Goal: Task Accomplishment & Management: Complete application form

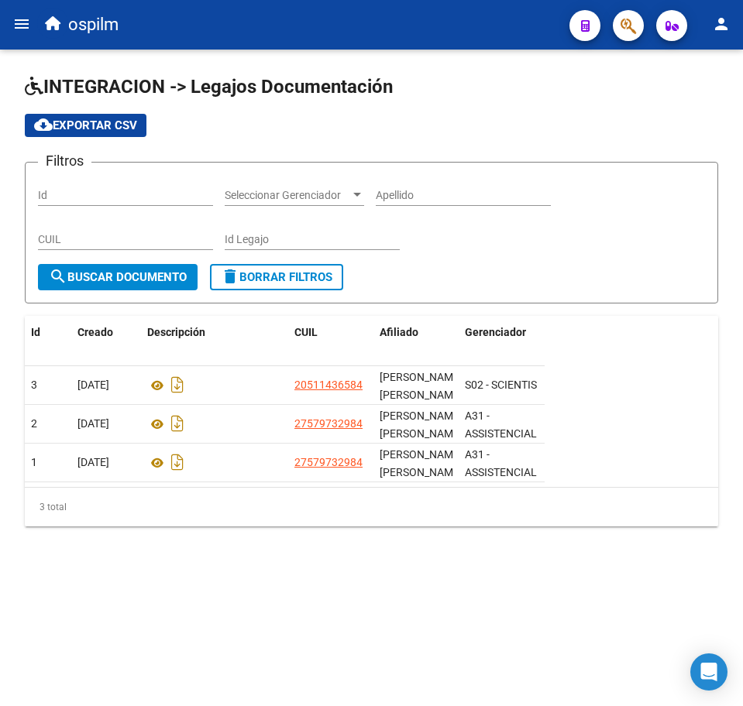
click at [29, 33] on mat-icon "menu" at bounding box center [21, 24] width 19 height 19
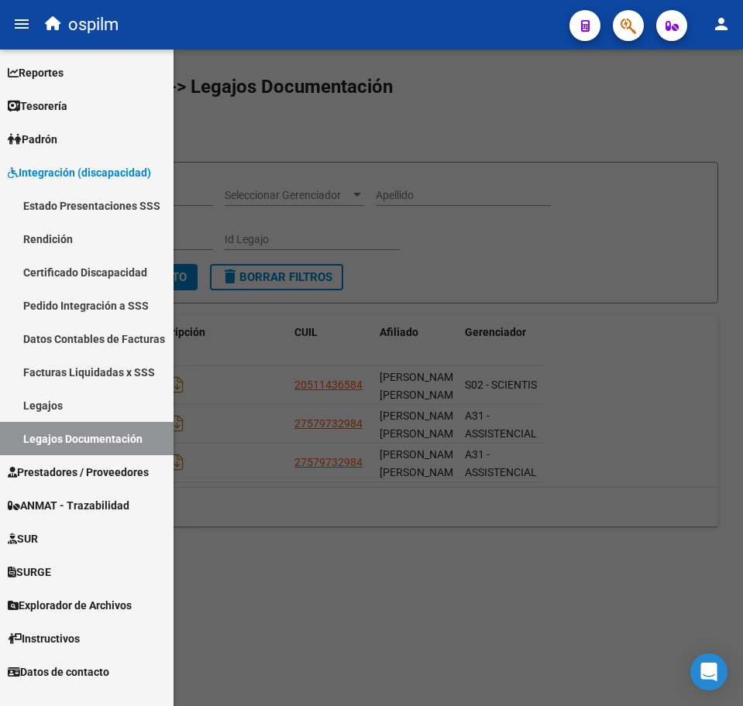
click at [92, 469] on span "Prestadores / Proveedores" at bounding box center [78, 472] width 141 height 17
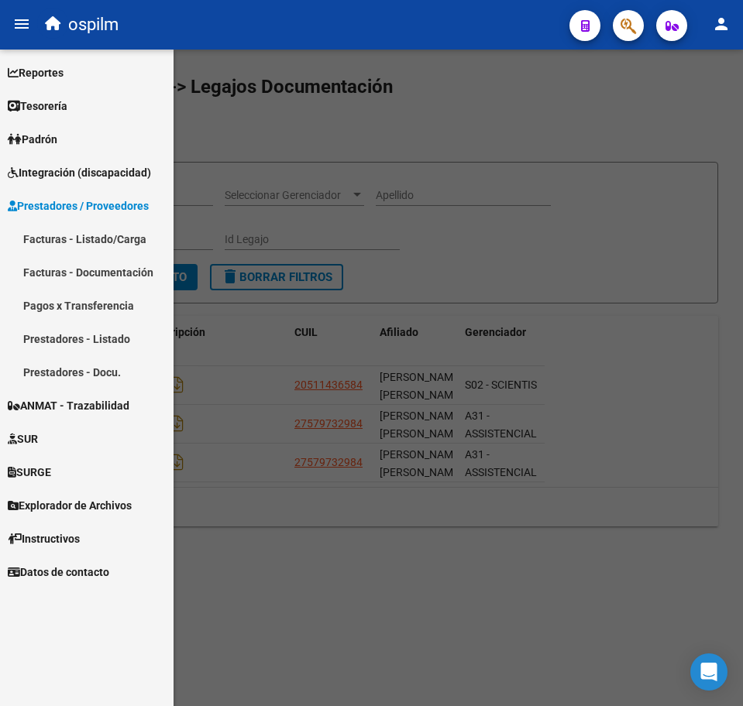
click at [72, 240] on link "Facturas - Listado/Carga" at bounding box center [86, 238] width 173 height 33
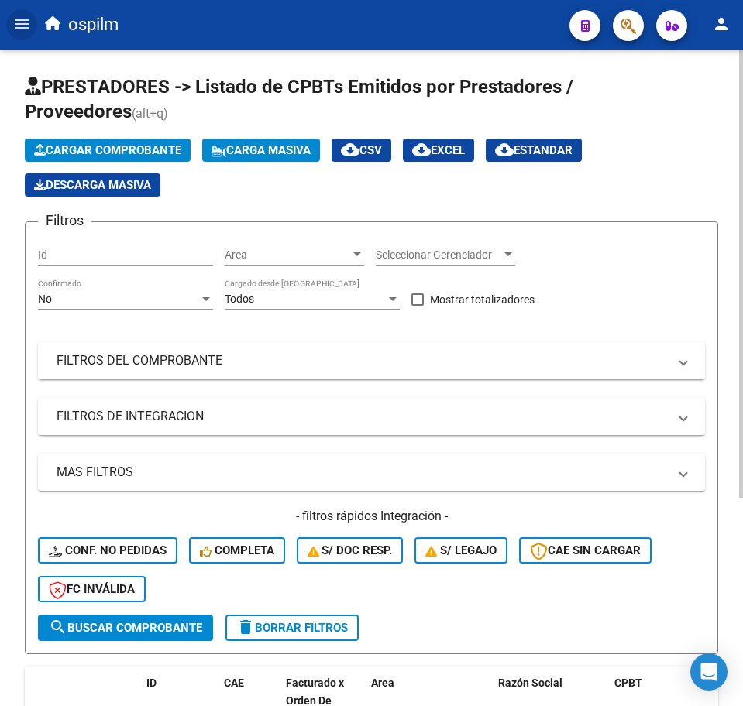
click at [246, 145] on span "Carga Masiva" at bounding box center [260, 150] width 99 height 14
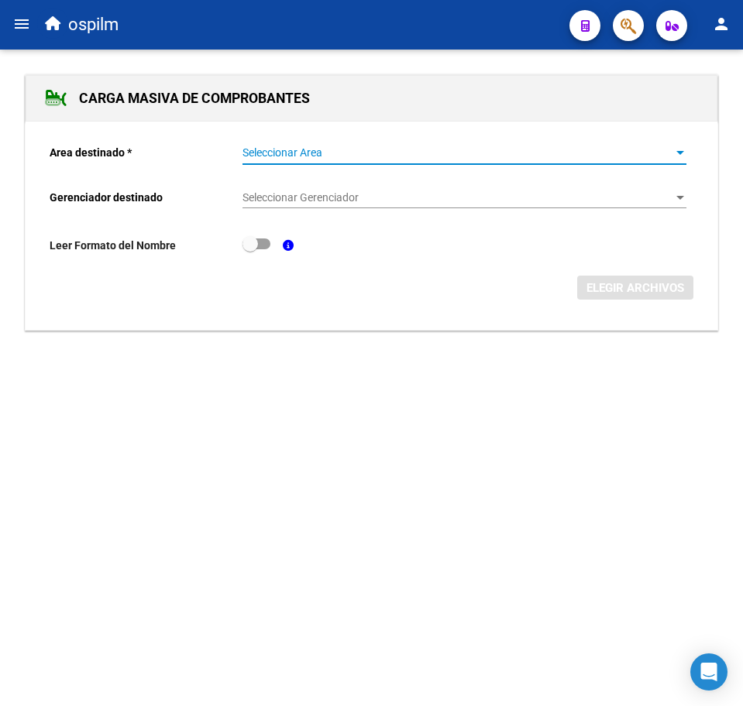
click at [300, 148] on span "Seleccionar Area" at bounding box center [457, 152] width 430 height 13
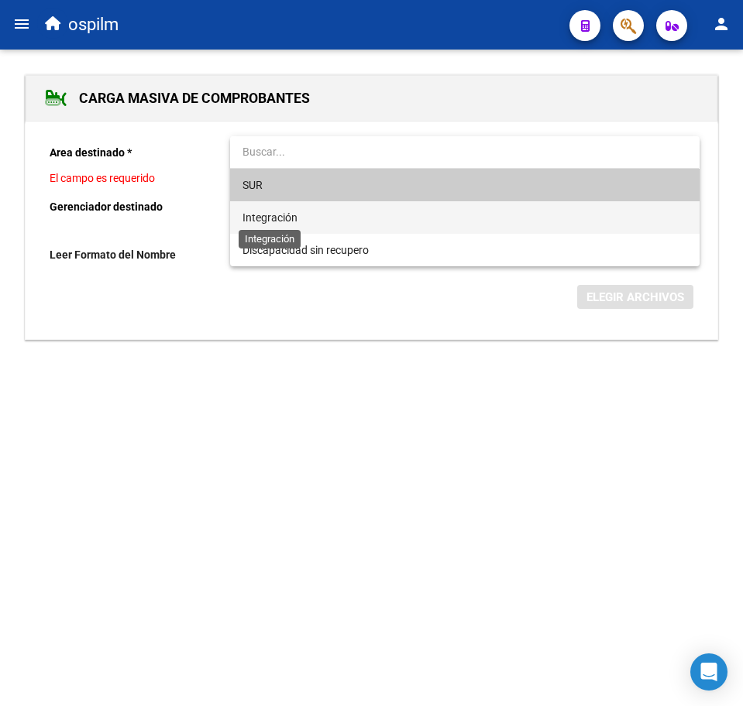
click at [297, 217] on span "Integración" at bounding box center [269, 217] width 55 height 12
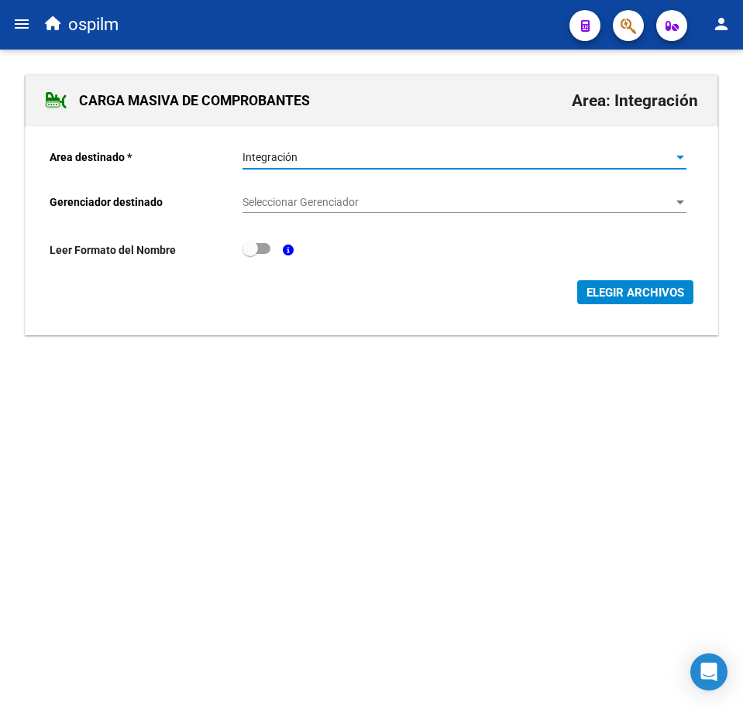
click at [306, 199] on span "Seleccionar Gerenciador" at bounding box center [457, 202] width 430 height 13
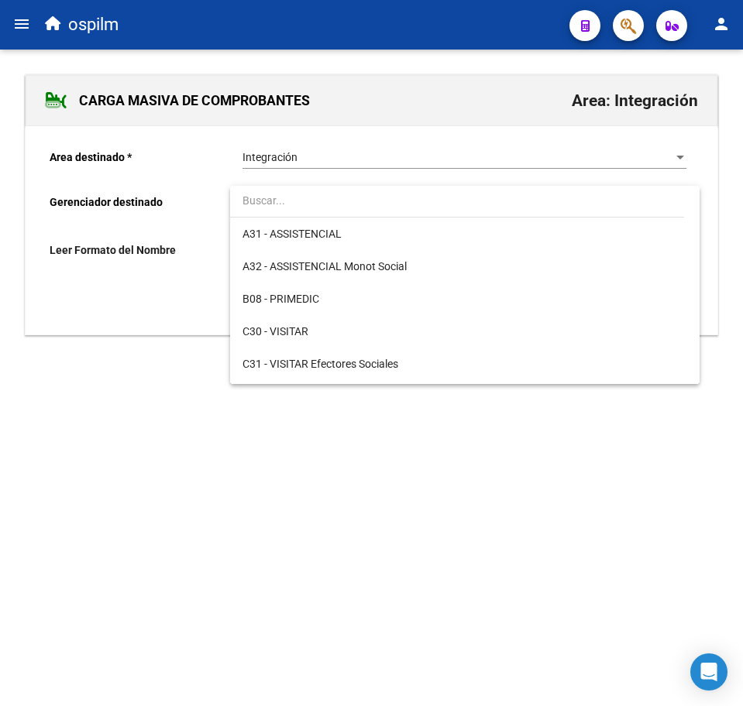
scroll to position [194, 0]
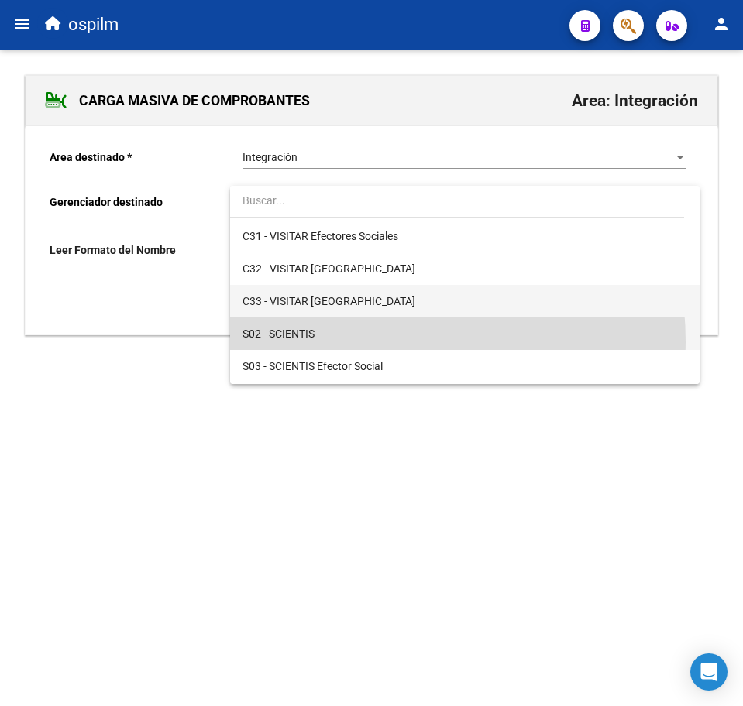
click at [345, 342] on span "S02 - SCIENTIS" at bounding box center [464, 334] width 444 height 33
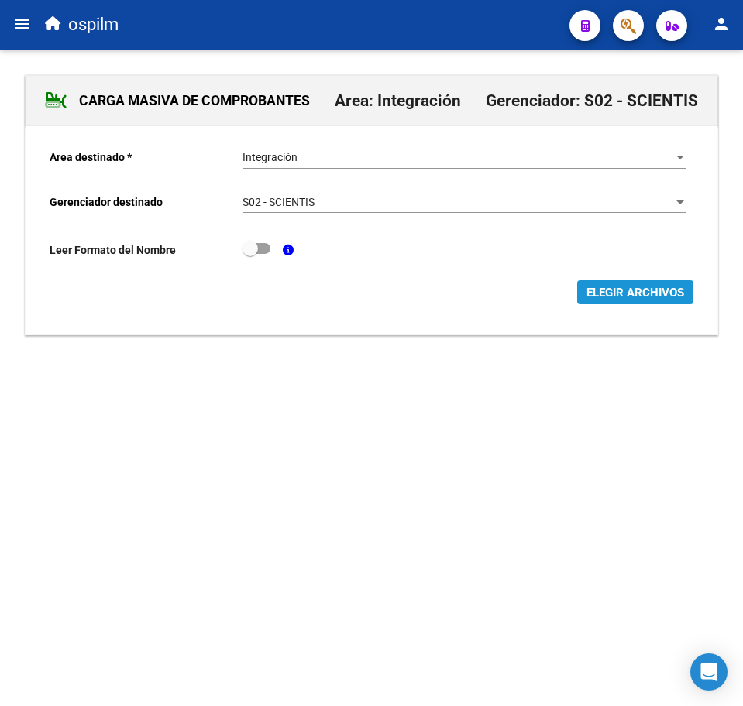
click at [620, 297] on span "ELEGIR ARCHIVOS" at bounding box center [635, 293] width 98 height 14
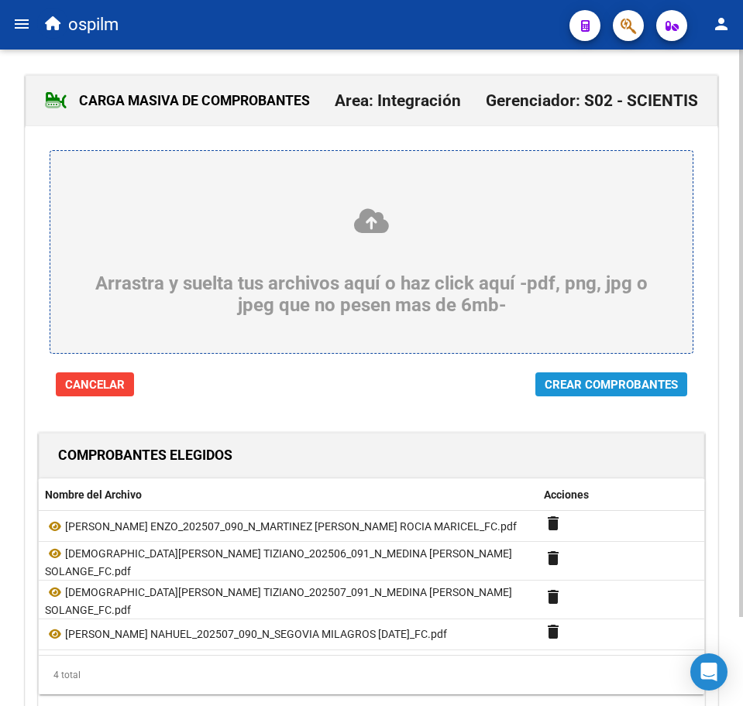
click at [627, 384] on span "Crear Comprobantes" at bounding box center [610, 385] width 133 height 14
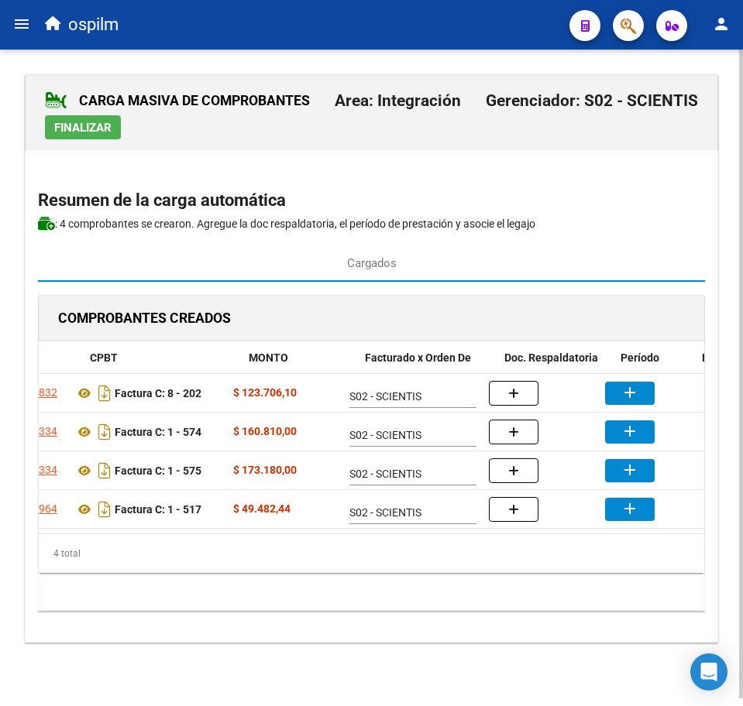
scroll to position [0, 189]
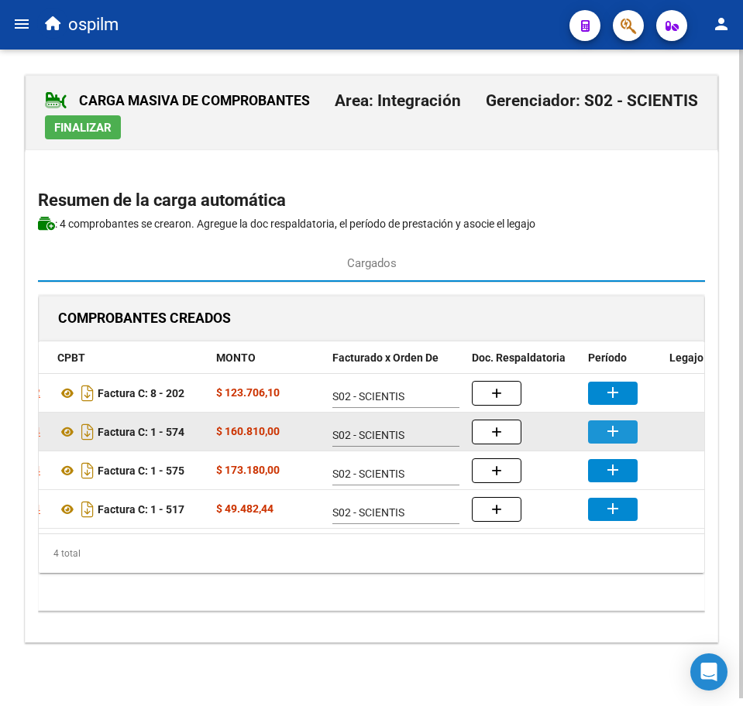
click at [623, 432] on button "add" at bounding box center [613, 432] width 50 height 23
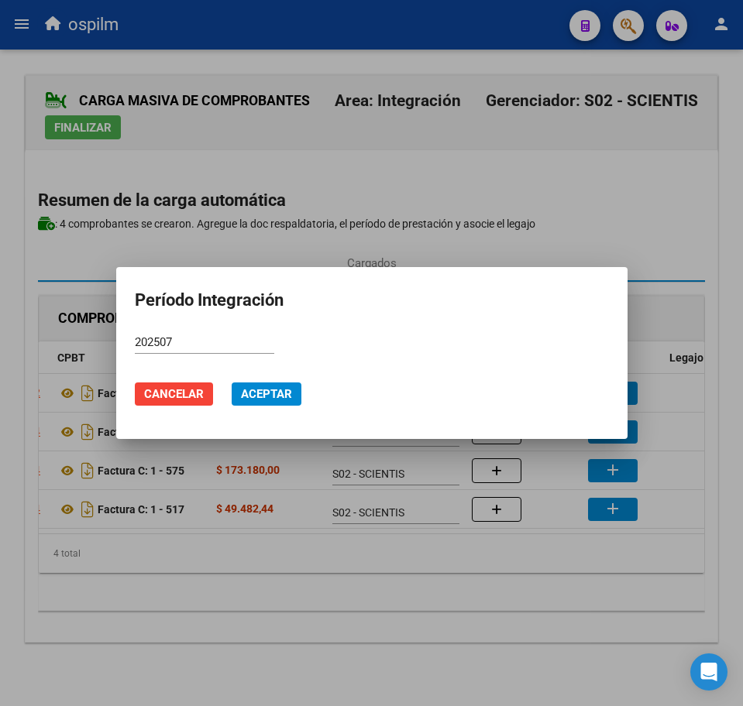
drag, startPoint x: 259, startPoint y: 393, endPoint x: 290, endPoint y: 524, distance: 134.7
click at [290, 524] on div "Período Integración 202507 Período (AAAAMM) Cancelar Aceptar" at bounding box center [371, 353] width 743 height 706
click at [215, 331] on div "202507 Período (AAAAMM)" at bounding box center [204, 342] width 139 height 23
click at [222, 345] on input "202507" at bounding box center [204, 342] width 139 height 14
type input "202506"
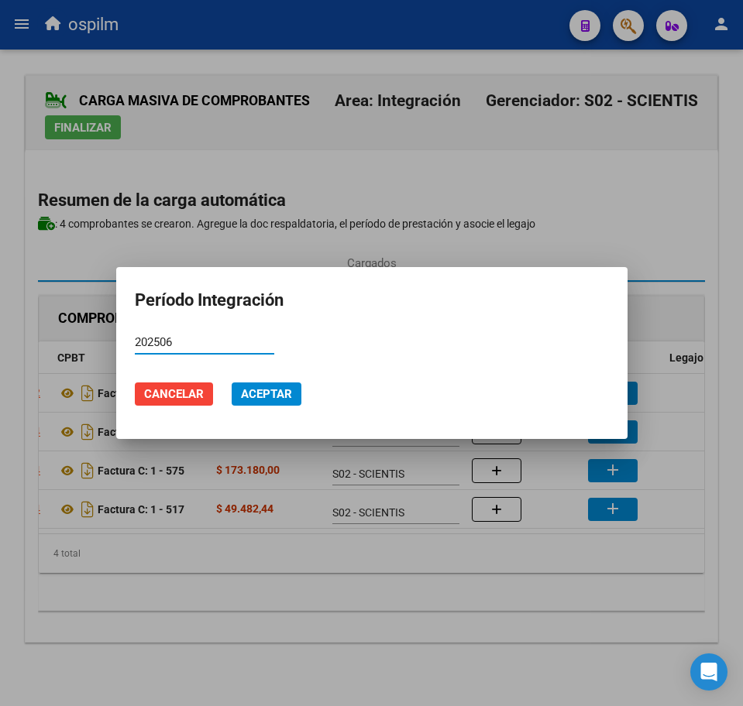
click at [266, 383] on button "Aceptar" at bounding box center [267, 394] width 70 height 23
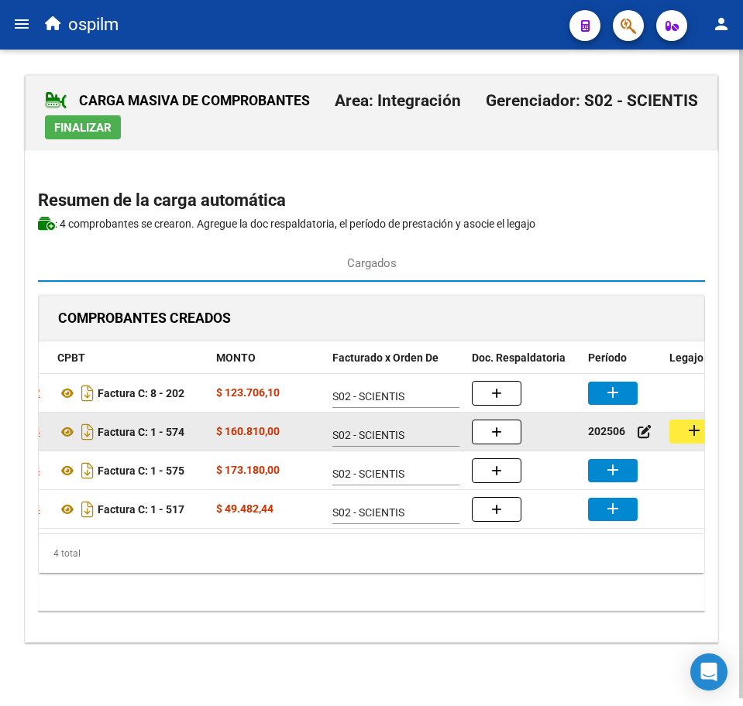
click at [695, 428] on mat-icon "add" at bounding box center [694, 430] width 19 height 19
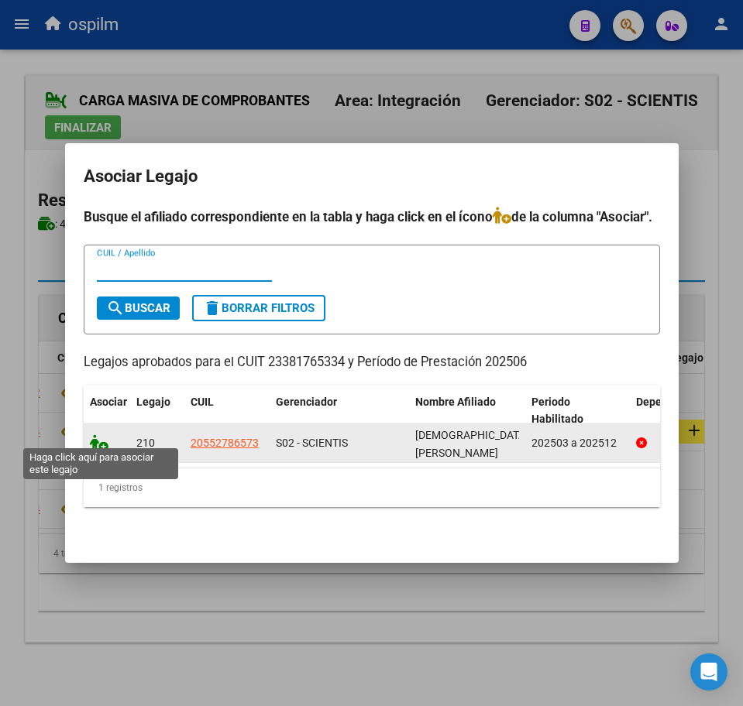
click at [99, 440] on icon at bounding box center [99, 442] width 19 height 17
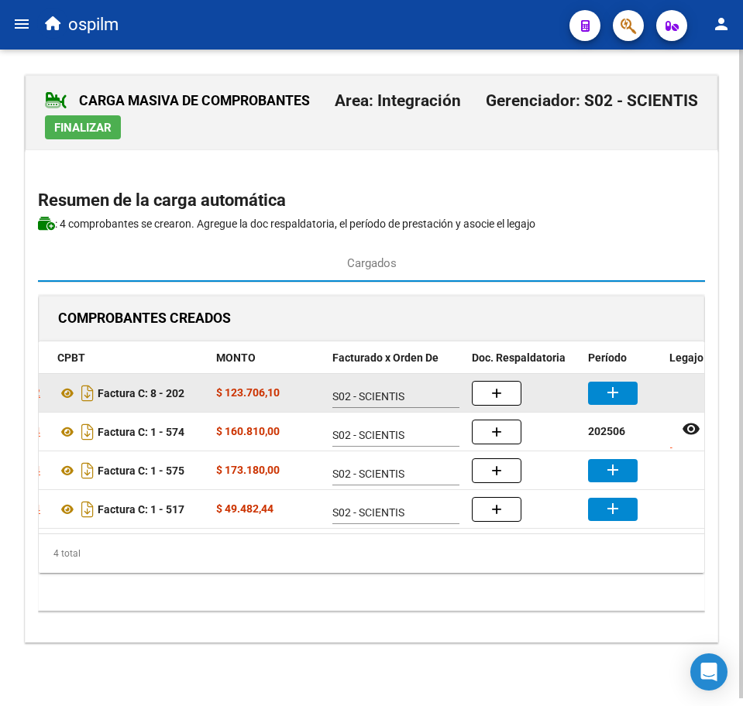
click at [596, 401] on button "add" at bounding box center [613, 393] width 50 height 23
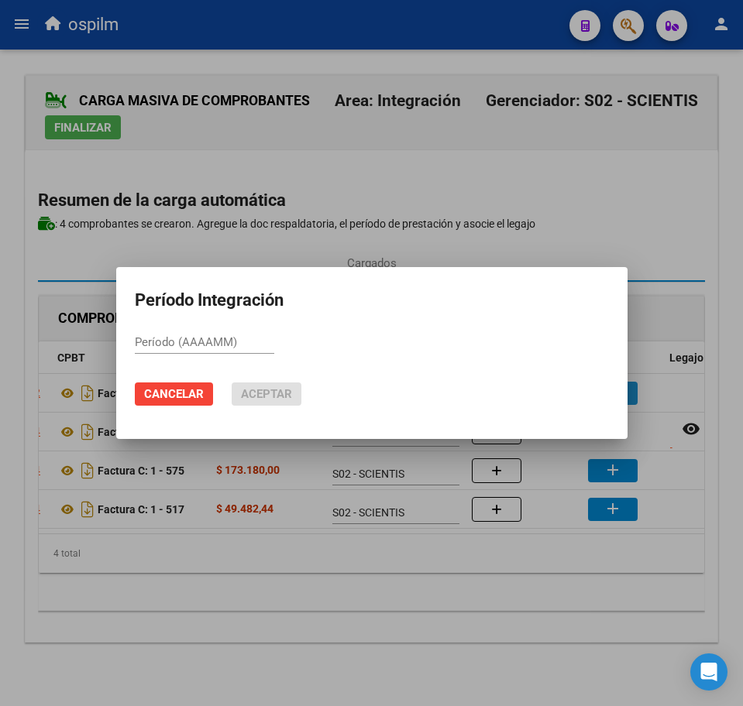
paste input "202507"
type input "202507"
click at [269, 393] on span "Aceptar" at bounding box center [266, 394] width 51 height 14
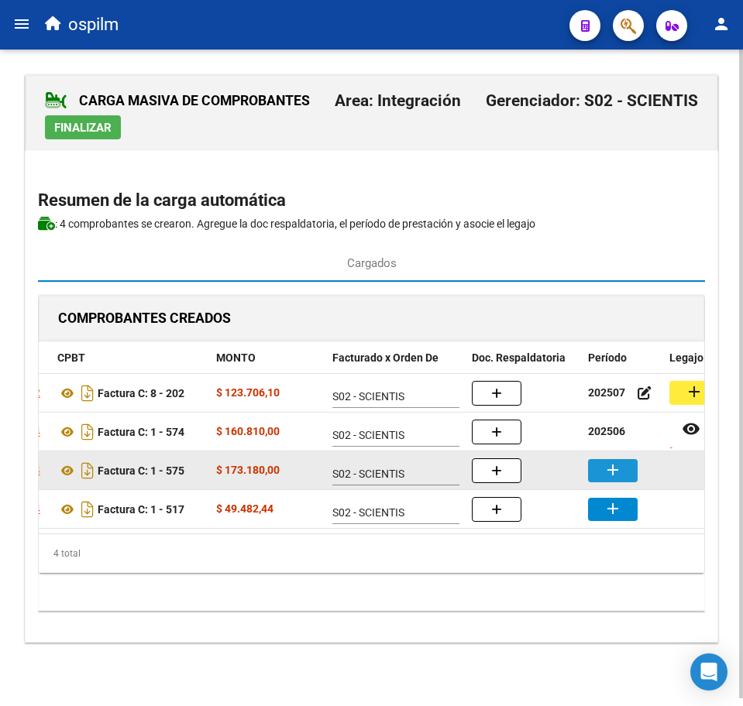
click at [616, 467] on mat-icon "add" at bounding box center [612, 470] width 19 height 19
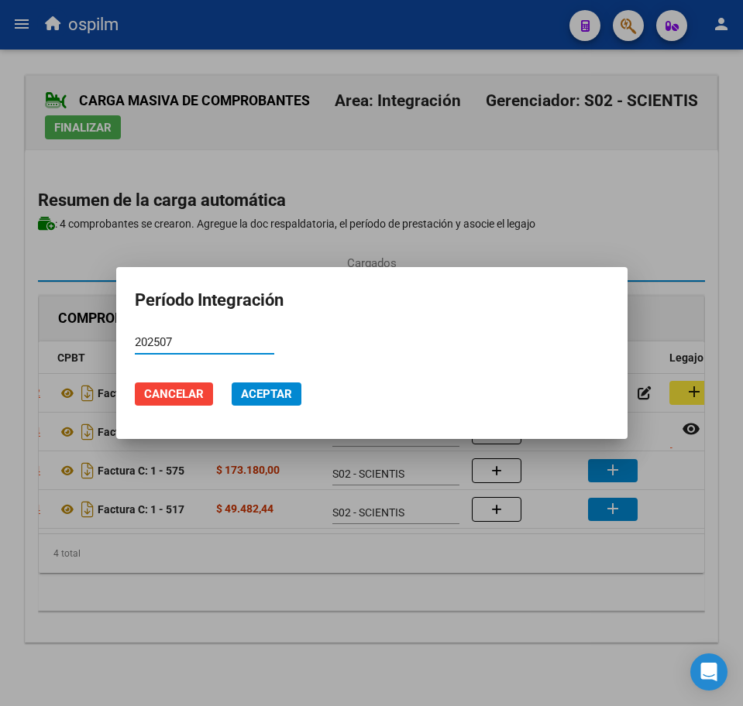
type input "202507"
click at [263, 397] on span "Aceptar" at bounding box center [266, 394] width 51 height 14
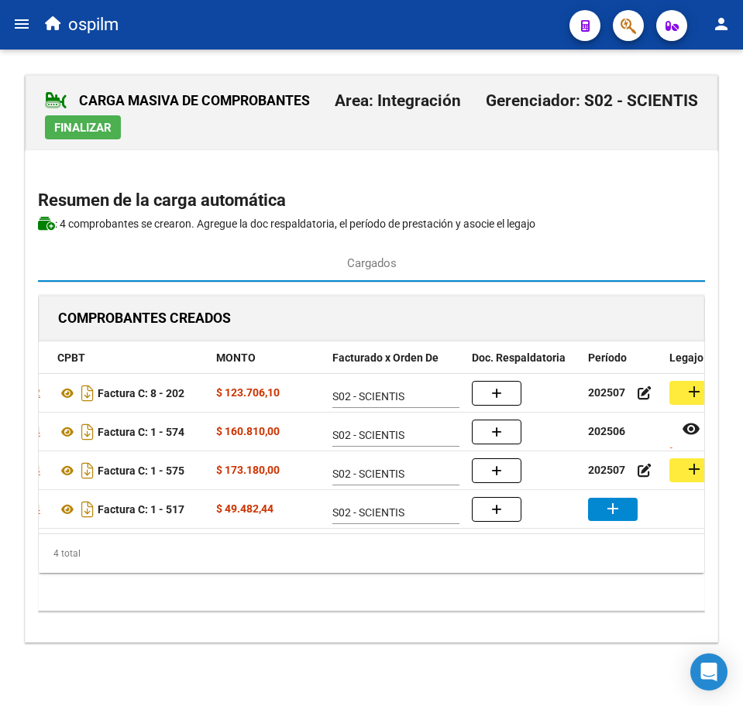
click at [616, 512] on mat-icon "add" at bounding box center [612, 509] width 19 height 19
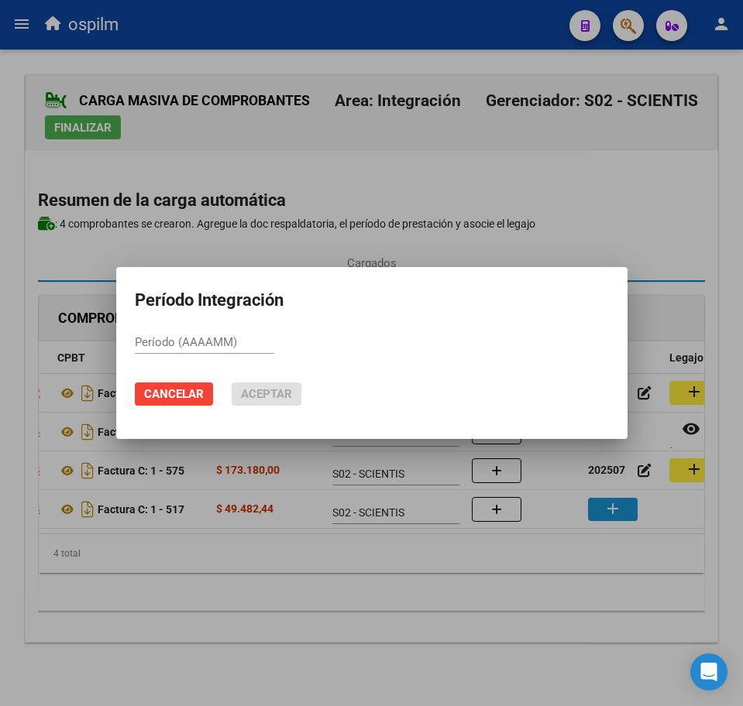
paste input "202507"
type input "202507"
click at [262, 389] on span "Aceptar" at bounding box center [266, 394] width 51 height 14
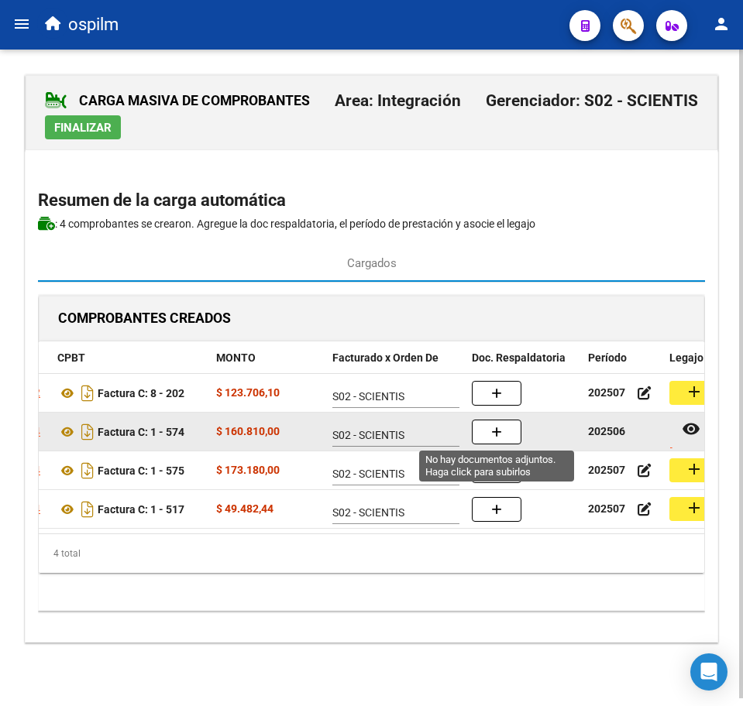
click at [496, 436] on icon "button" at bounding box center [496, 433] width 11 height 12
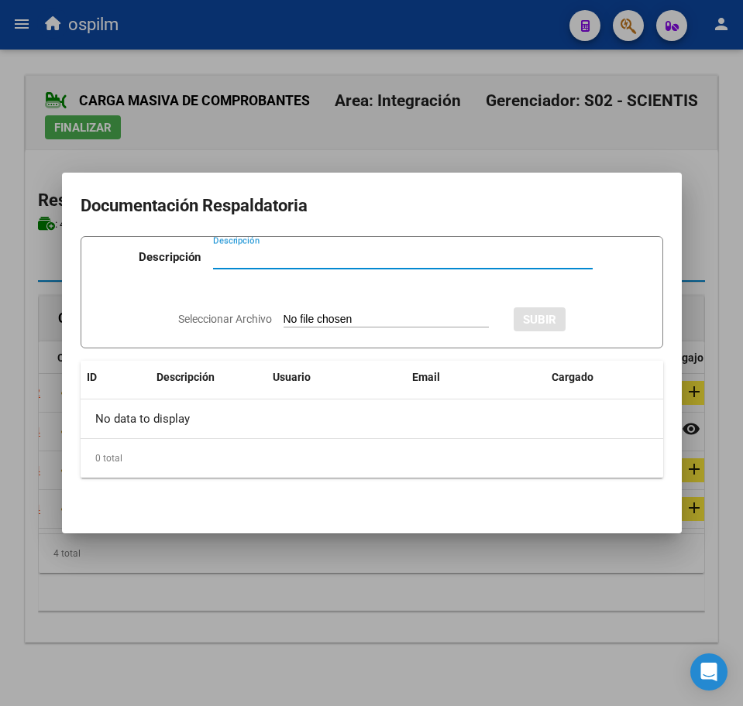
paste input "Planilla de asistencia"
type input "Planilla de asistencia"
click at [400, 314] on input "Seleccionar Archivo" at bounding box center [385, 320] width 205 height 15
type input "C:\fakepath\[PERSON_NAME] TIZIANO_202506_091_N_MEDINA [PERSON_NAME].pdf"
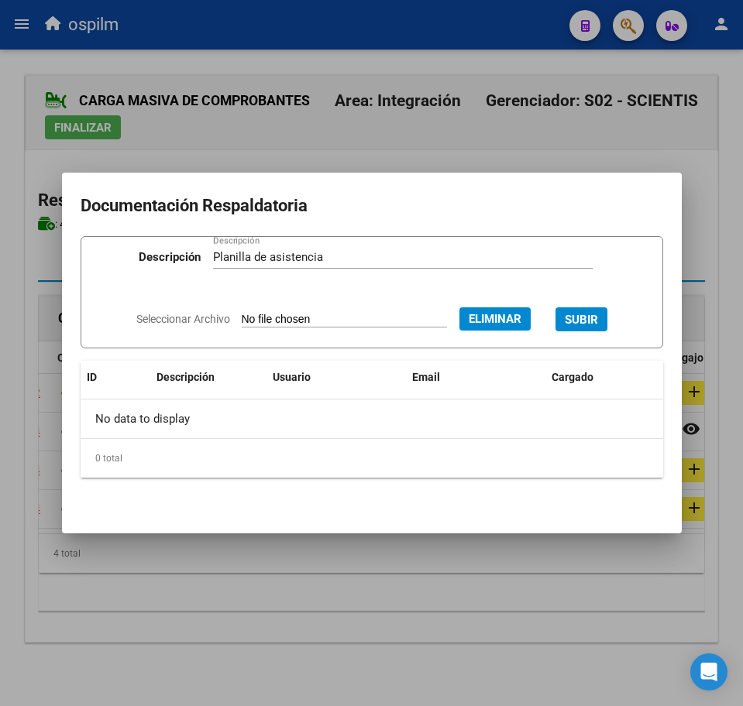
click at [598, 317] on span "SUBIR" at bounding box center [581, 320] width 33 height 14
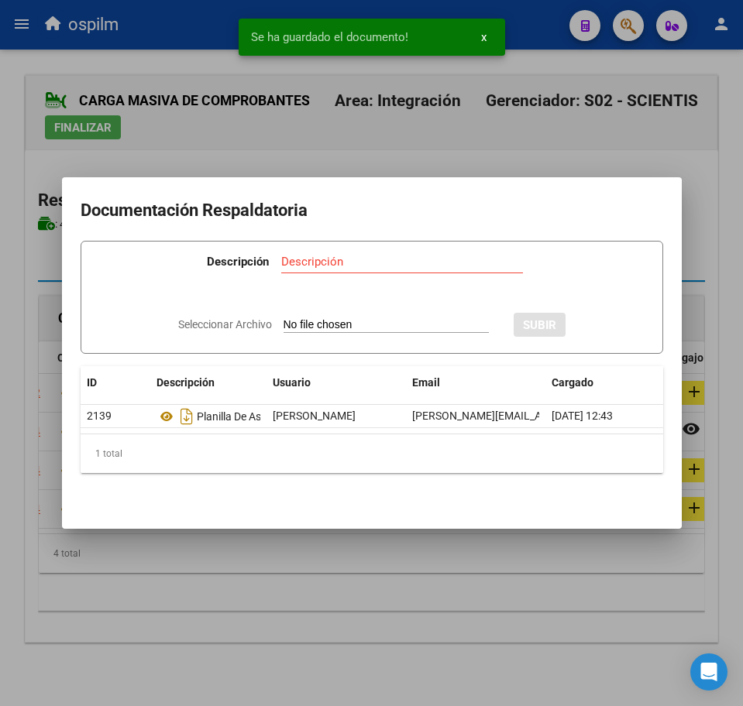
click at [321, 589] on div at bounding box center [371, 353] width 743 height 706
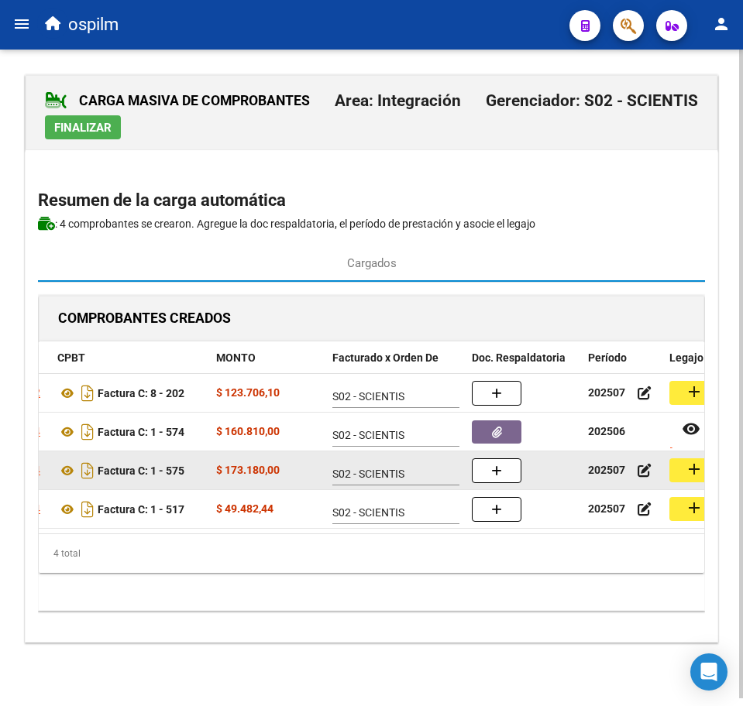
click at [692, 470] on mat-icon "add" at bounding box center [694, 469] width 19 height 19
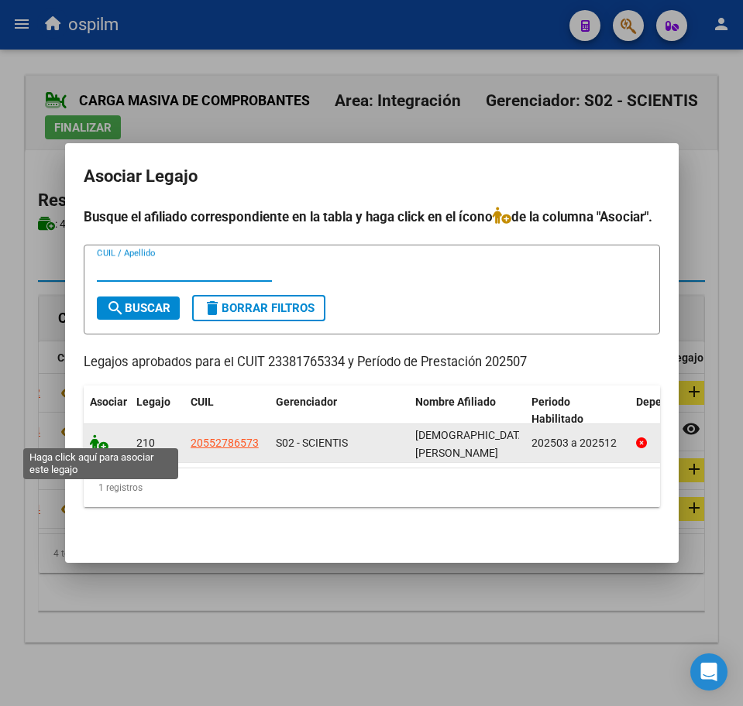
click at [97, 438] on icon at bounding box center [99, 442] width 19 height 17
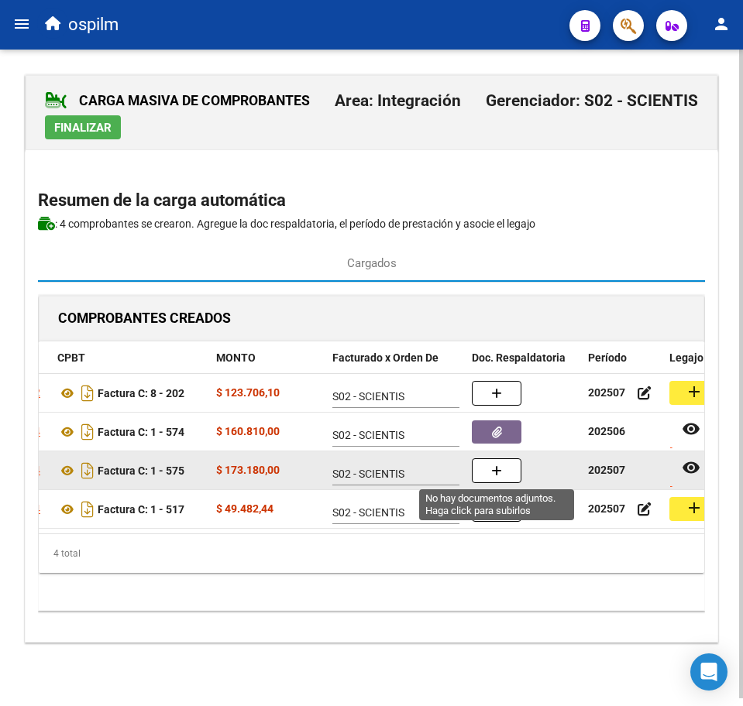
click at [507, 466] on button "button" at bounding box center [497, 470] width 50 height 25
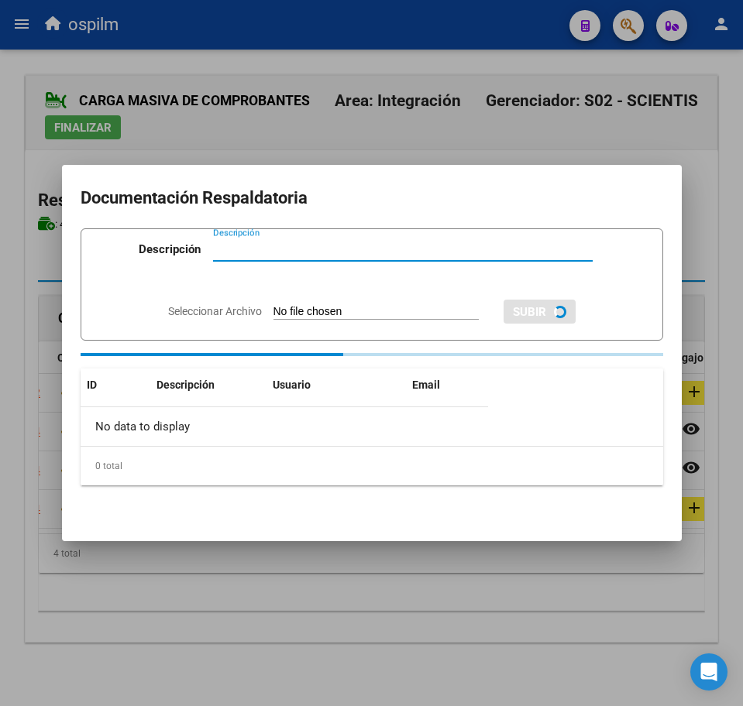
paste input "Planilla de asistencia"
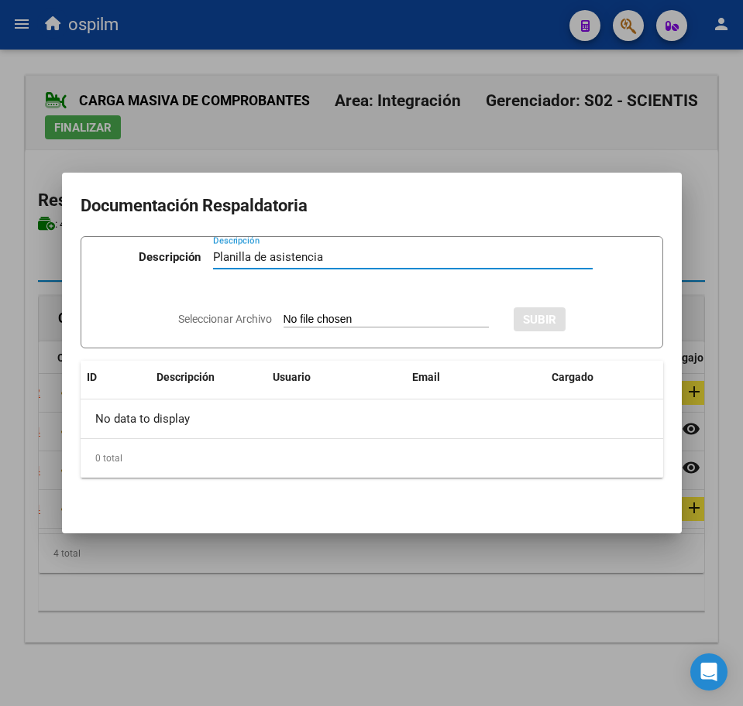
type input "Planilla de asistencia"
click at [366, 315] on input "Seleccionar Archivo" at bounding box center [385, 320] width 205 height 15
type input "C:\fakepath\[PERSON_NAME] TIZIANO_202507_091_N_MEDINA [PERSON_NAME].pdf"
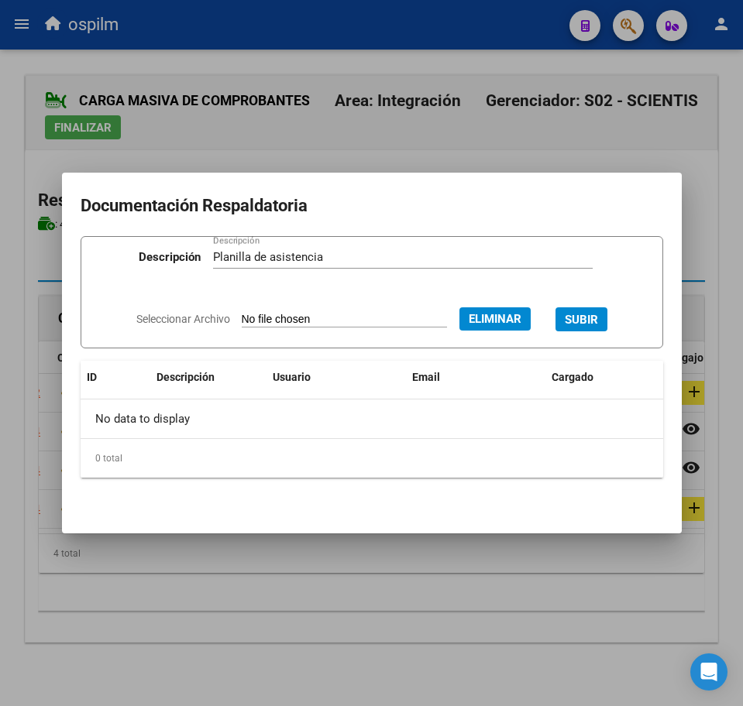
click at [592, 318] on span "SUBIR" at bounding box center [581, 320] width 33 height 14
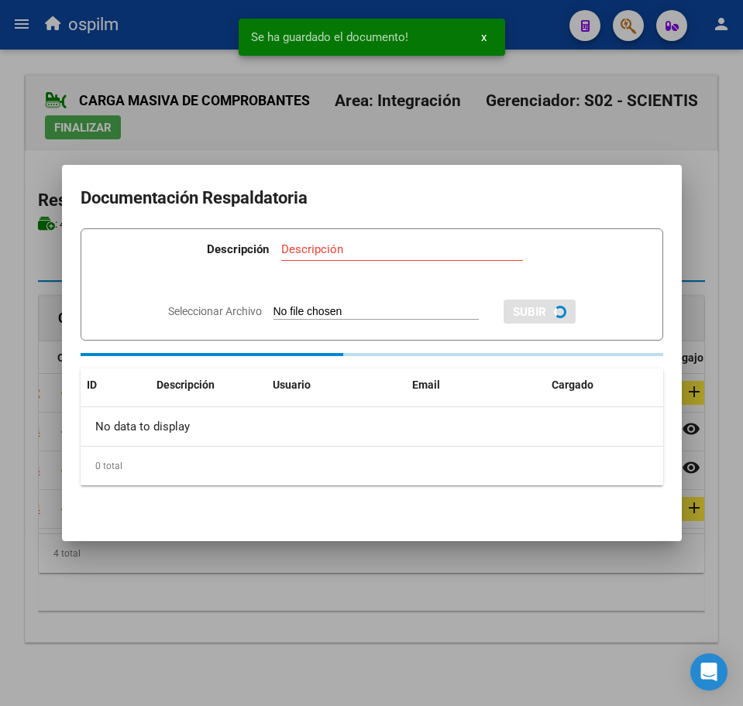
click at [423, 616] on div at bounding box center [371, 353] width 743 height 706
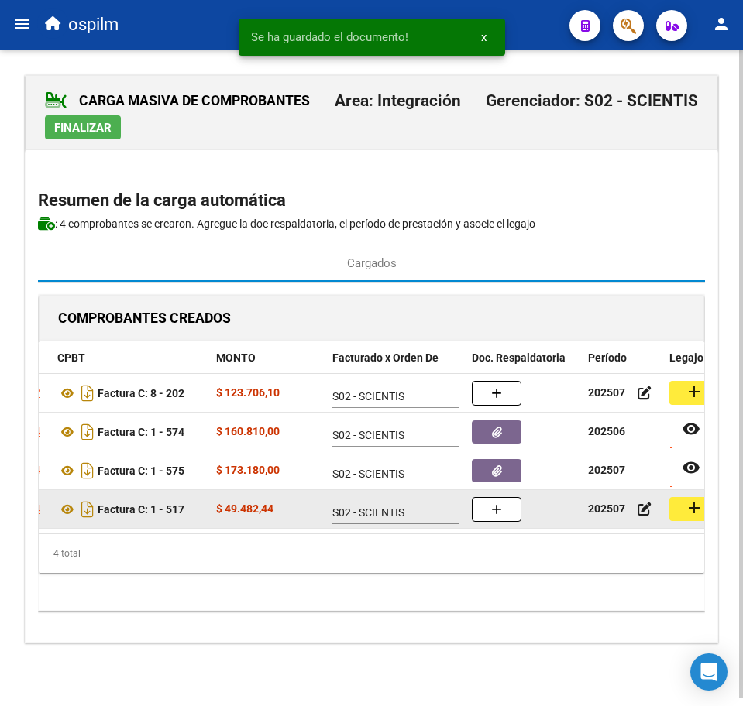
click at [693, 510] on mat-icon "add" at bounding box center [694, 508] width 19 height 19
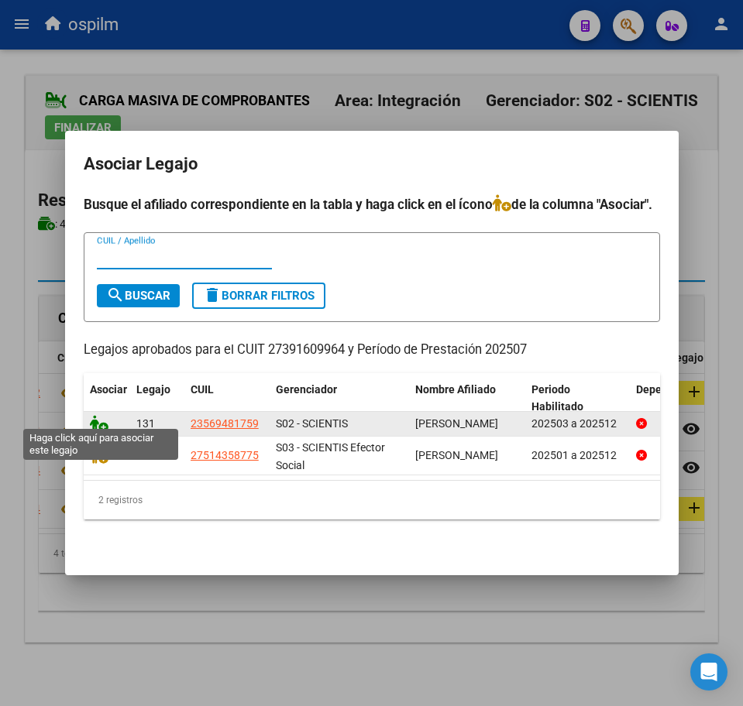
click at [98, 415] on icon at bounding box center [99, 423] width 19 height 17
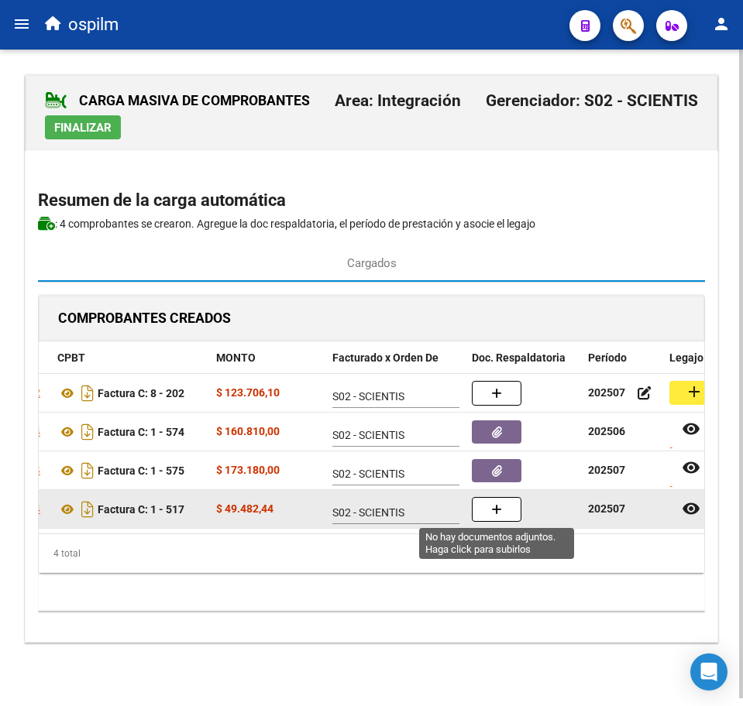
click at [487, 505] on button "button" at bounding box center [497, 509] width 50 height 25
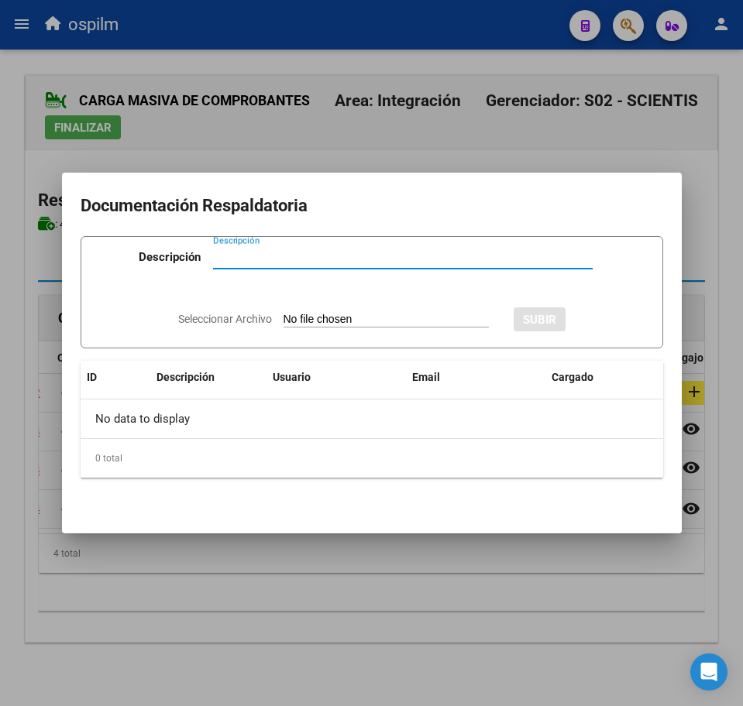
paste input "Planilla de asistencia"
type input "Planilla de asistencia"
click at [308, 320] on input "Seleccionar Archivo" at bounding box center [385, 320] width 205 height 15
type input "C:\fakepath\[PERSON_NAME] NAHUEL_202507_090_N_SEGOVIA MILAGROS [DATE]_PA.pdf"
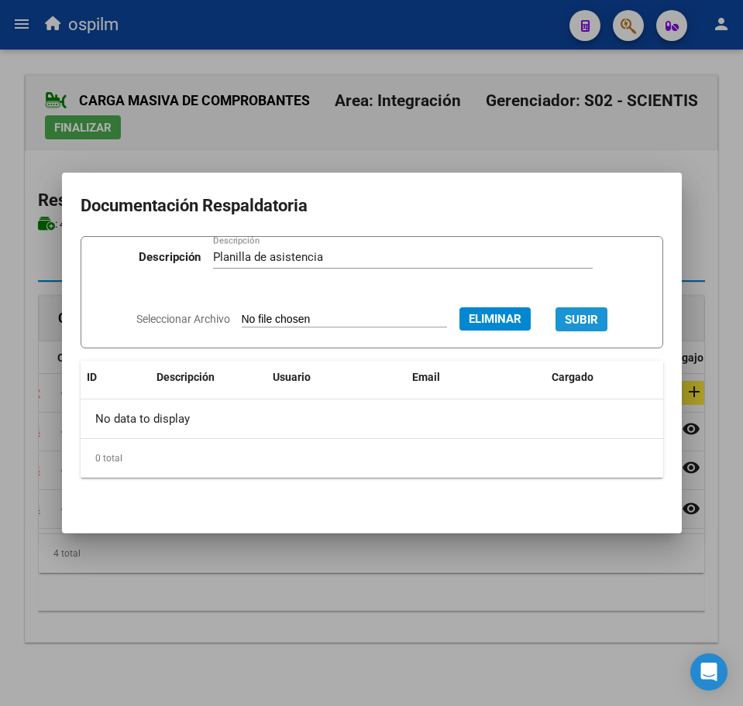
click at [590, 314] on span "SUBIR" at bounding box center [581, 320] width 33 height 14
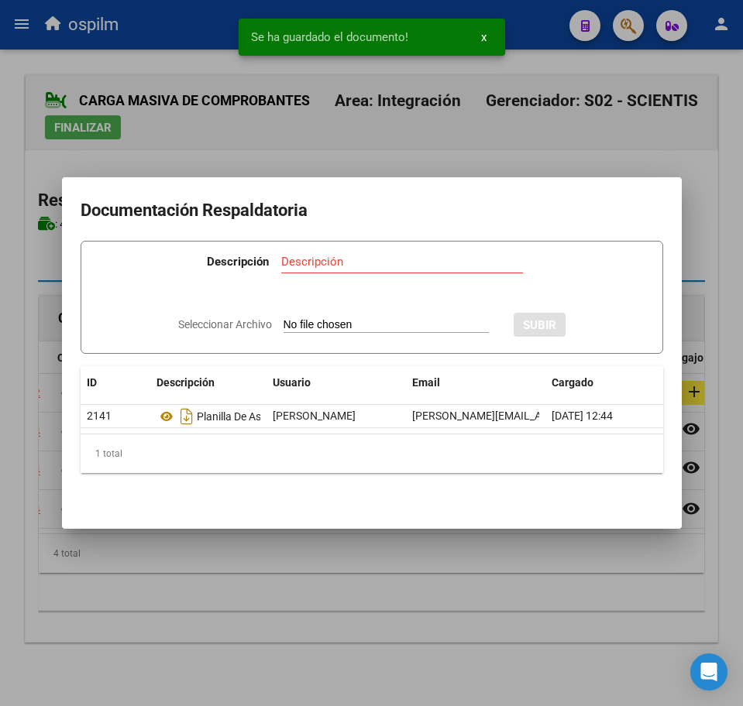
click at [476, 609] on div at bounding box center [371, 353] width 743 height 706
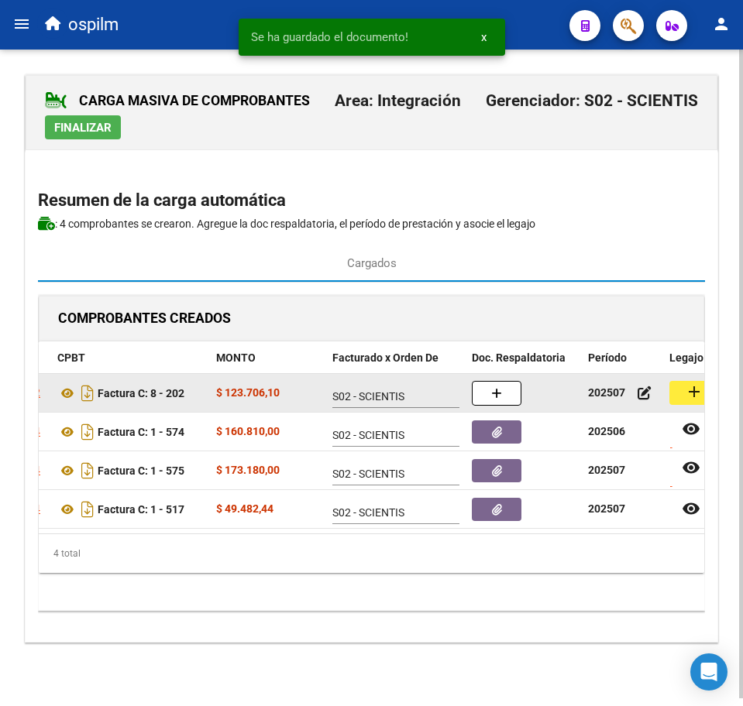
click at [698, 383] on mat-icon "add" at bounding box center [694, 392] width 19 height 19
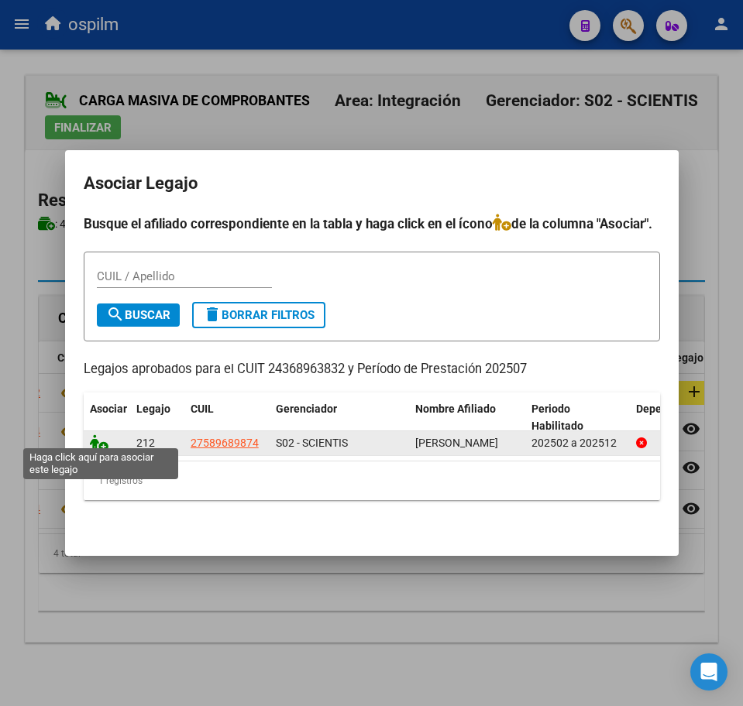
click at [92, 441] on icon at bounding box center [99, 442] width 19 height 17
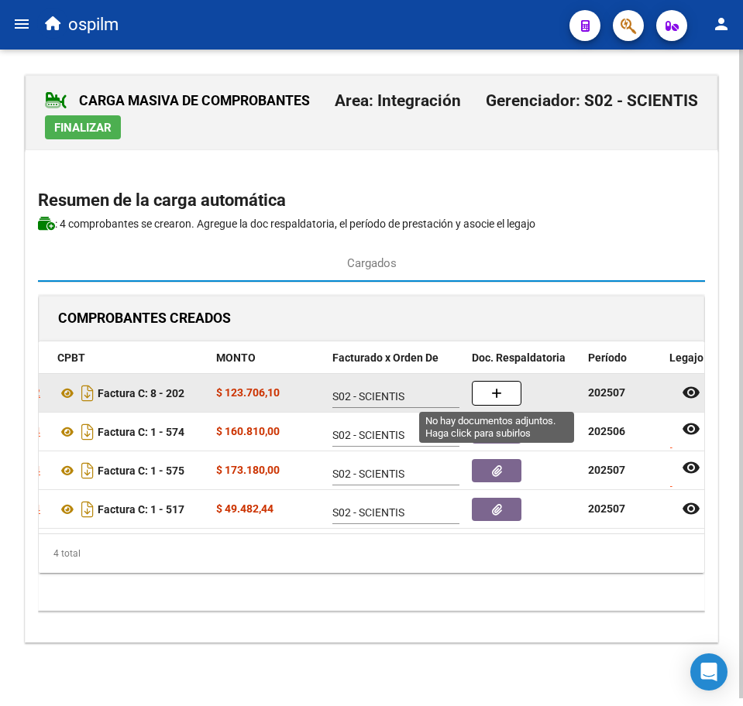
click at [516, 403] on button "button" at bounding box center [497, 393] width 50 height 25
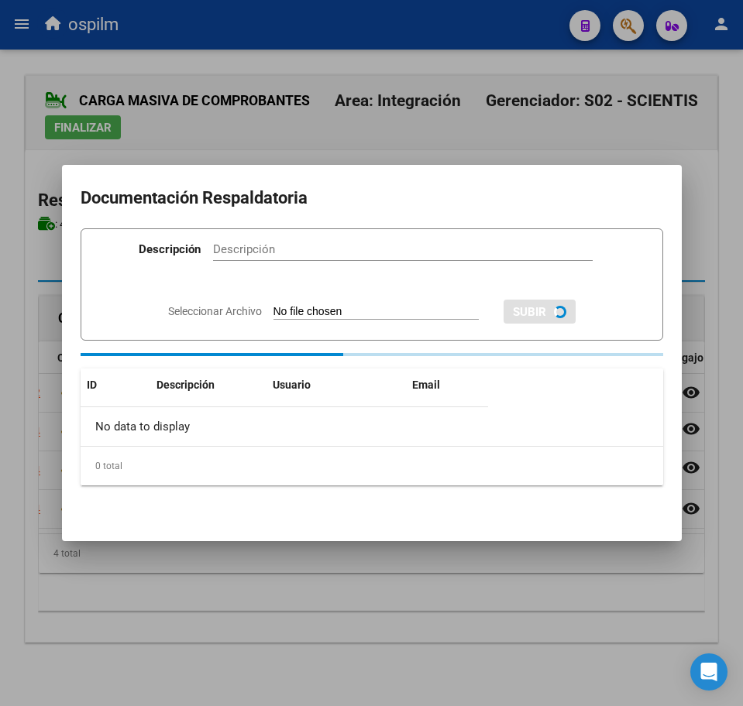
paste input "Planilla de asistencia"
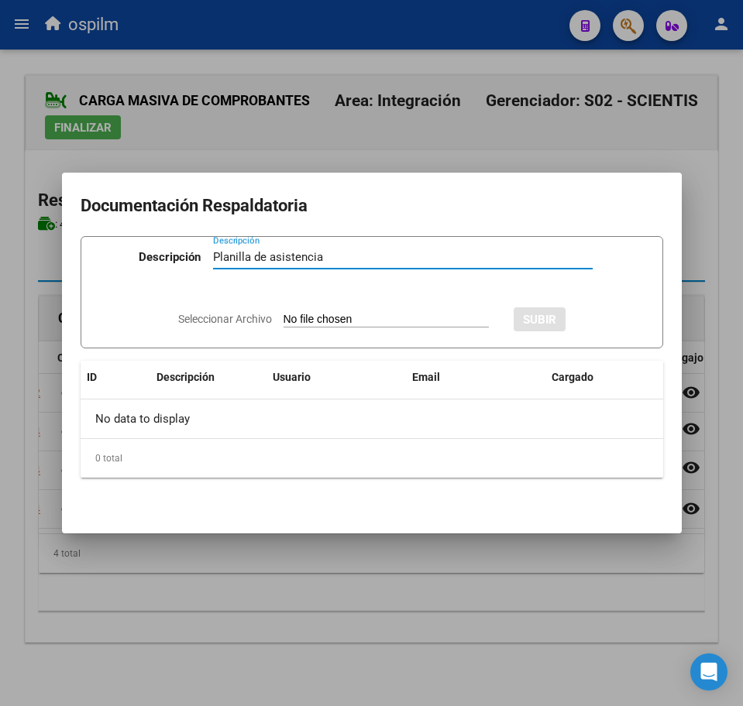
type input "Planilla de asistencia"
click at [321, 322] on input "Seleccionar Archivo" at bounding box center [385, 320] width 205 height 15
type input "C:\fakepath\[PERSON_NAME] ENZO_202507_090_N_MARTINEZ [PERSON_NAME] ROCIA MARICE…"
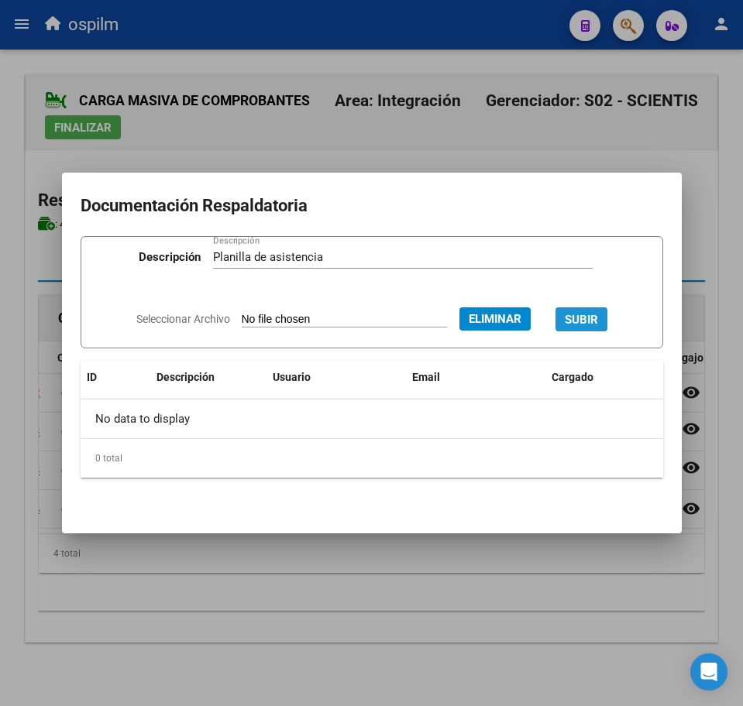
click at [596, 312] on span "SUBIR" at bounding box center [581, 319] width 33 height 14
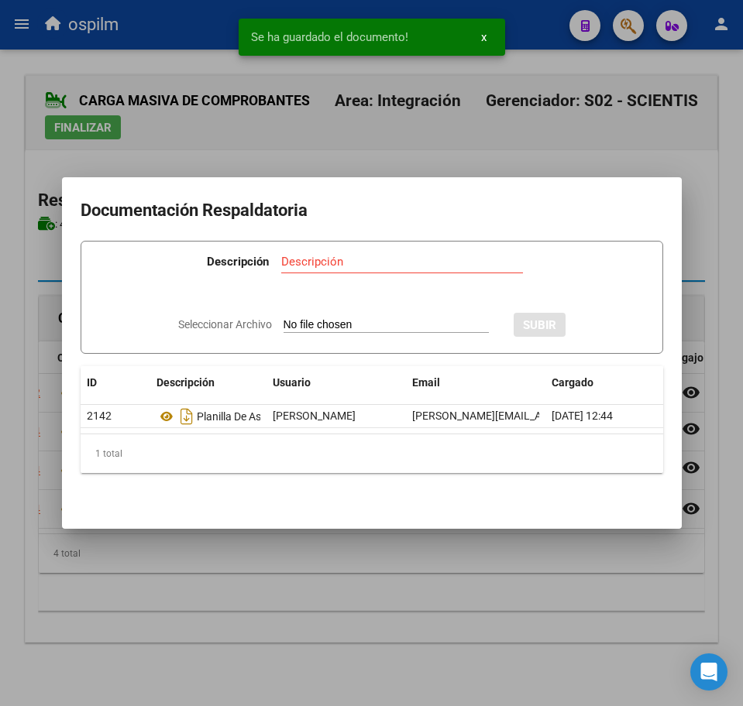
click at [467, 586] on div at bounding box center [371, 353] width 743 height 706
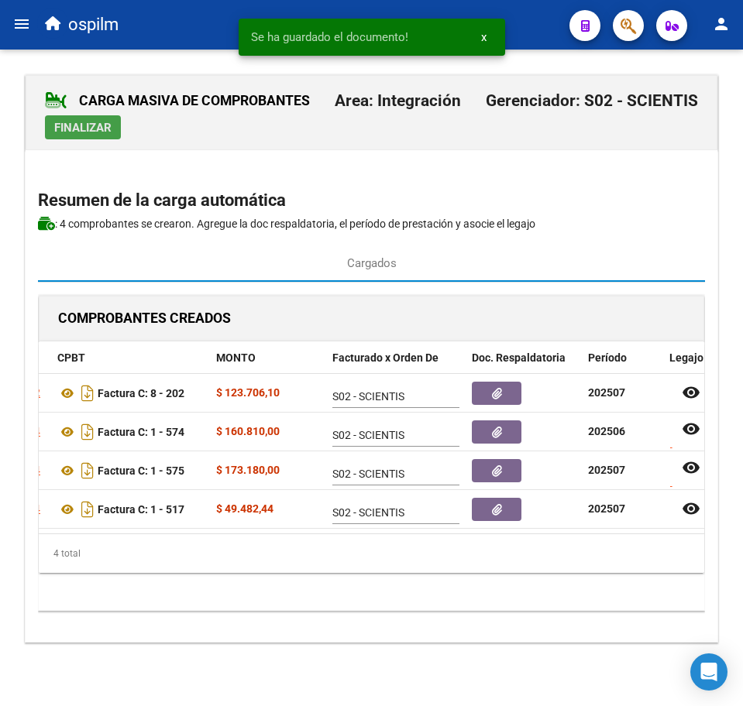
click at [80, 132] on span "Finalizar" at bounding box center [82, 128] width 57 height 14
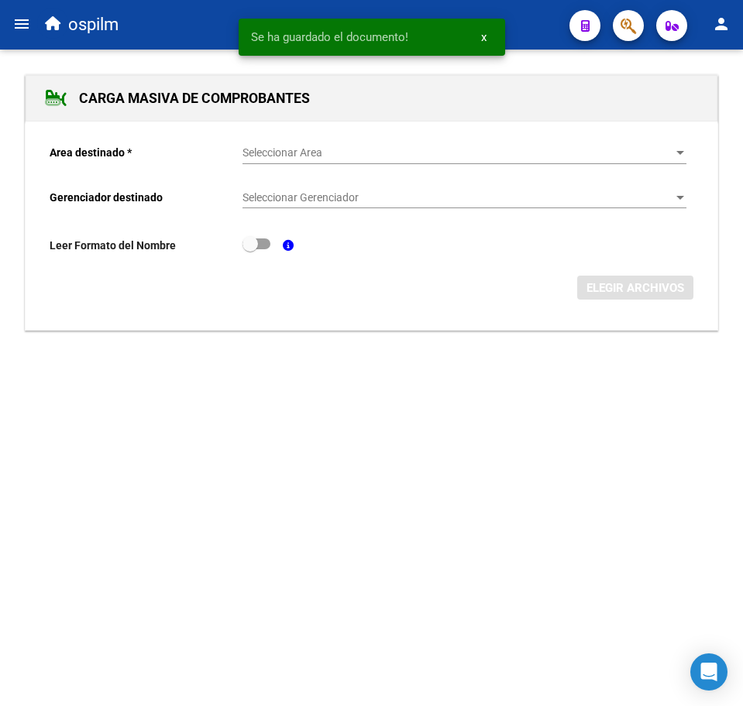
click at [280, 163] on div "Seleccionar Area Seleccionar Area" at bounding box center [464, 148] width 444 height 31
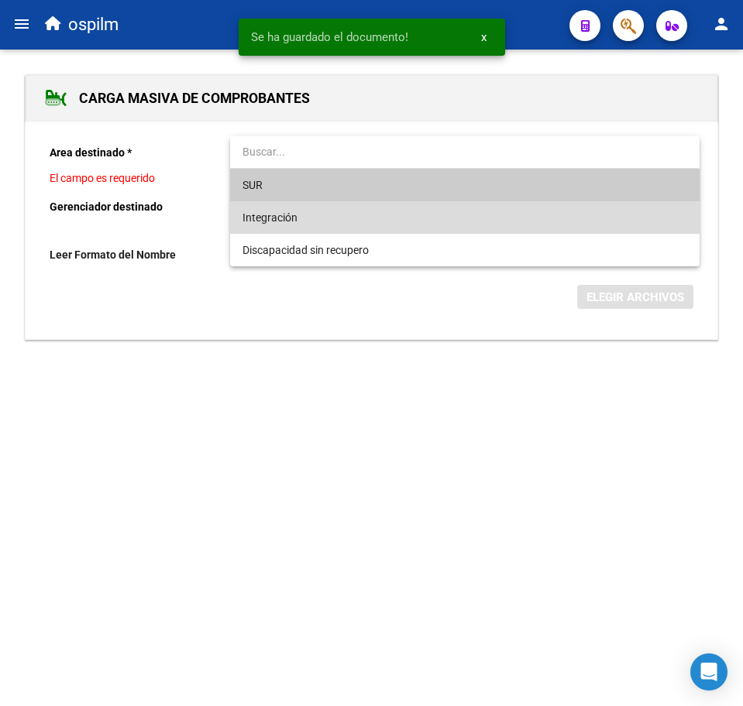
click at [307, 209] on span "Integración" at bounding box center [464, 217] width 444 height 33
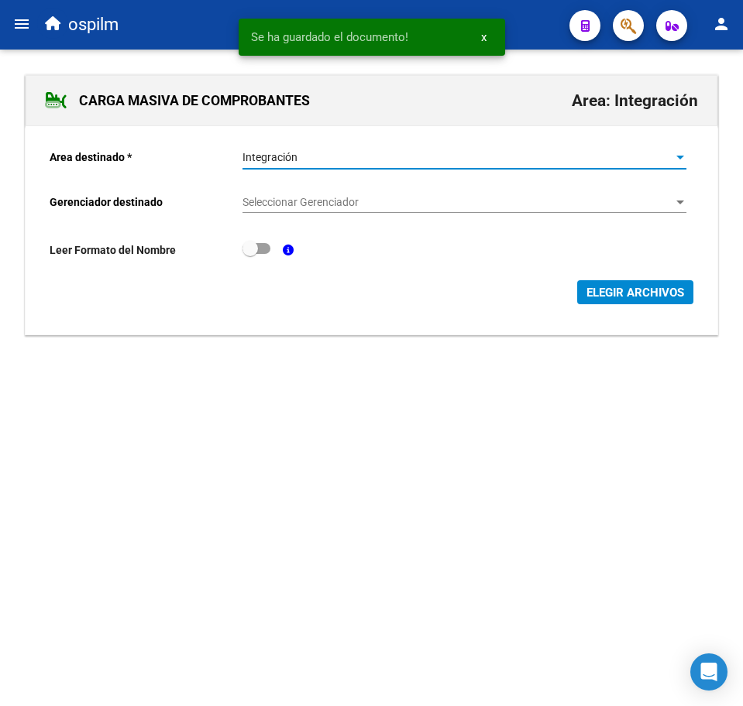
click at [314, 201] on span "Seleccionar Gerenciador" at bounding box center [457, 202] width 430 height 13
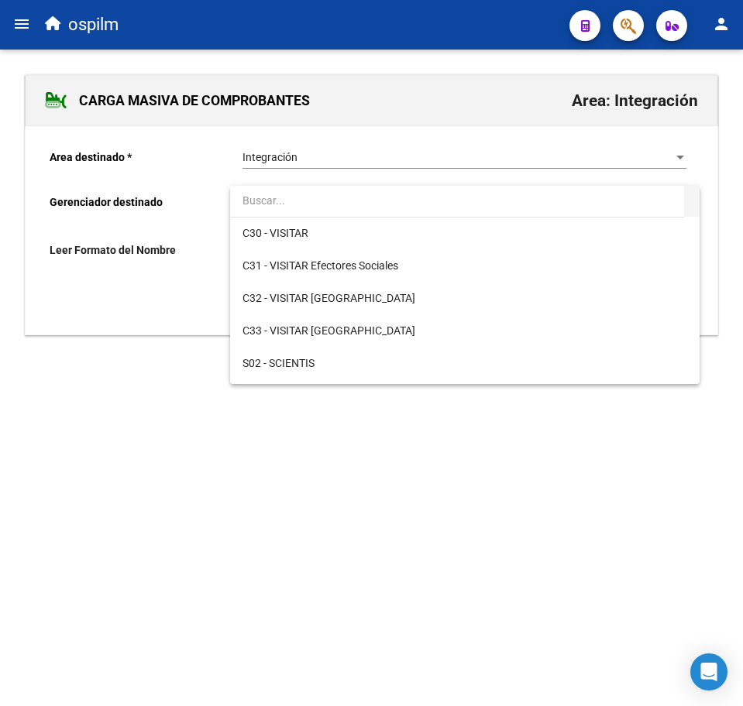
scroll to position [194, 0]
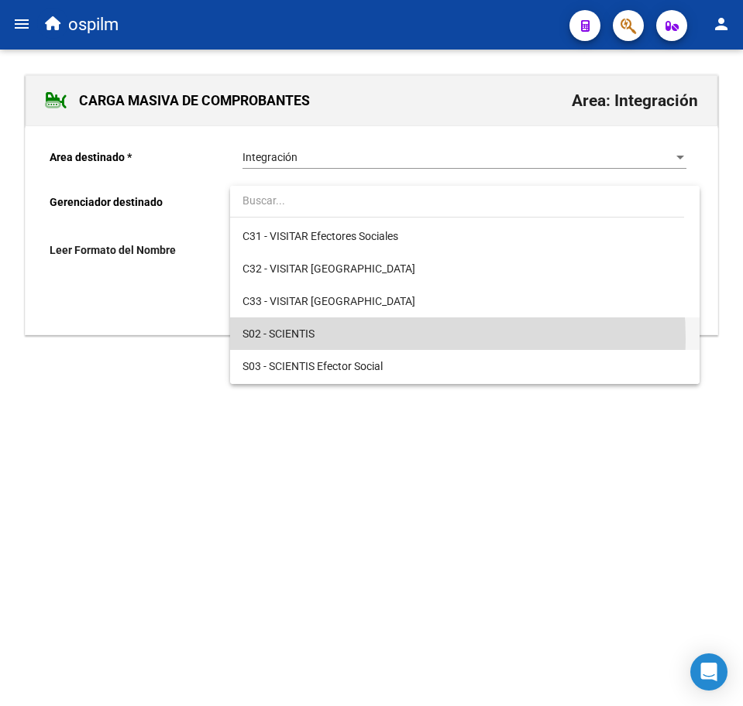
click at [342, 339] on span "S02 - SCIENTIS" at bounding box center [464, 334] width 444 height 33
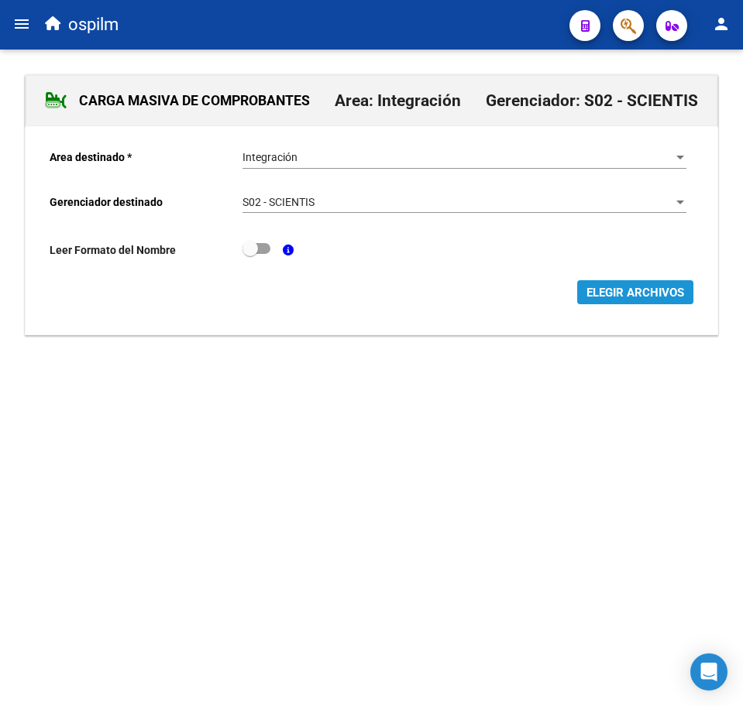
click at [627, 292] on span "ELEGIR ARCHIVOS" at bounding box center [635, 293] width 98 height 14
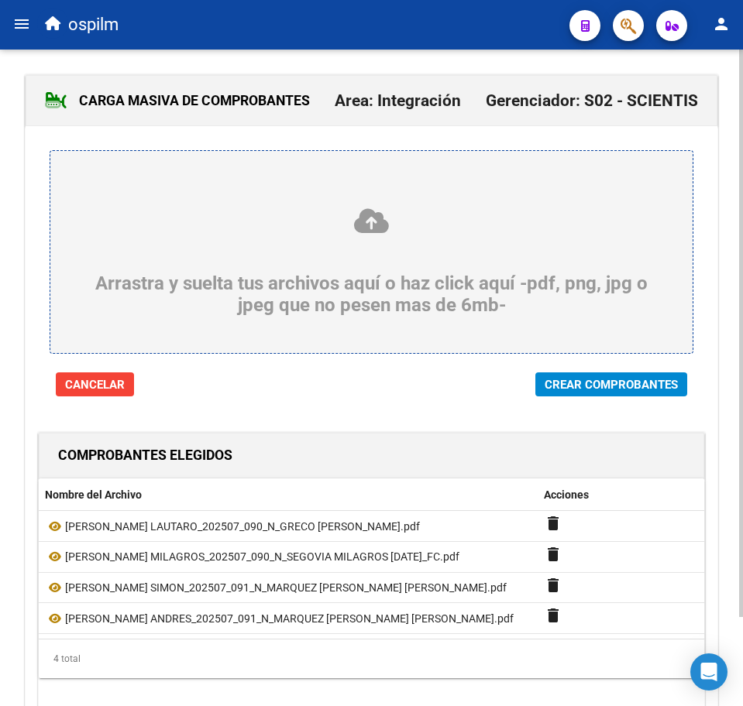
click at [627, 386] on span "Crear Comprobantes" at bounding box center [610, 385] width 133 height 14
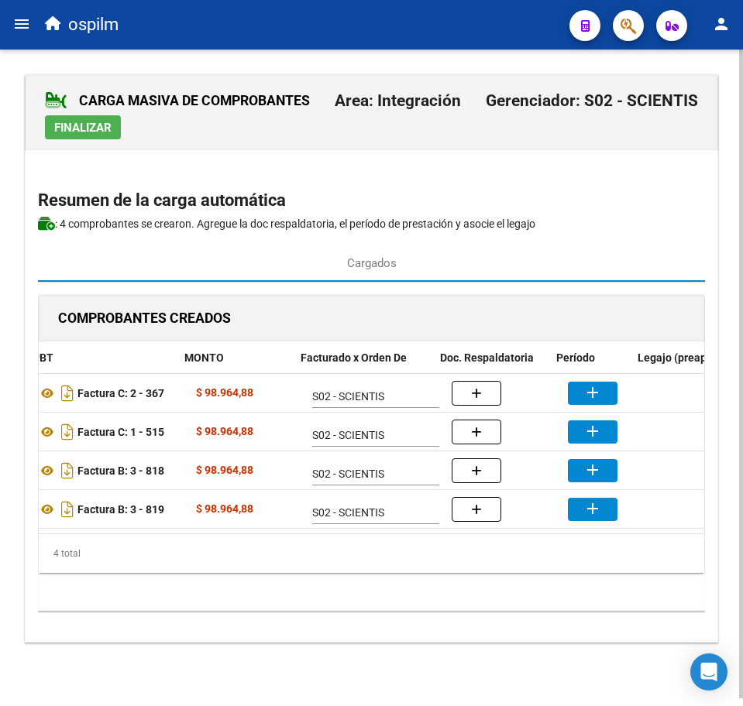
scroll to position [0, 333]
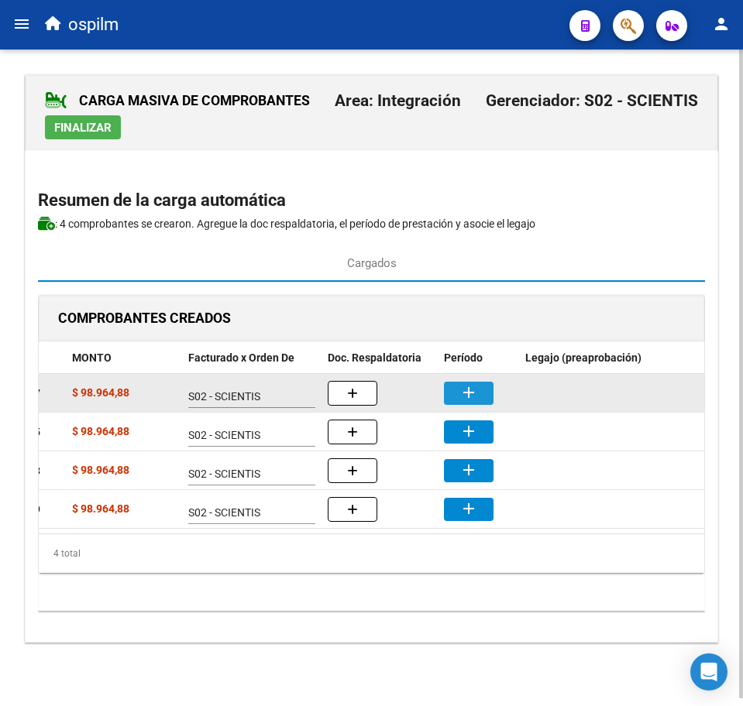
click at [472, 393] on mat-icon "add" at bounding box center [468, 392] width 19 height 19
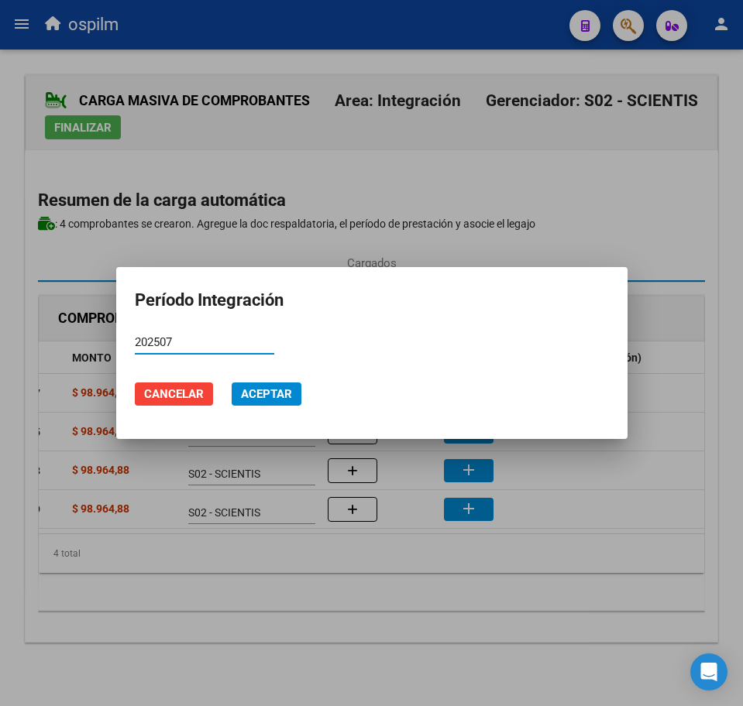
type input "202507"
click at [281, 398] on span "Aceptar" at bounding box center [266, 394] width 51 height 14
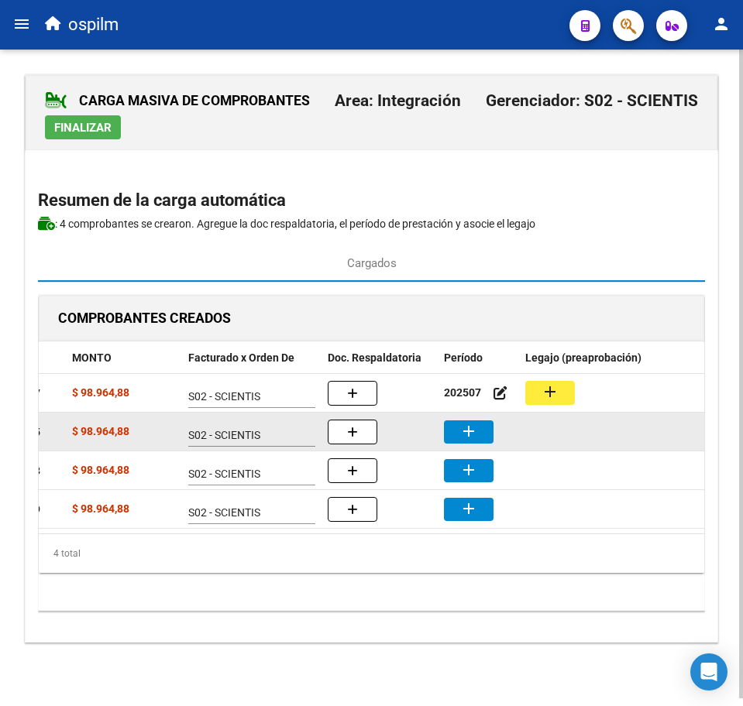
click at [466, 431] on mat-icon "add" at bounding box center [468, 431] width 19 height 19
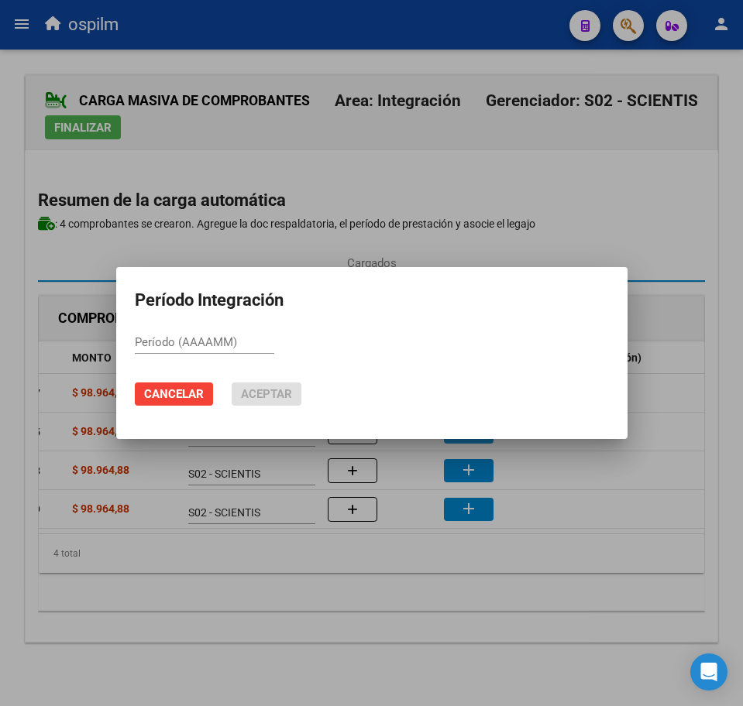
paste input "202507"
type input "202507"
click at [248, 399] on span "Aceptar" at bounding box center [266, 394] width 51 height 14
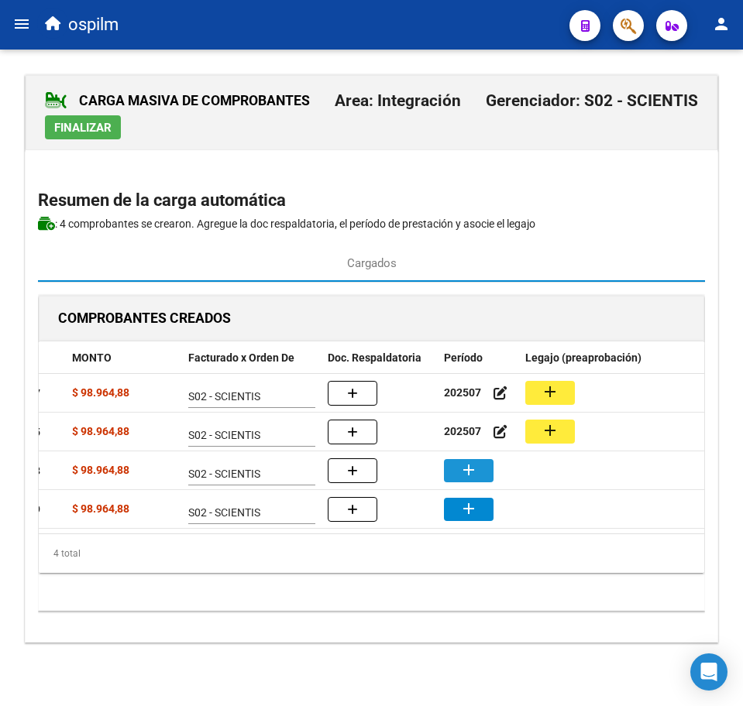
click at [475, 466] on mat-icon "add" at bounding box center [468, 470] width 19 height 19
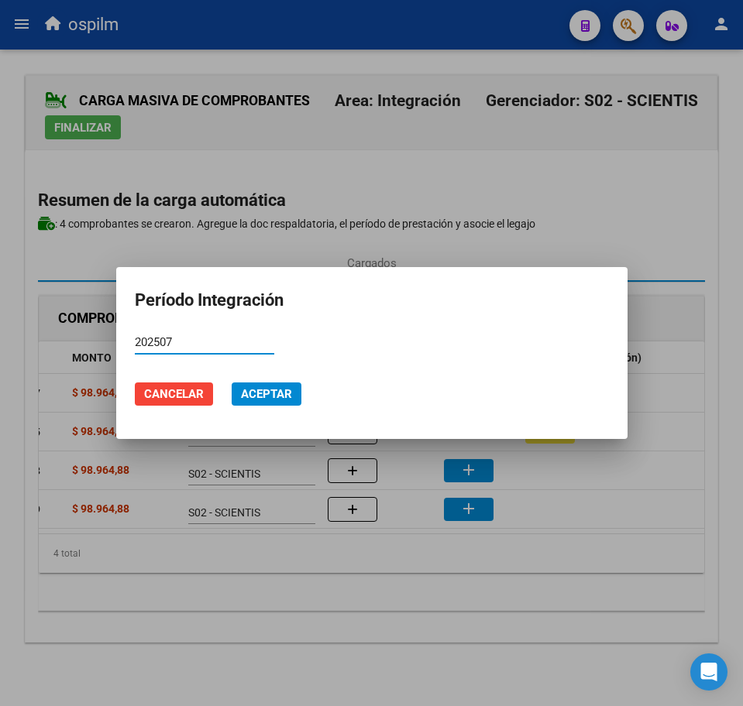
type input "202507"
click at [242, 389] on span "Aceptar" at bounding box center [266, 394] width 51 height 14
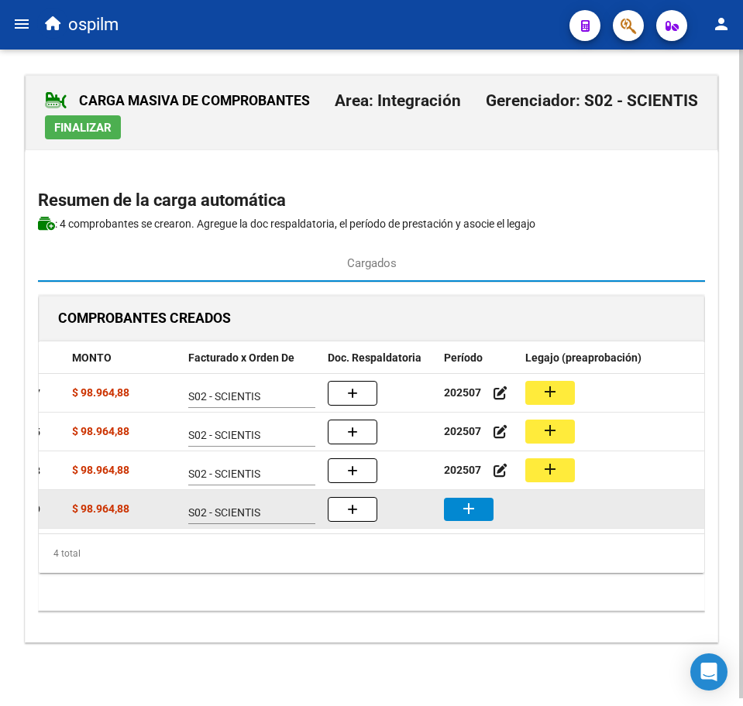
click at [474, 511] on mat-icon "add" at bounding box center [468, 509] width 19 height 19
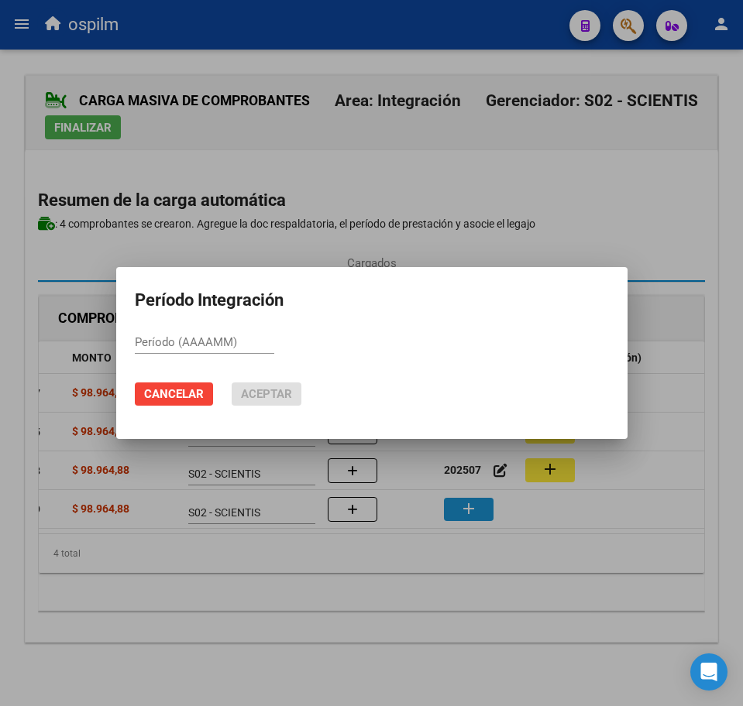
paste input "202507"
type input "202507"
click at [259, 392] on span "Aceptar" at bounding box center [266, 394] width 51 height 14
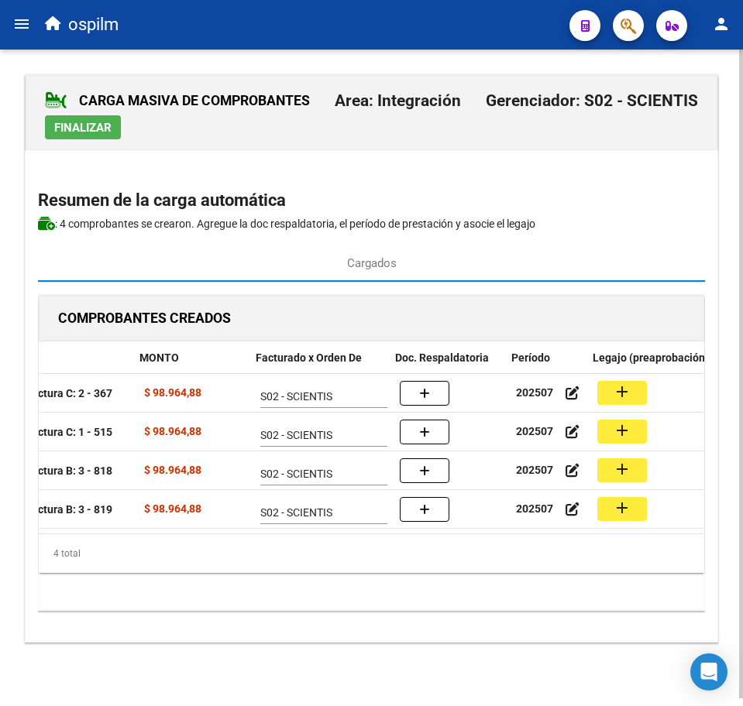
scroll to position [0, 254]
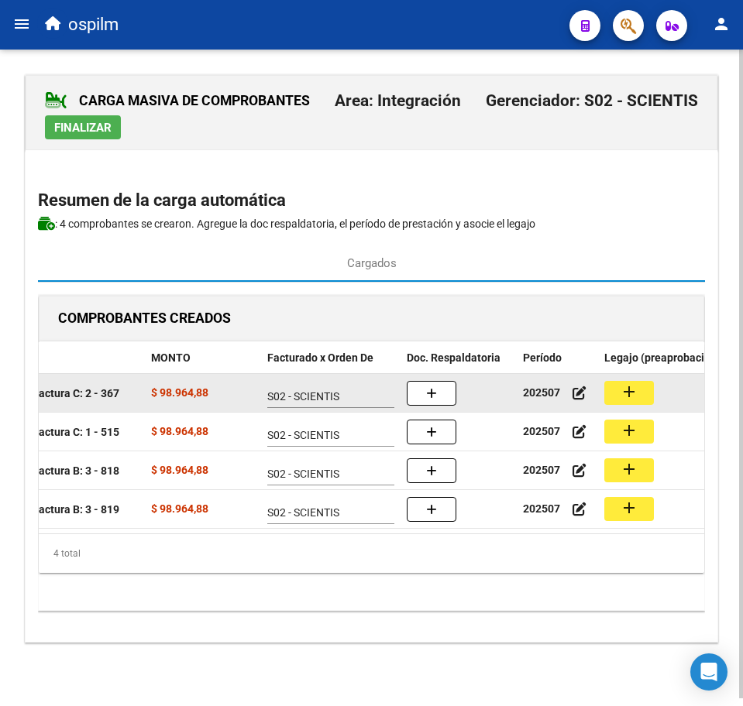
click at [644, 385] on button "add" at bounding box center [629, 393] width 50 height 24
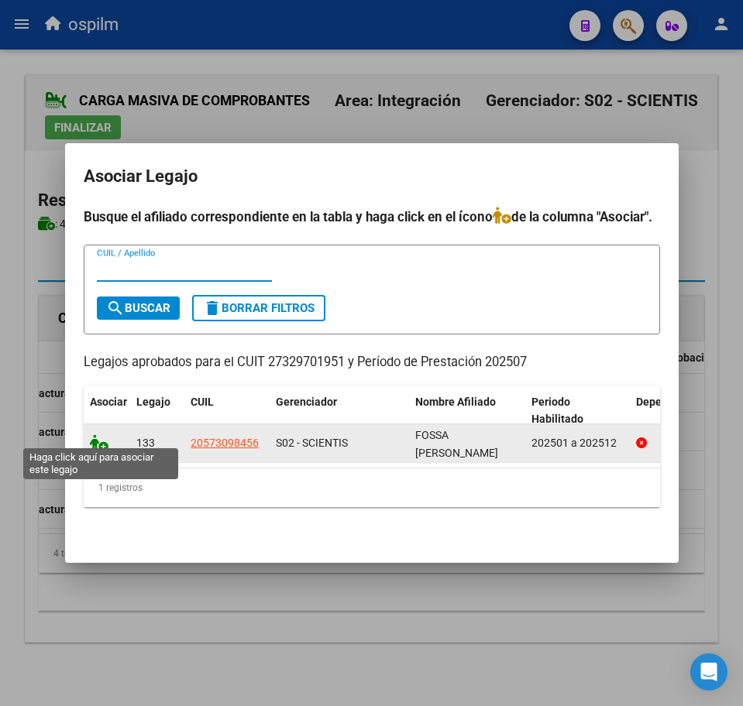
click at [100, 437] on icon at bounding box center [99, 442] width 19 height 17
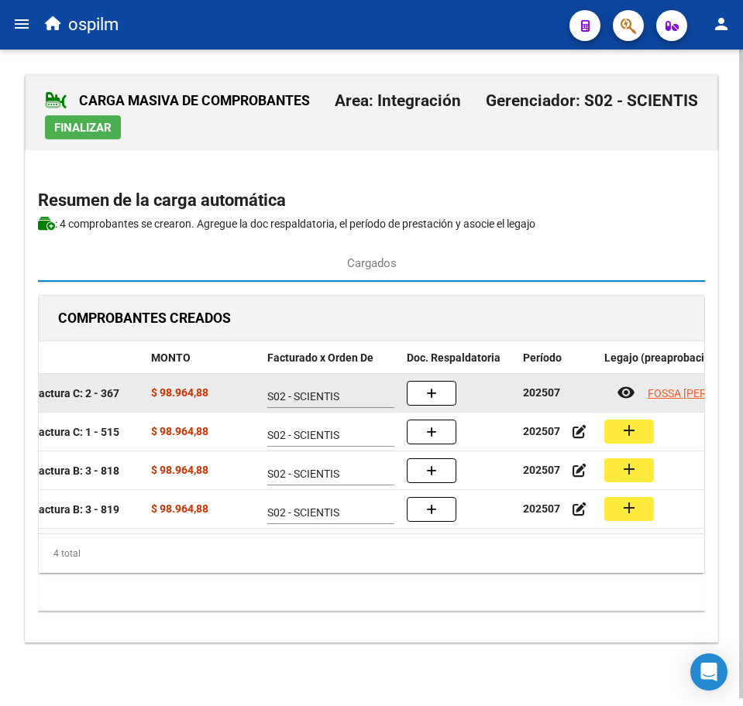
click at [427, 392] on icon "button" at bounding box center [431, 394] width 11 height 12
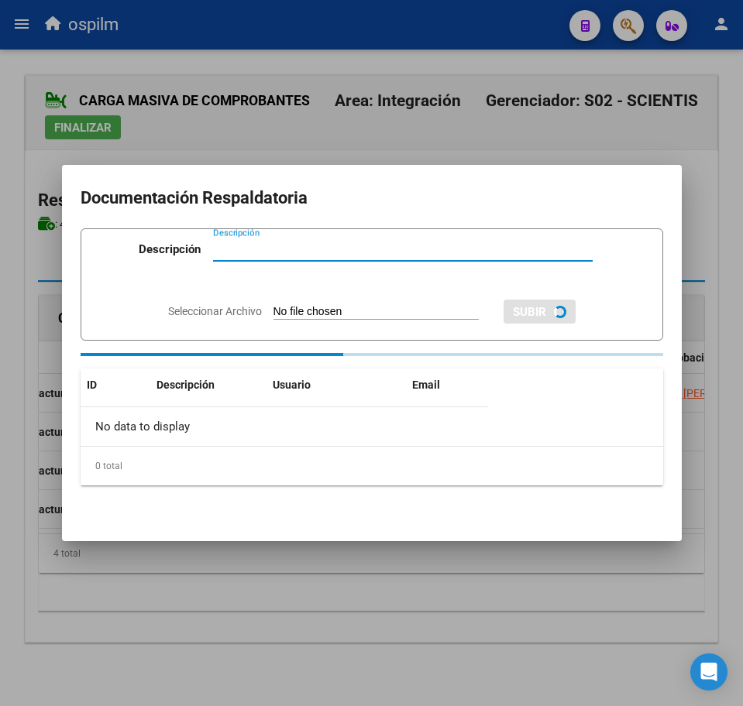
paste input "Planilla de asistencia"
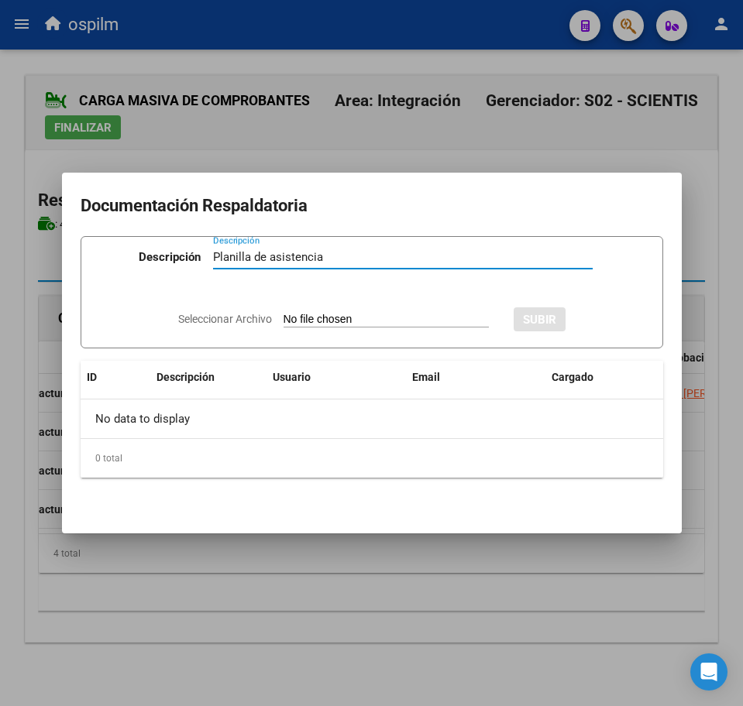
type input "Planilla de asistencia"
click at [337, 321] on input "Seleccionar Archivo" at bounding box center [385, 320] width 205 height 15
type input "C:\fakepath\[PERSON_NAME] LAUTARO_202507_090_N_GRECO [PERSON_NAME].pdf"
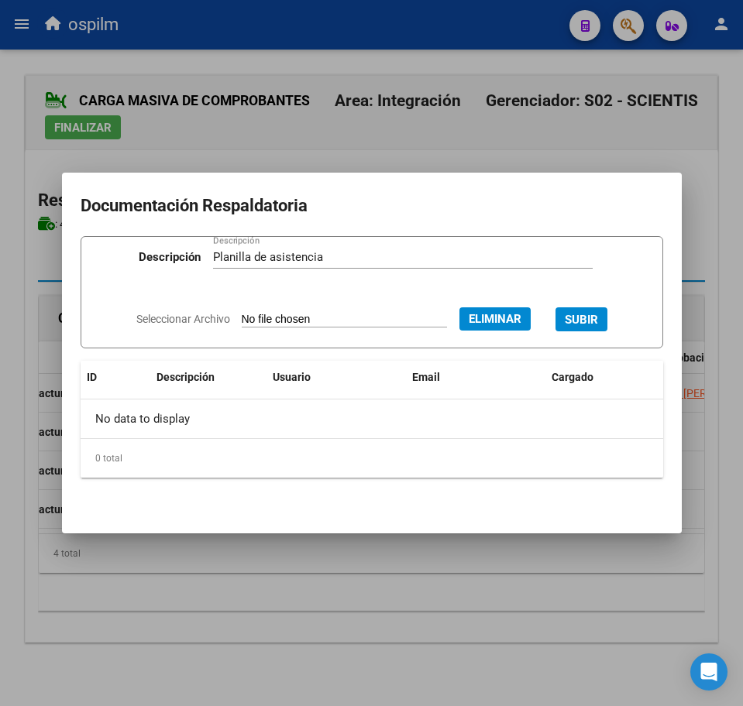
click at [598, 314] on span "SUBIR" at bounding box center [581, 320] width 33 height 14
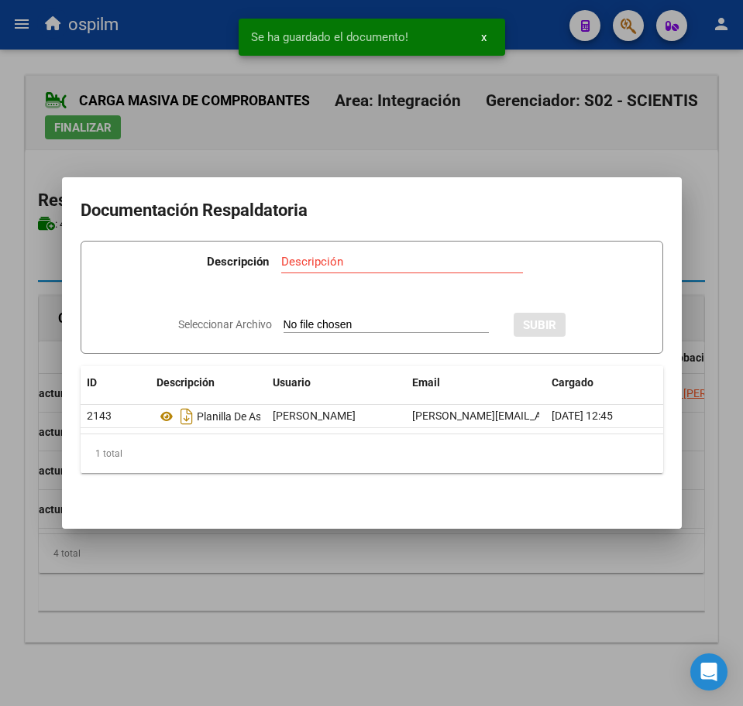
click at [417, 579] on div at bounding box center [371, 353] width 743 height 706
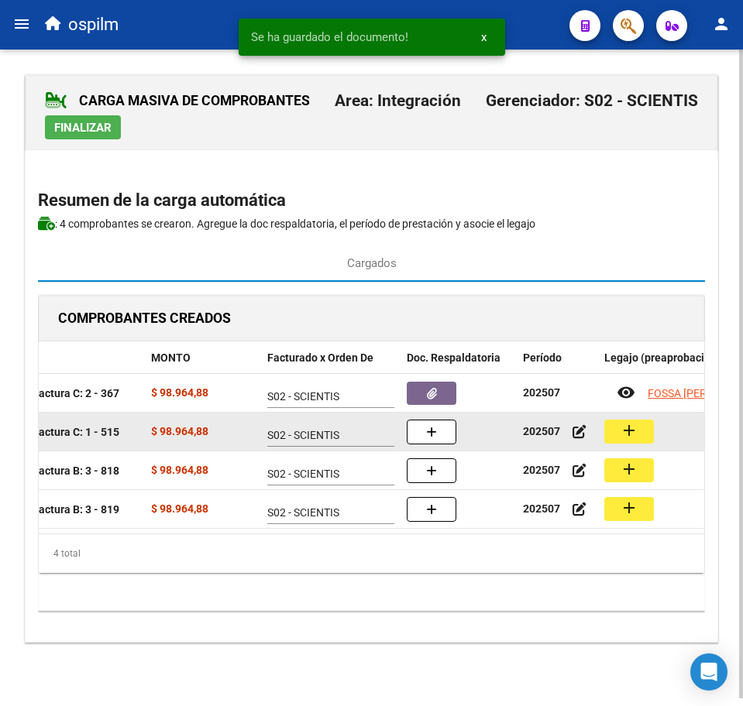
click at [618, 438] on button "add" at bounding box center [629, 432] width 50 height 24
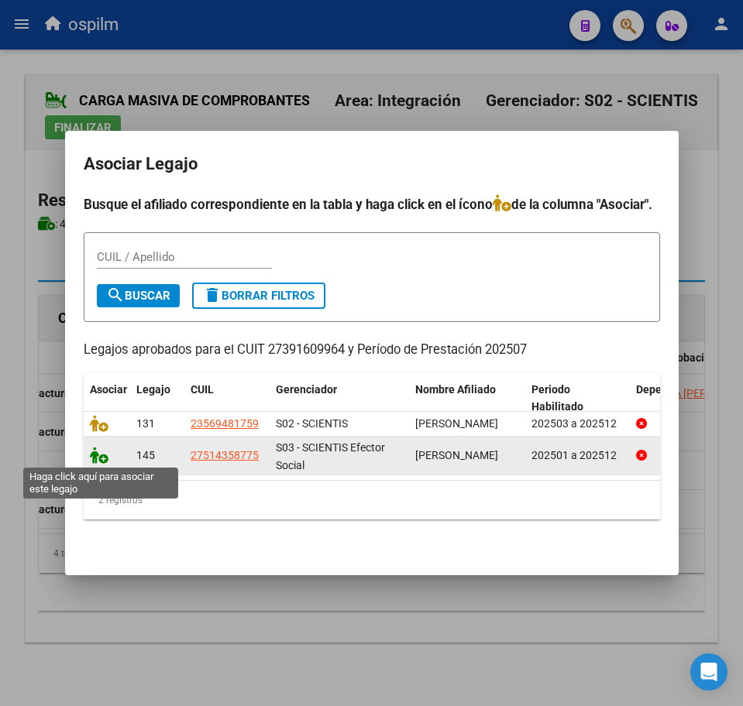
click at [90, 458] on icon at bounding box center [99, 455] width 19 height 17
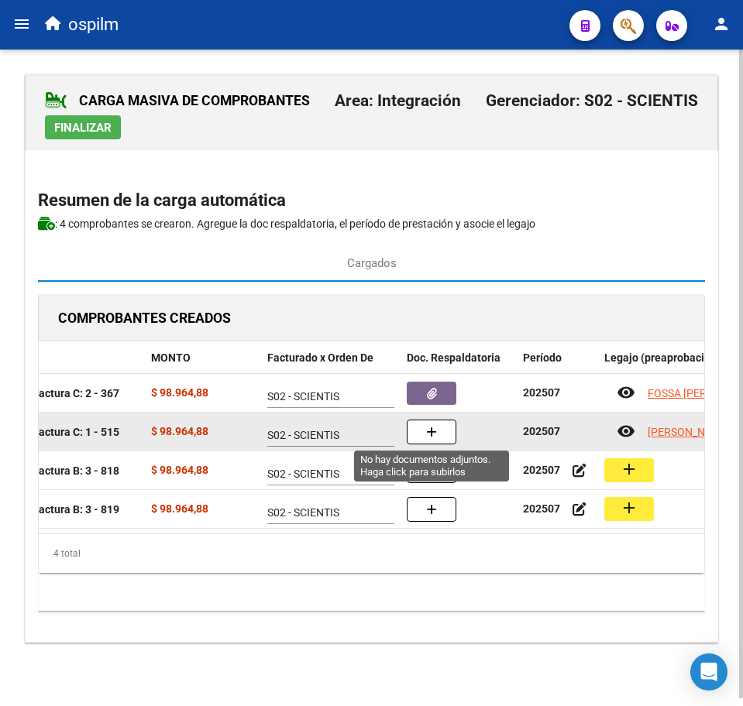
click at [438, 428] on button "button" at bounding box center [432, 432] width 50 height 25
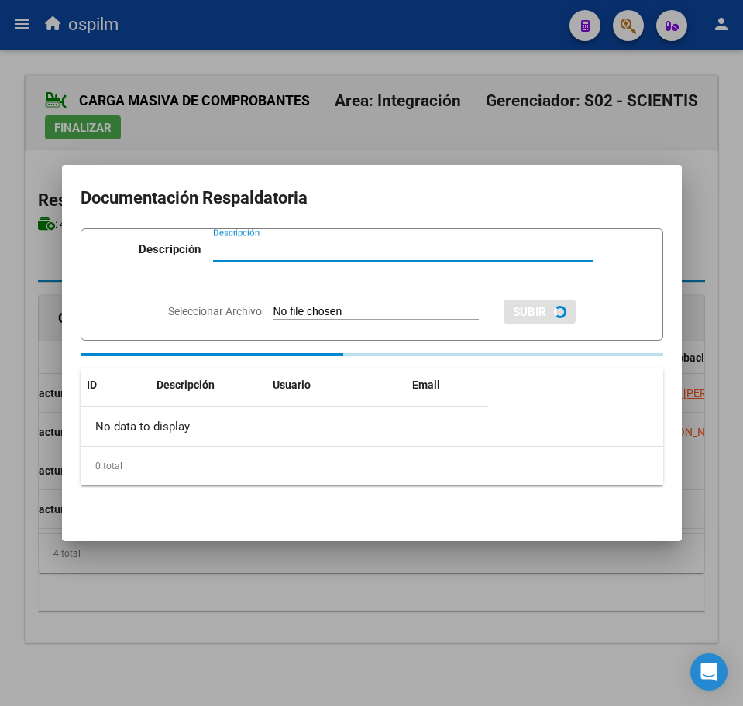
paste input "Planilla de asistencia"
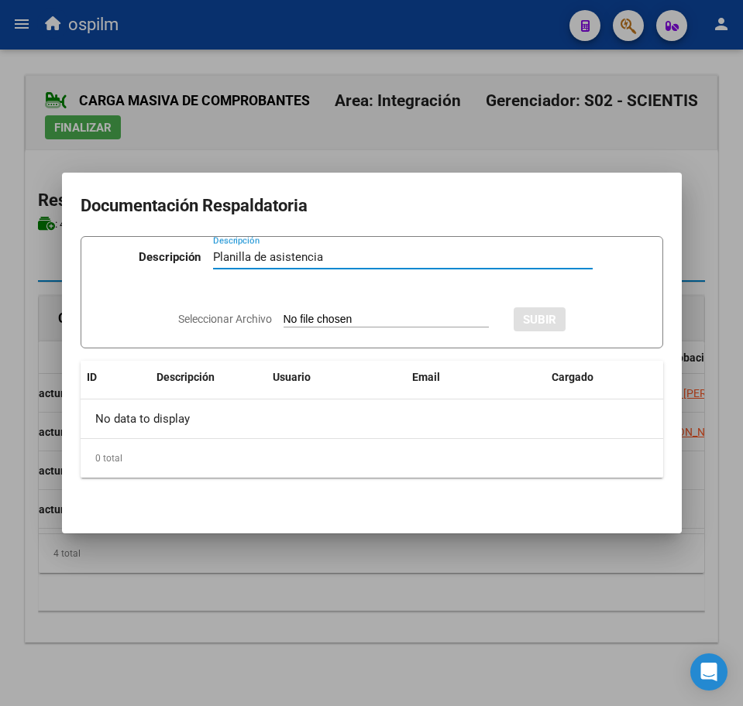
type input "Planilla de asistencia"
click at [296, 324] on input "Seleccionar Archivo" at bounding box center [385, 320] width 205 height 15
type input "C:\fakepath\[PERSON_NAME] MILAGROS_202507_090_N_SEGOVIA MILAGROS [DATE]_PA.pdf"
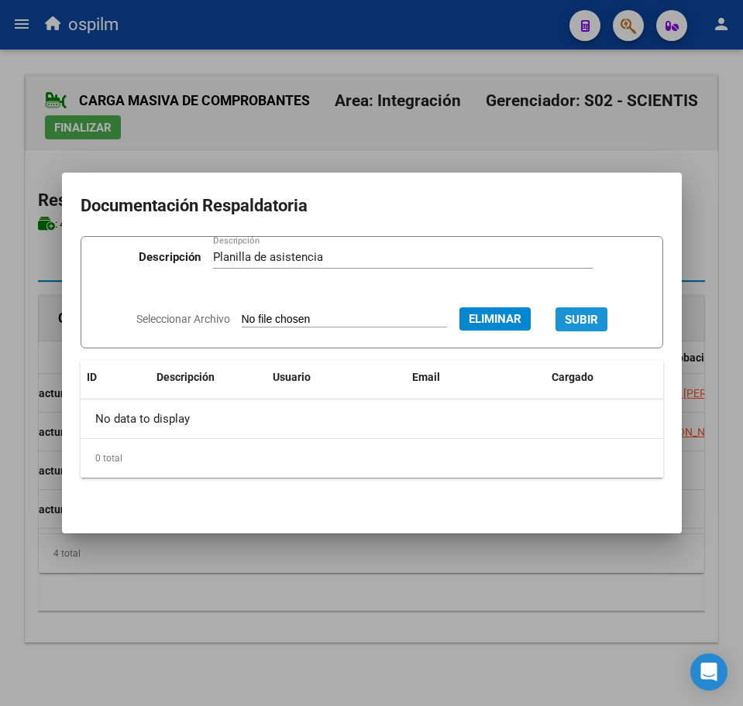
click at [593, 316] on span "SUBIR" at bounding box center [581, 320] width 33 height 14
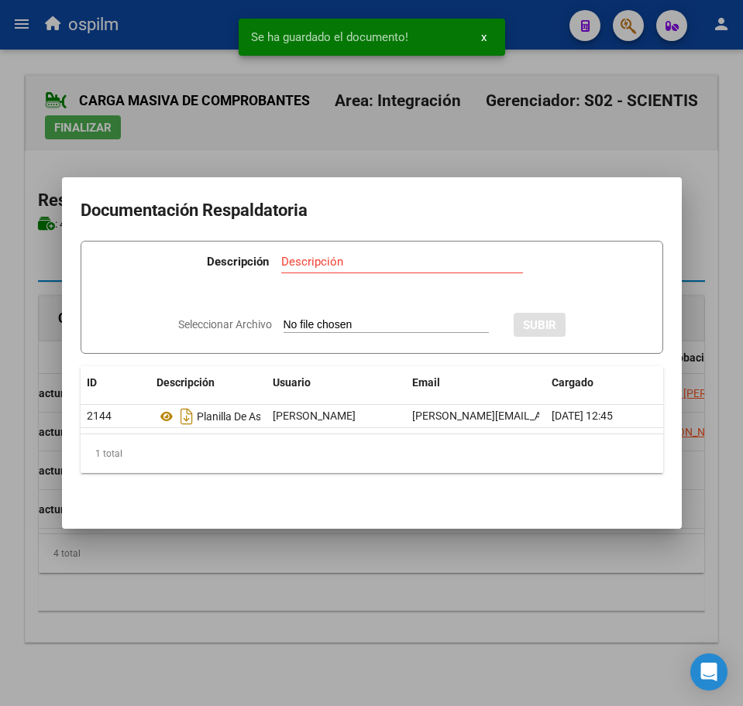
click at [462, 599] on div at bounding box center [371, 353] width 743 height 706
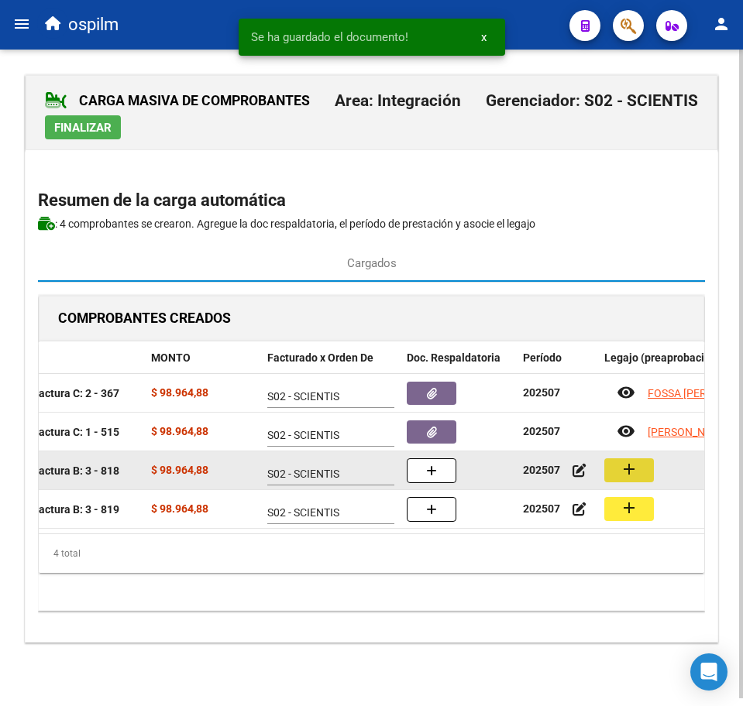
click at [633, 470] on mat-icon "add" at bounding box center [629, 469] width 19 height 19
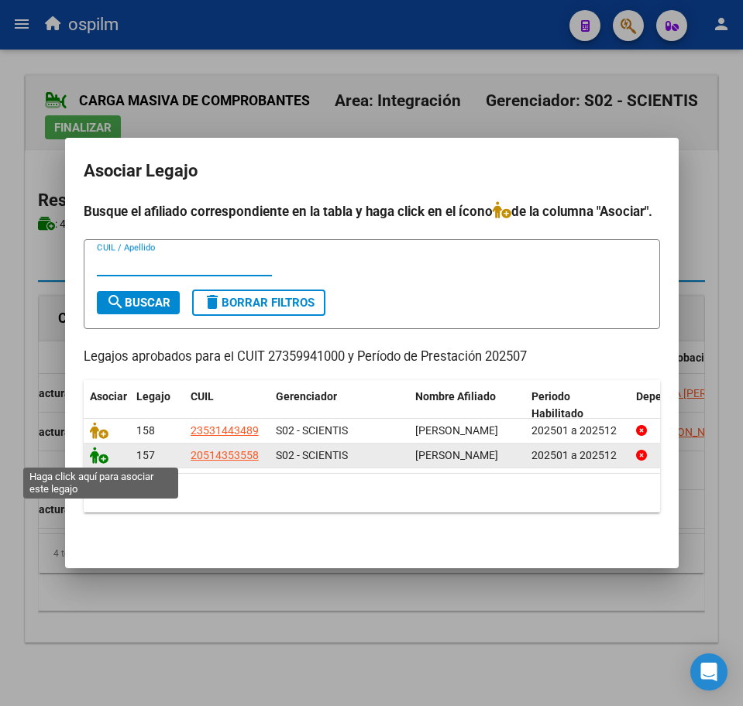
click at [101, 462] on icon at bounding box center [99, 455] width 19 height 17
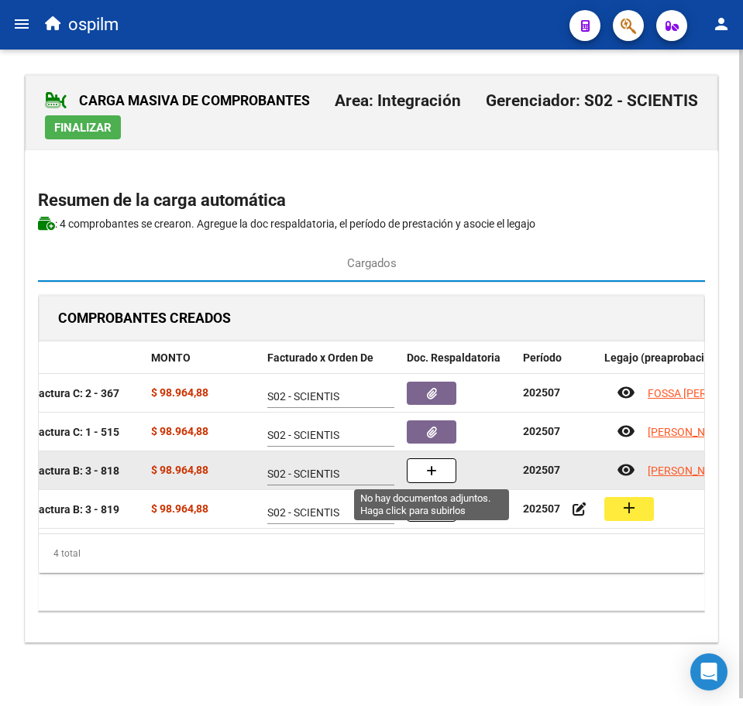
click at [448, 469] on button "button" at bounding box center [432, 470] width 50 height 25
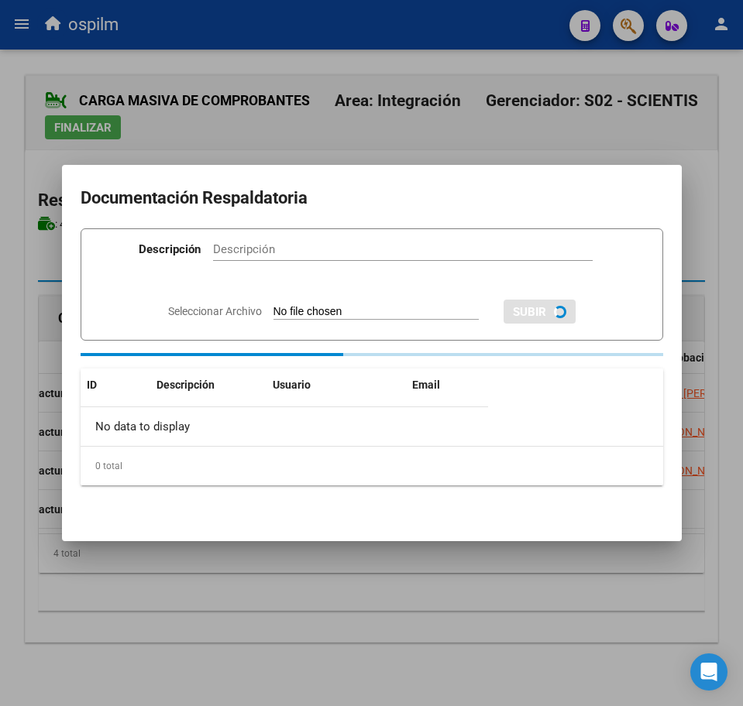
paste input "Planilla de asistencia"
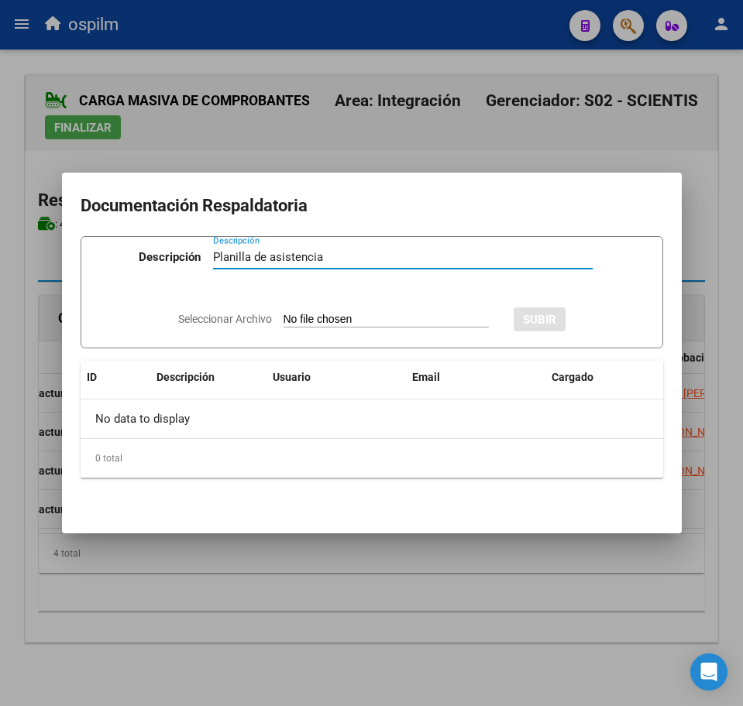
type input "Planilla de asistencia"
click at [293, 304] on div "Seleccionar Archivo SUBIR" at bounding box center [371, 317] width 387 height 45
click at [302, 315] on input "Seleccionar Archivo" at bounding box center [385, 320] width 205 height 15
type input "C:\fakepath\[PERSON_NAME] SIMON_202507_091_N_MARQUEZ [PERSON_NAME] [PERSON_NAME…"
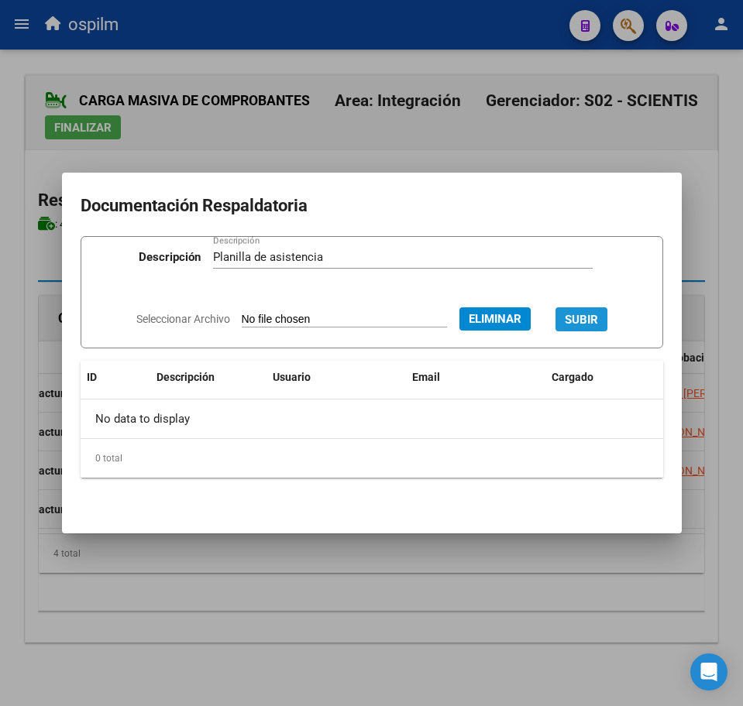
click at [589, 311] on button "SUBIR" at bounding box center [581, 319] width 52 height 24
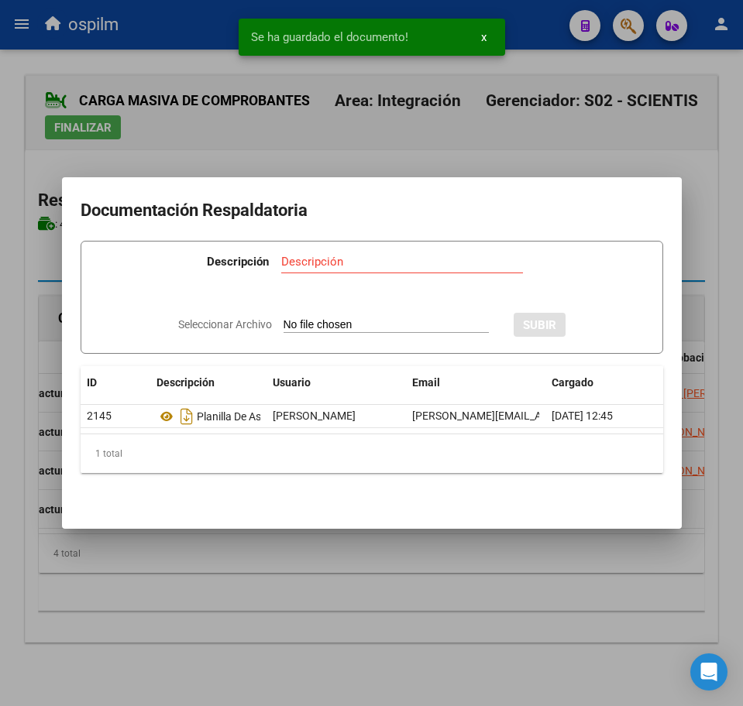
click at [385, 625] on div at bounding box center [371, 353] width 743 height 706
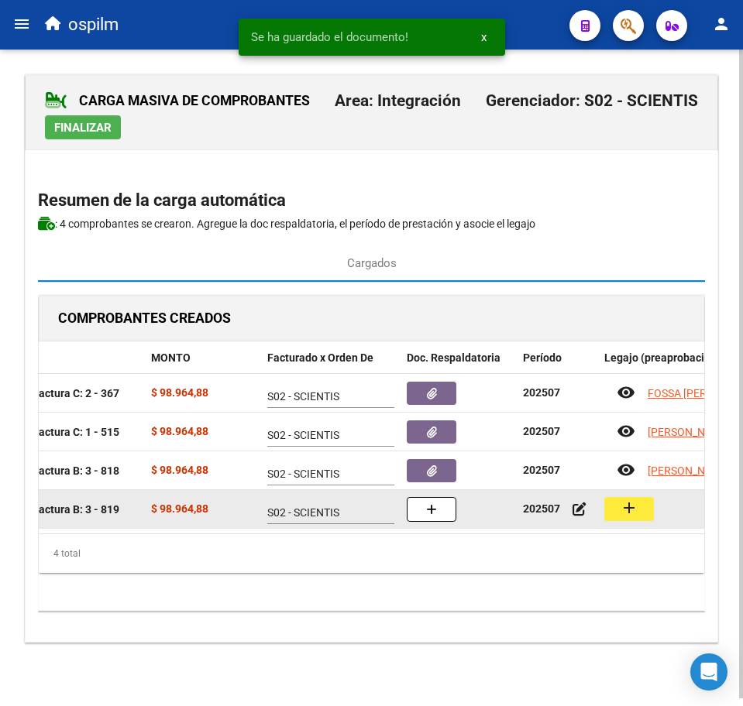
click at [633, 503] on mat-icon "add" at bounding box center [629, 508] width 19 height 19
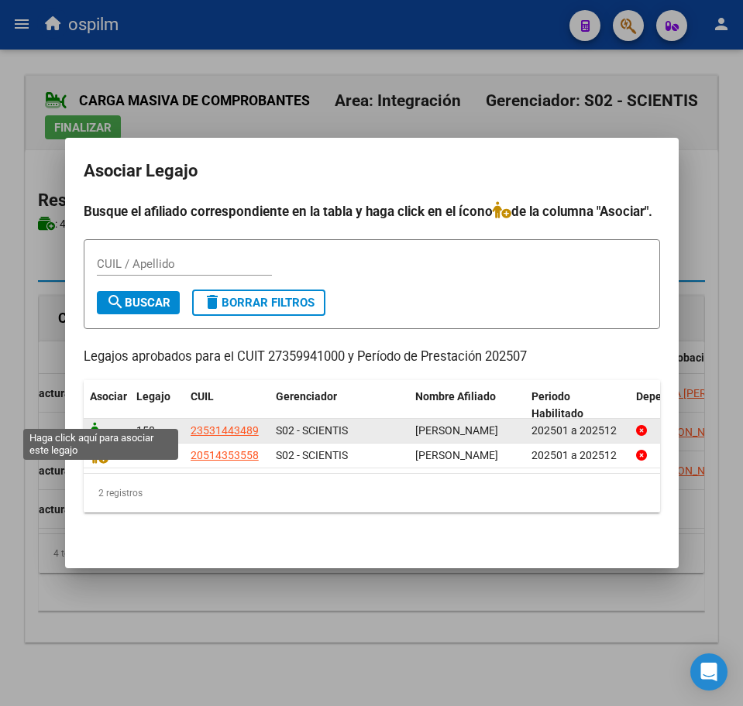
click at [100, 422] on icon at bounding box center [99, 430] width 19 height 17
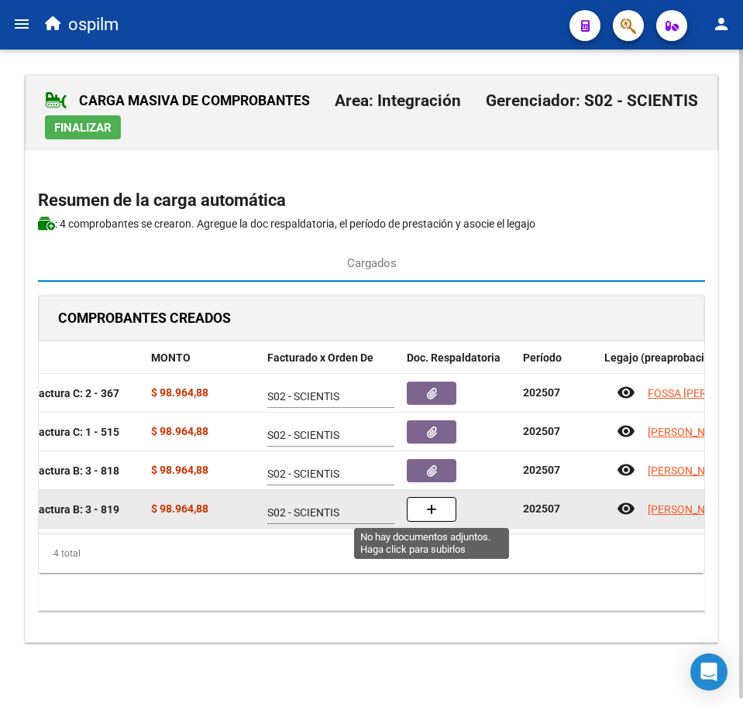
click at [437, 507] on button "button" at bounding box center [432, 509] width 50 height 25
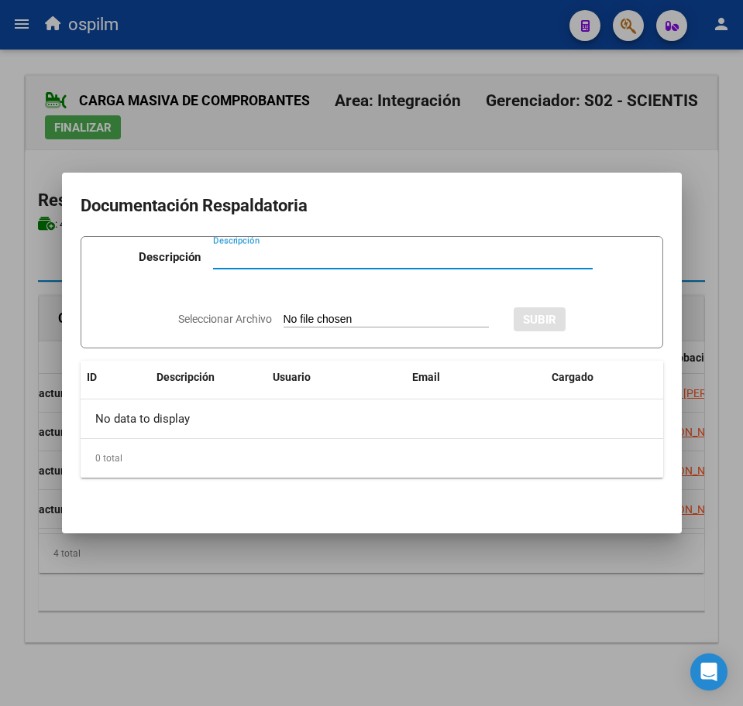
paste input "Planilla de asistencia"
type input "Planilla de asistencia"
click at [332, 309] on div "Seleccionar Archivo SUBIR" at bounding box center [371, 317] width 387 height 45
click at [337, 315] on input "Seleccionar Archivo" at bounding box center [385, 320] width 205 height 15
type input "C:\fakepath\[PERSON_NAME] ANDRES_202507_091_N_MARQUEZ [PERSON_NAME] [PERSON_NAM…"
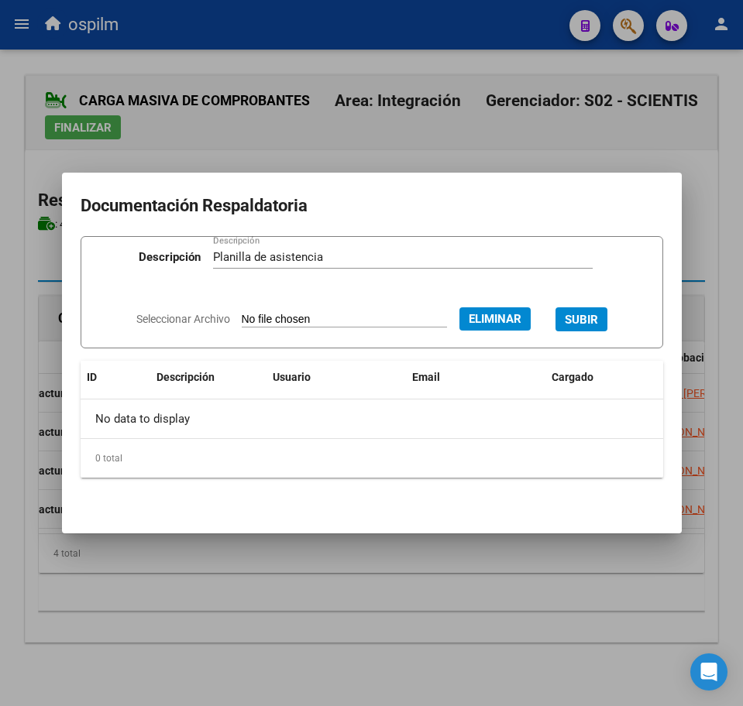
click at [592, 314] on span "SUBIR" at bounding box center [581, 320] width 33 height 14
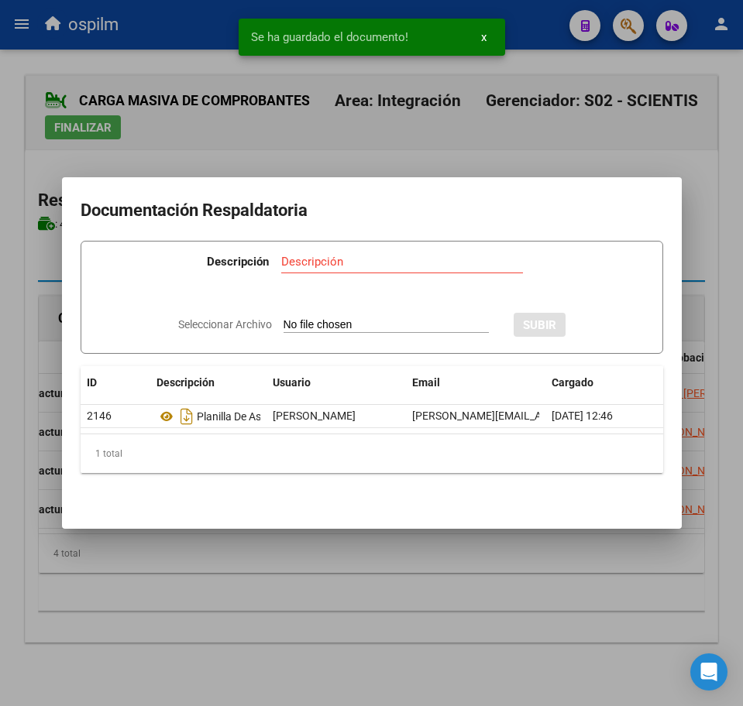
click at [327, 617] on div at bounding box center [371, 353] width 743 height 706
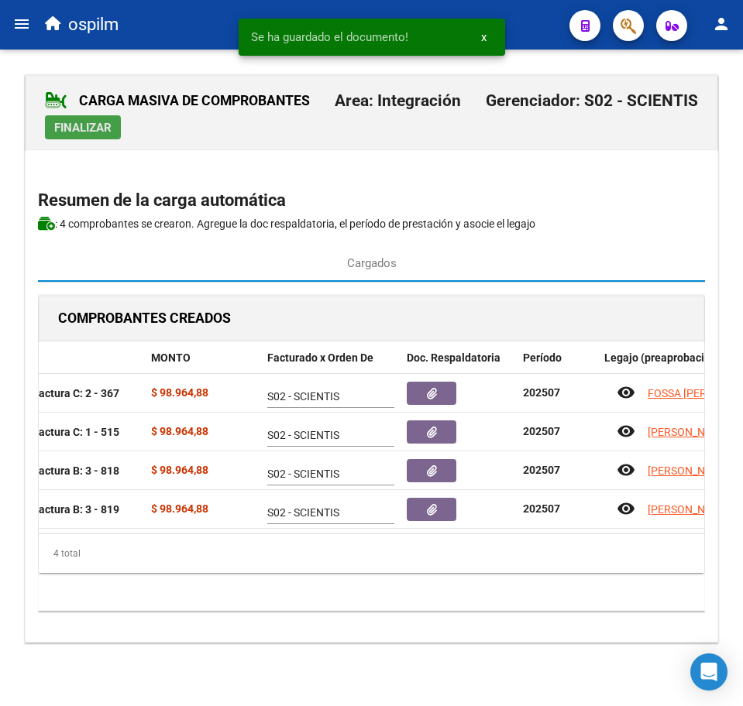
click at [81, 127] on span "Finalizar" at bounding box center [82, 128] width 57 height 14
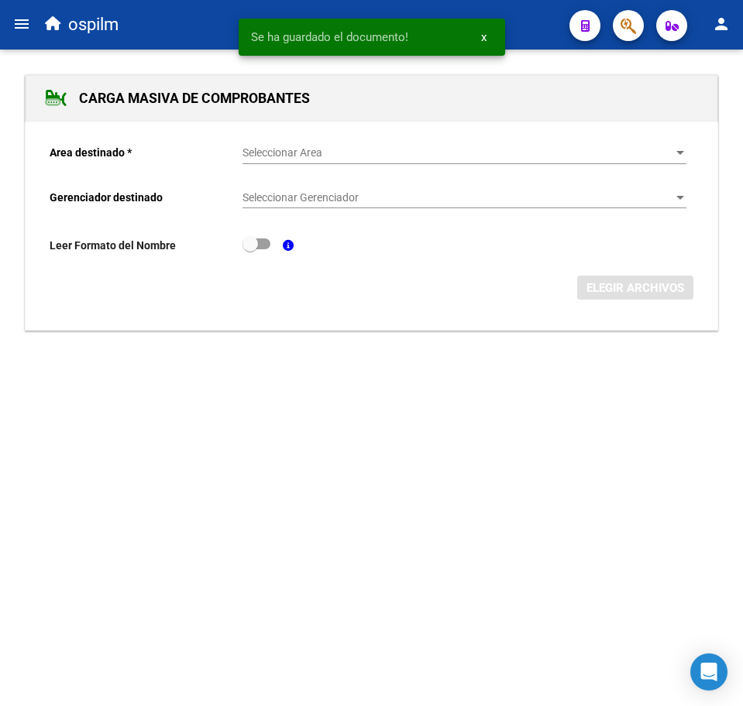
click at [33, 26] on button "menu" at bounding box center [21, 24] width 31 height 31
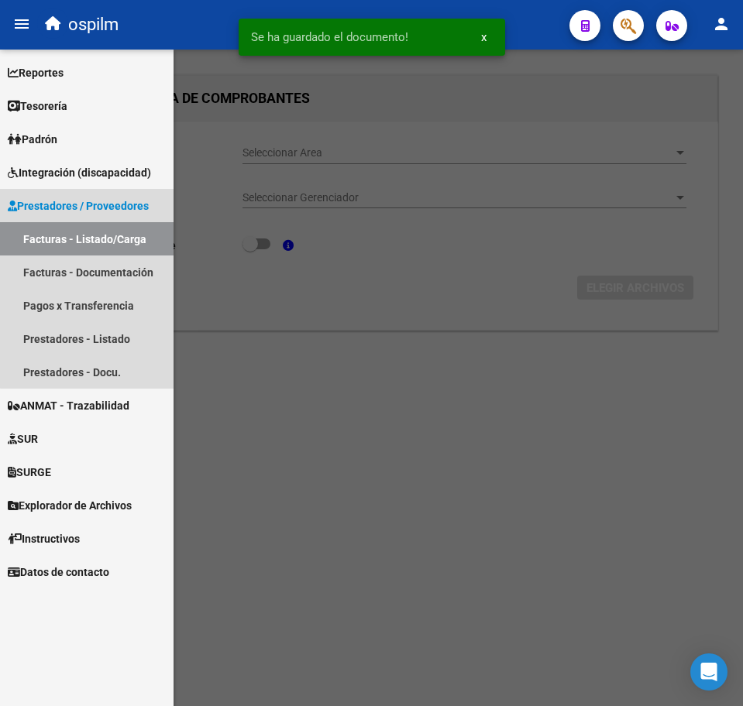
click at [129, 235] on link "Facturas - Listado/Carga" at bounding box center [86, 238] width 173 height 33
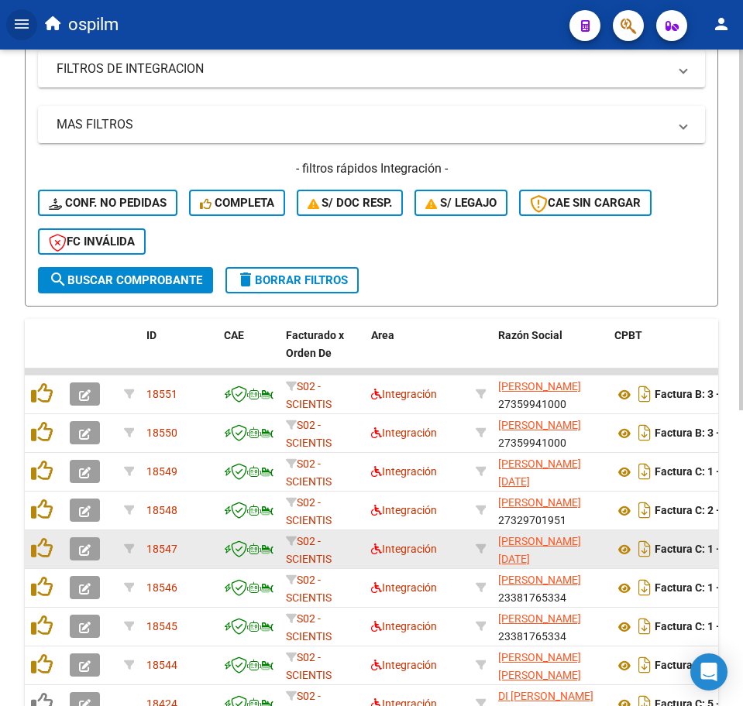
scroll to position [387, 0]
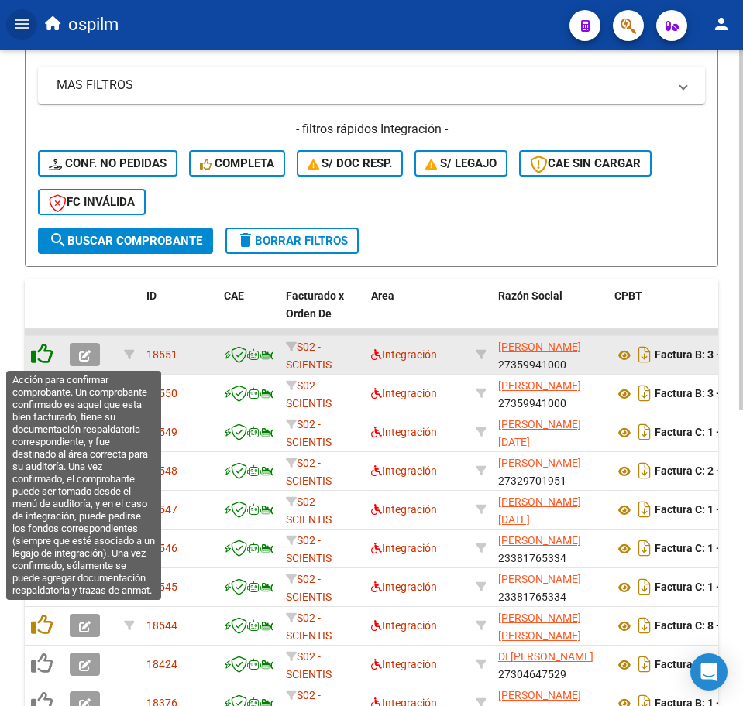
click at [39, 364] on icon at bounding box center [42, 354] width 22 height 22
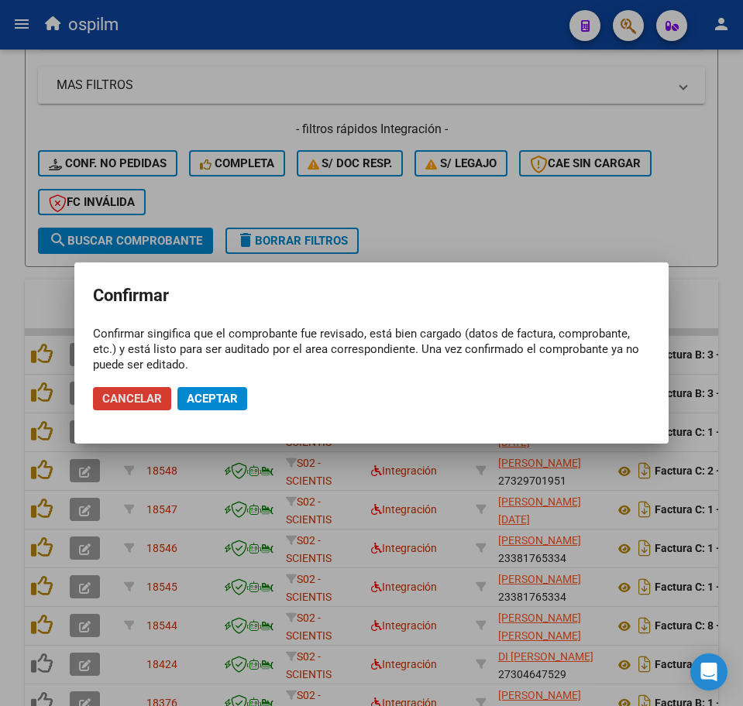
click at [226, 395] on span "Aceptar" at bounding box center [212, 399] width 51 height 14
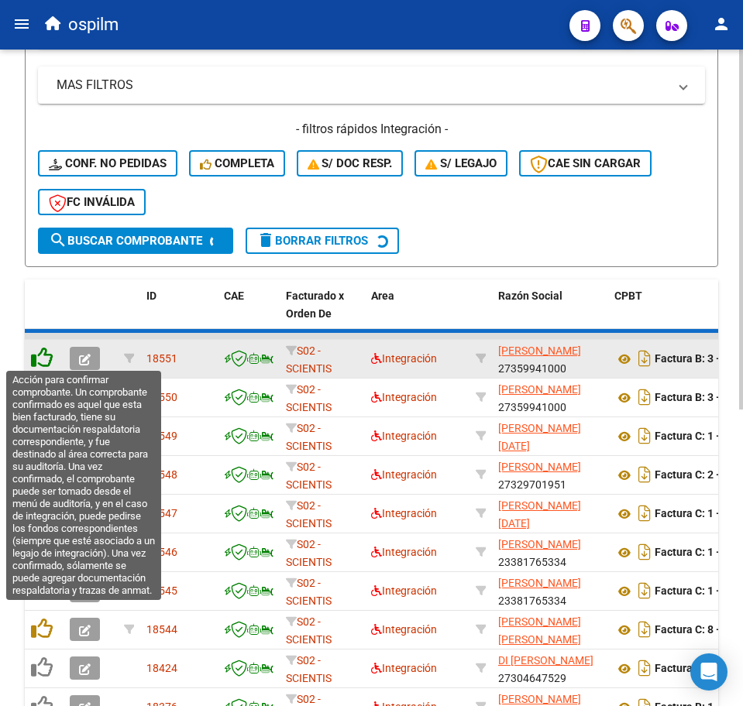
click at [42, 359] on icon at bounding box center [42, 358] width 22 height 22
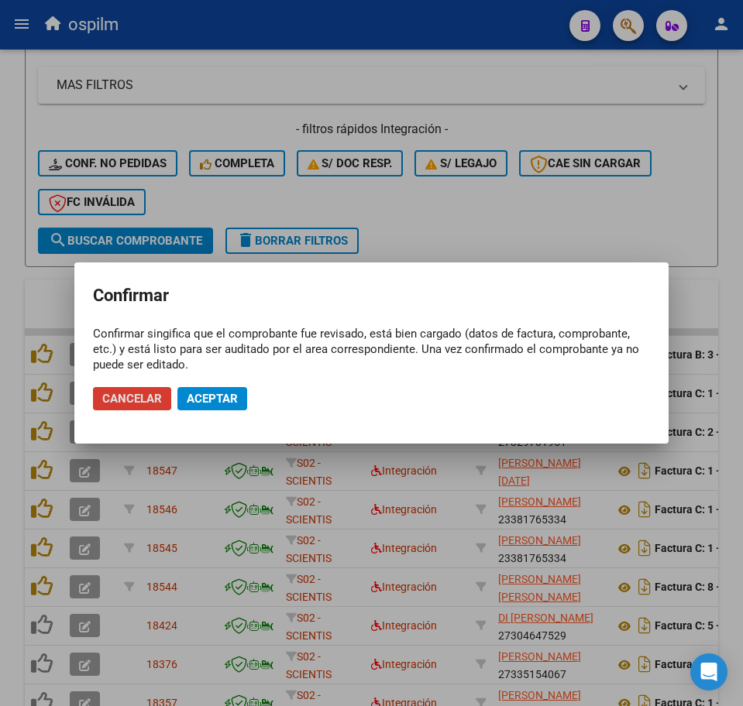
click at [197, 399] on span "Aceptar" at bounding box center [212, 399] width 51 height 14
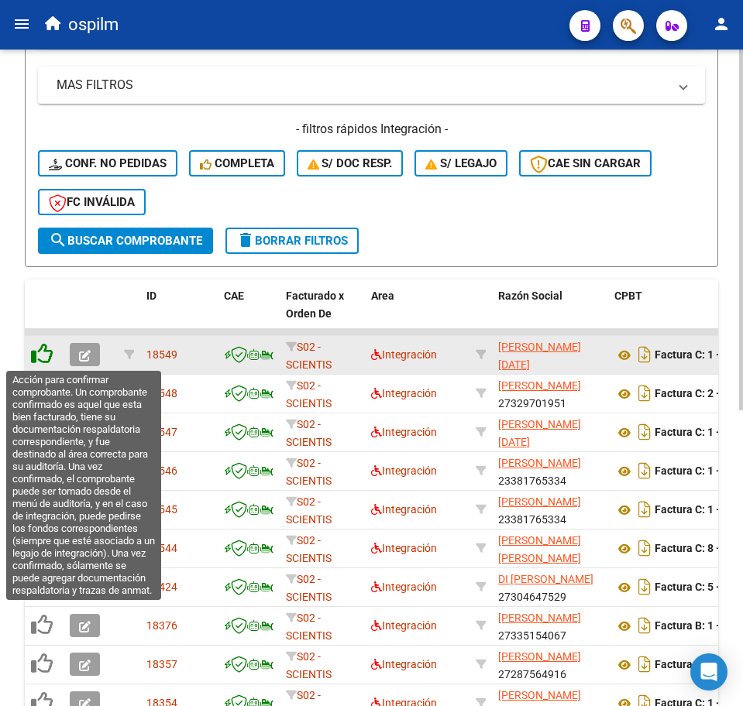
click at [45, 360] on icon at bounding box center [42, 354] width 22 height 22
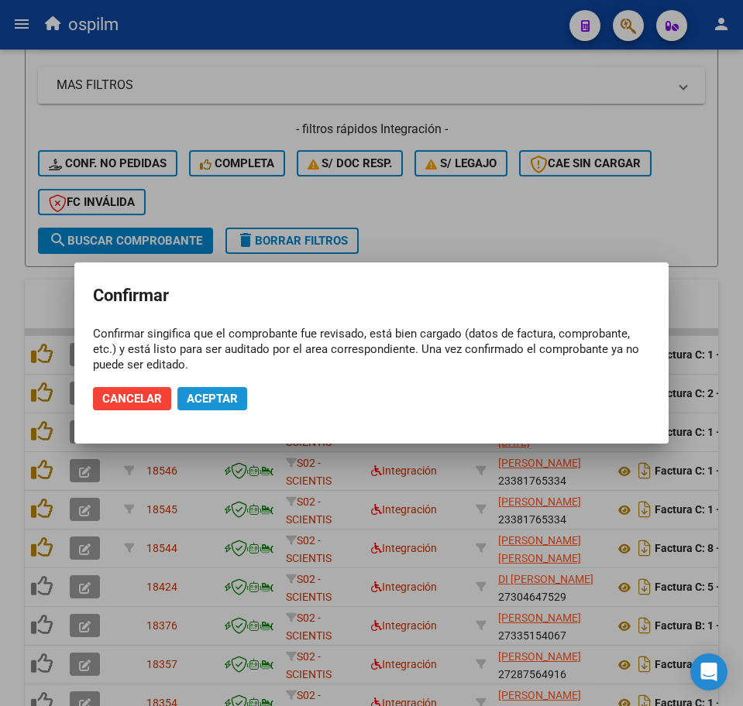
click at [219, 397] on span "Aceptar" at bounding box center [212, 399] width 51 height 14
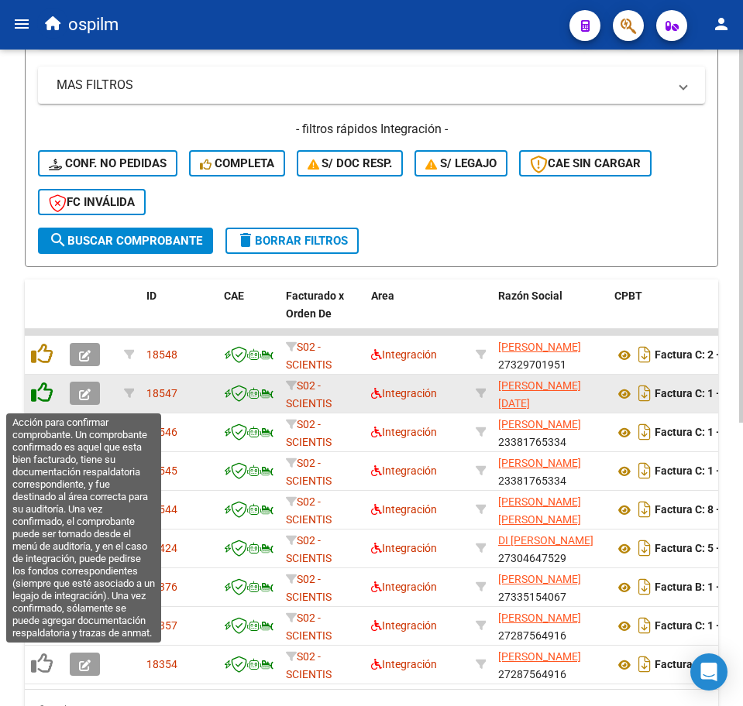
click at [43, 387] on icon at bounding box center [42, 393] width 22 height 22
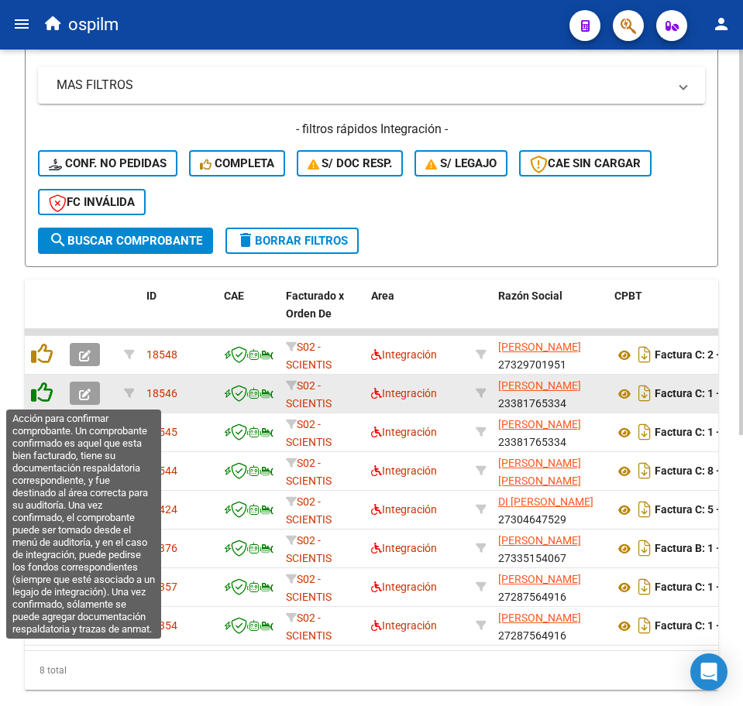
click at [36, 398] on icon at bounding box center [42, 393] width 22 height 22
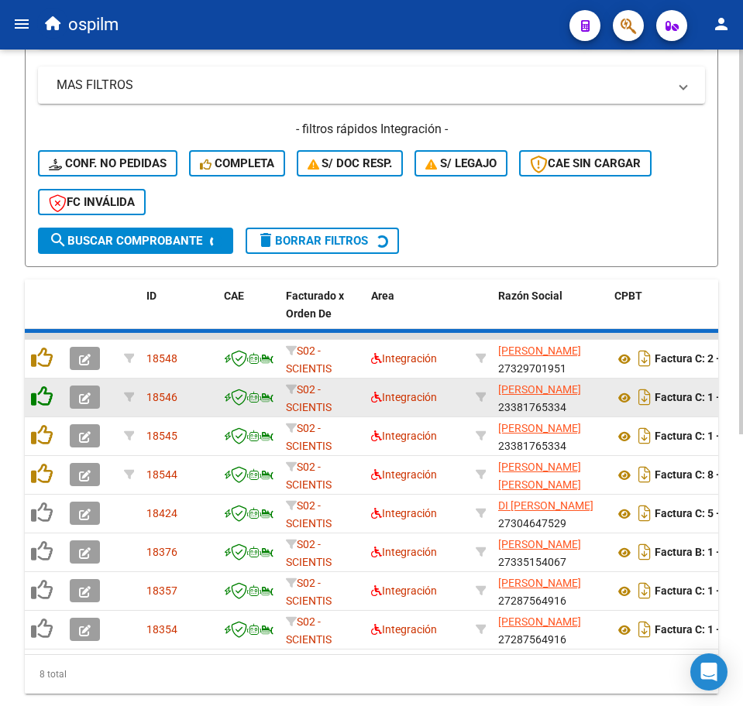
click at [40, 397] on icon at bounding box center [42, 397] width 22 height 22
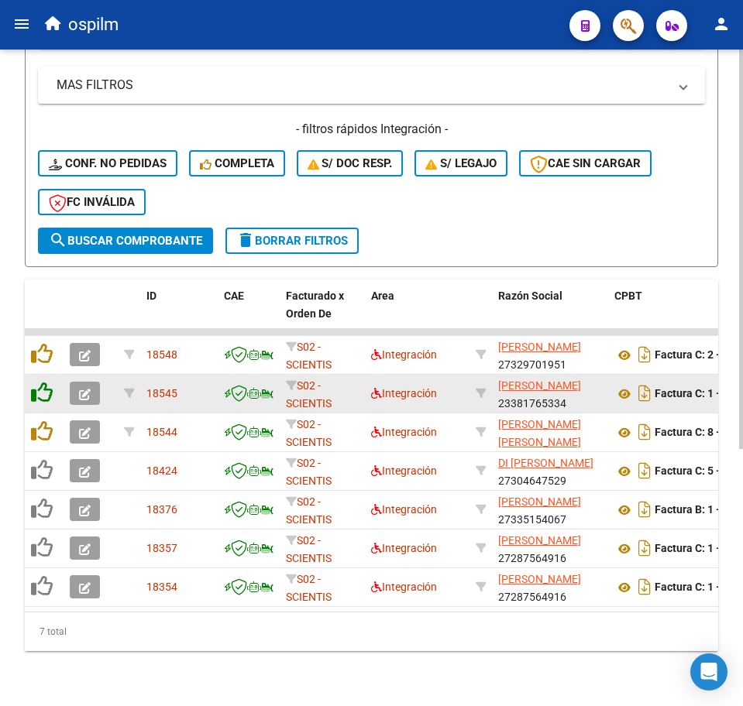
click at [40, 394] on icon at bounding box center [42, 393] width 22 height 22
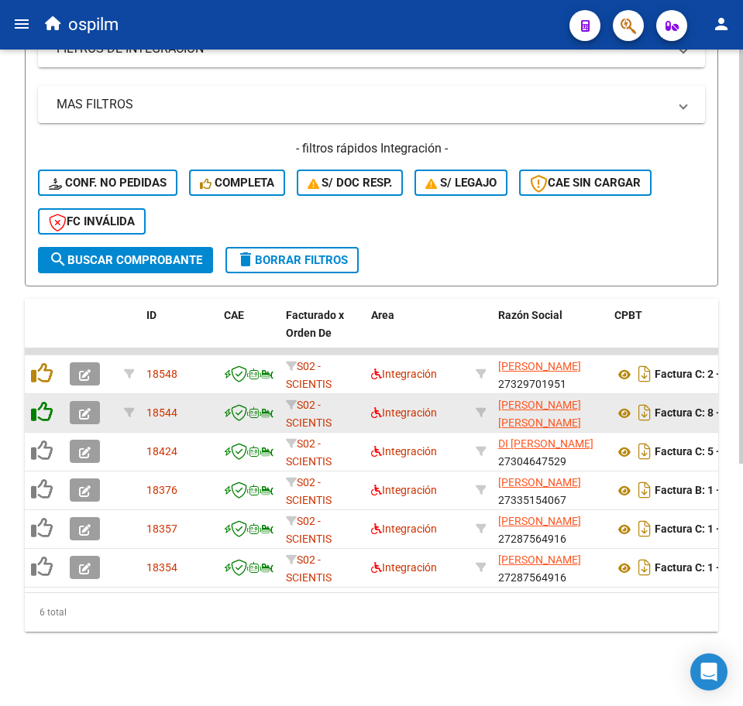
click at [40, 401] on icon at bounding box center [42, 412] width 22 height 22
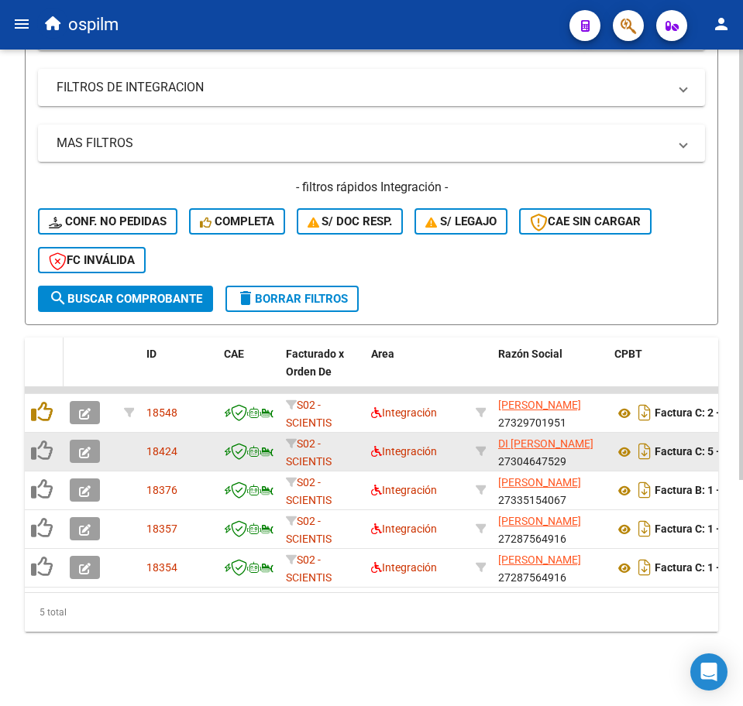
scroll to position [345, 0]
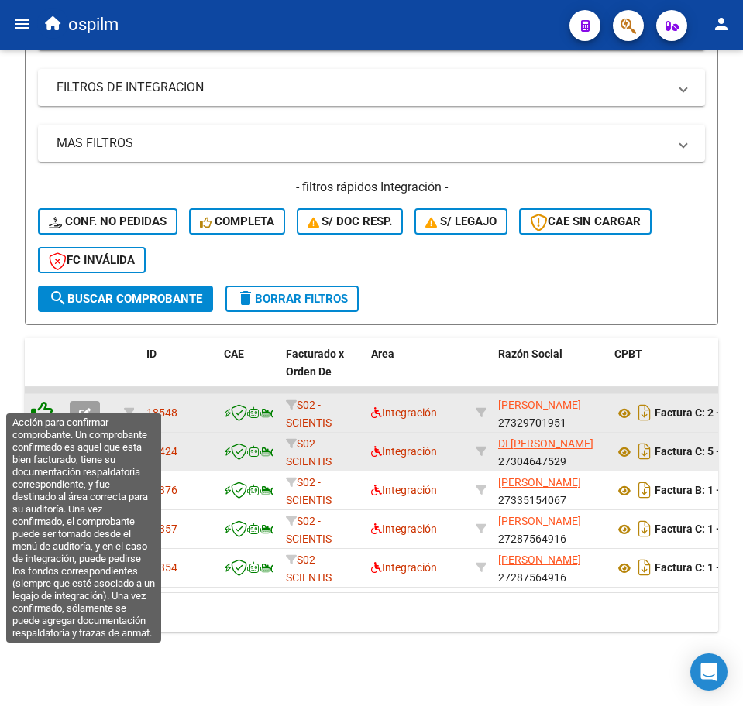
click at [46, 402] on icon at bounding box center [42, 412] width 22 height 22
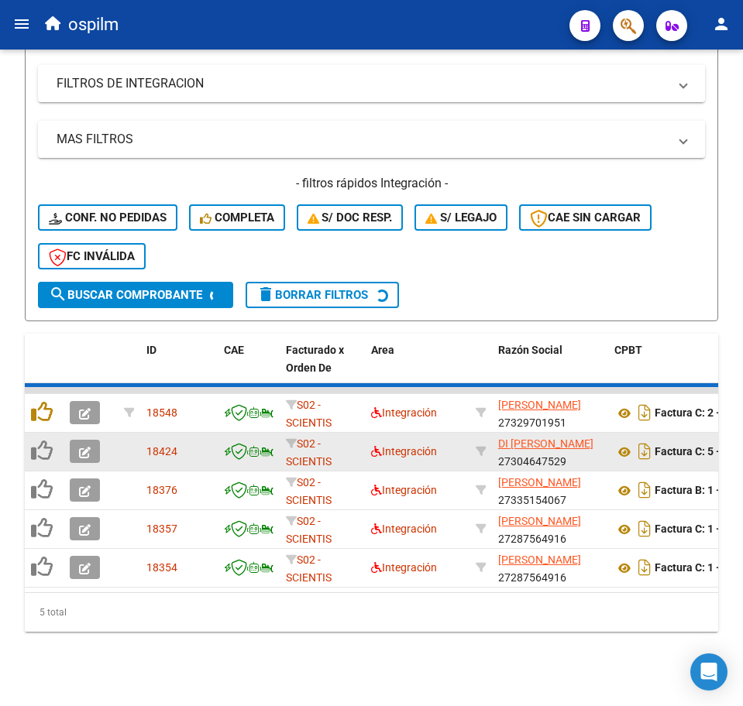
scroll to position [306, 0]
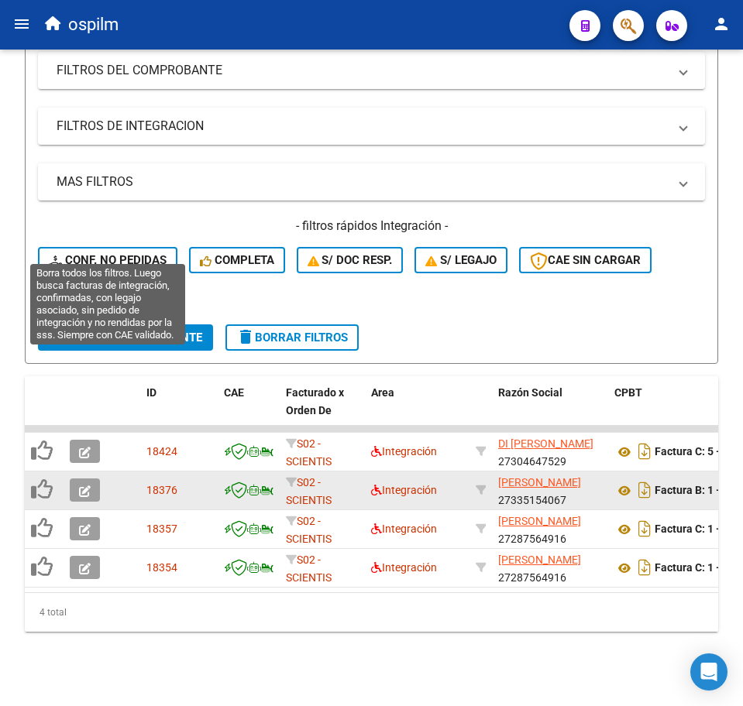
click at [101, 253] on span "Conf. no pedidas" at bounding box center [108, 260] width 118 height 14
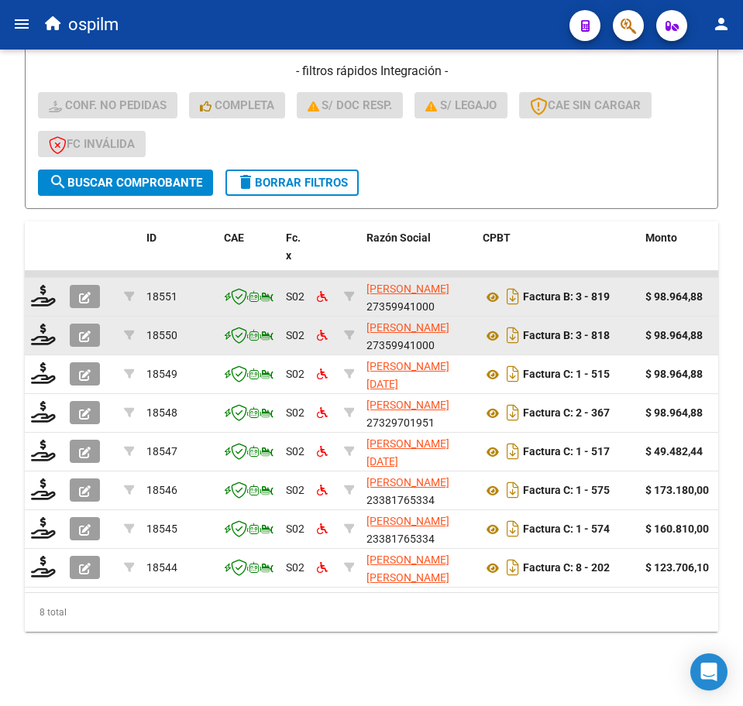
scroll to position [461, 0]
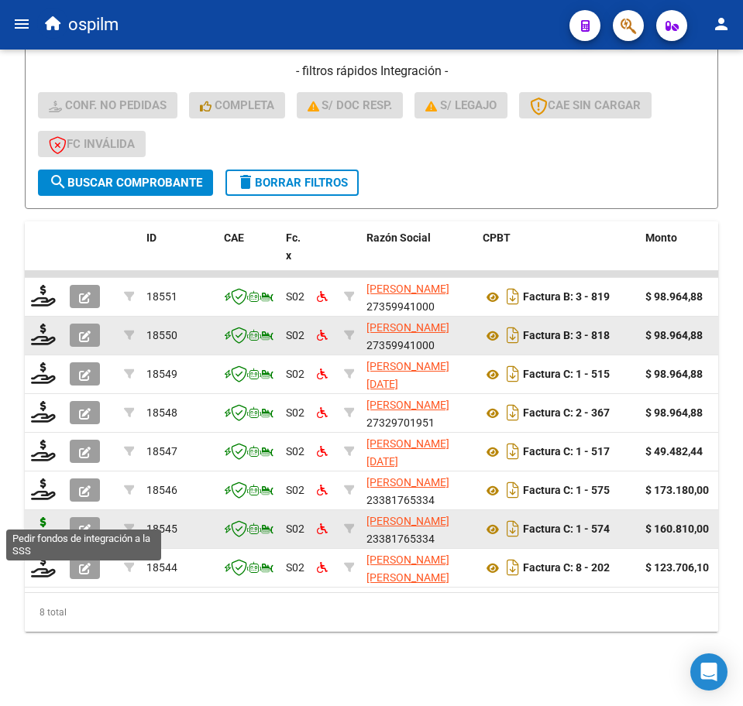
click at [41, 517] on icon at bounding box center [43, 528] width 25 height 22
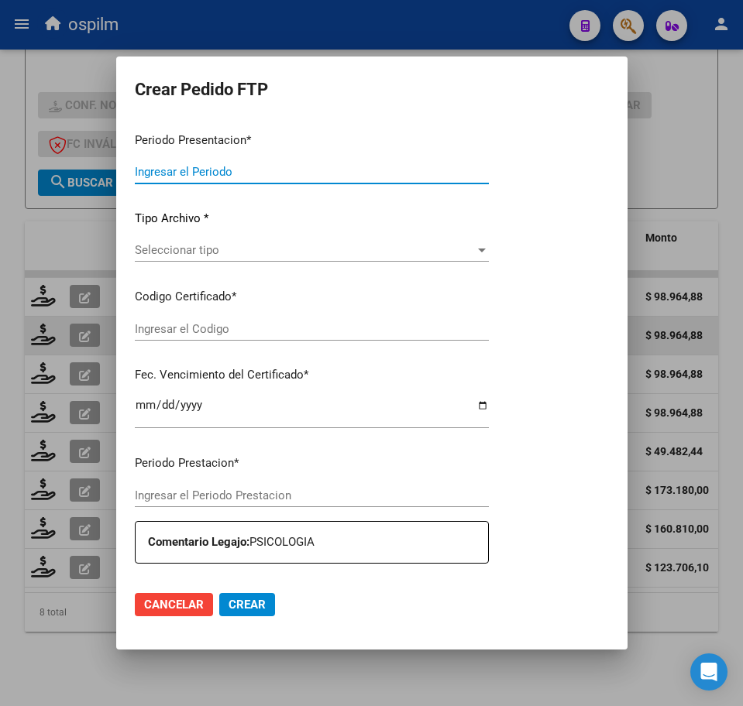
type input "202507"
type input "202506"
type input "$ 160.810,00"
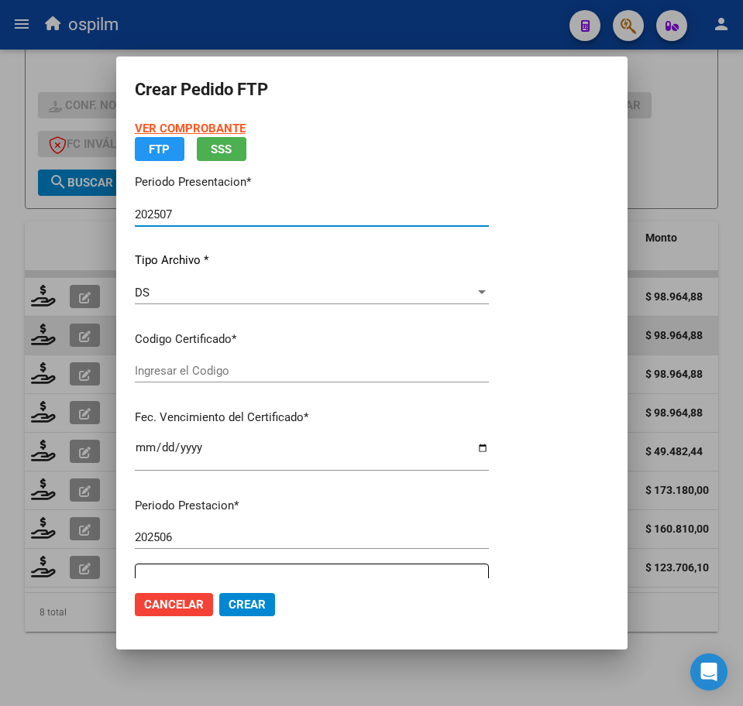
type input "ARG02000552786572024030420250304BUE410"
type input "[DATE]"
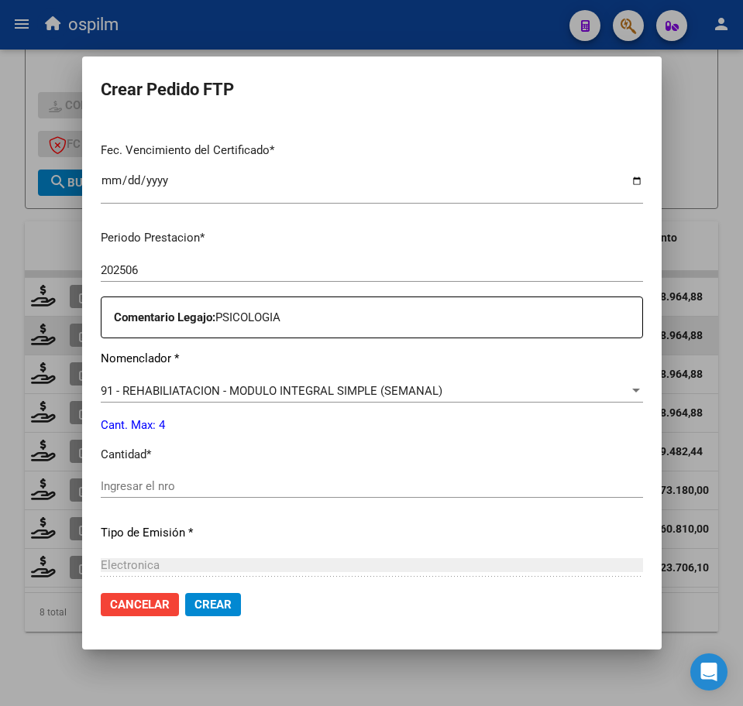
scroll to position [387, 0]
click at [167, 489] on input "Ingresar el nro" at bounding box center [372, 486] width 542 height 14
click at [200, 486] on input "Ingresar el nro" at bounding box center [372, 486] width 542 height 14
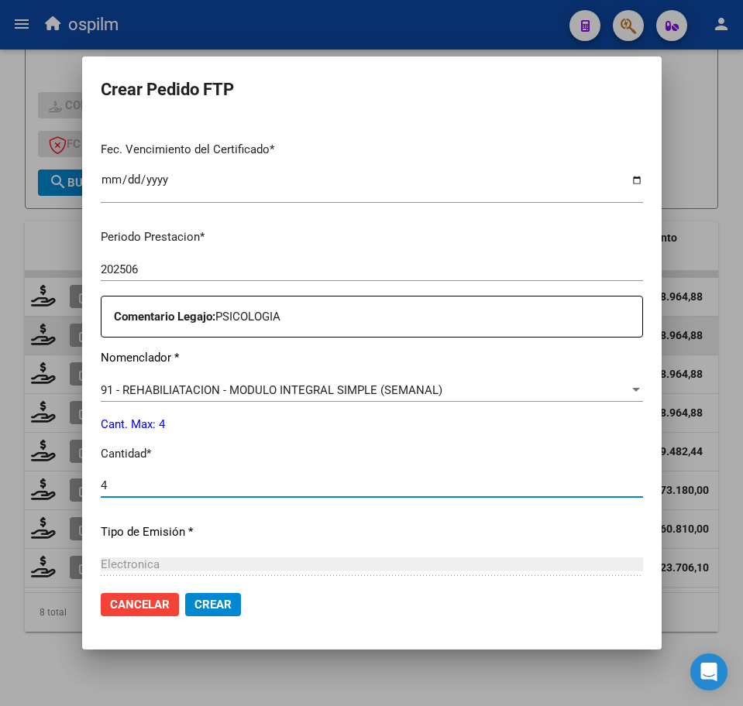
type input "4"
click at [223, 607] on span "Crear" at bounding box center [212, 605] width 37 height 14
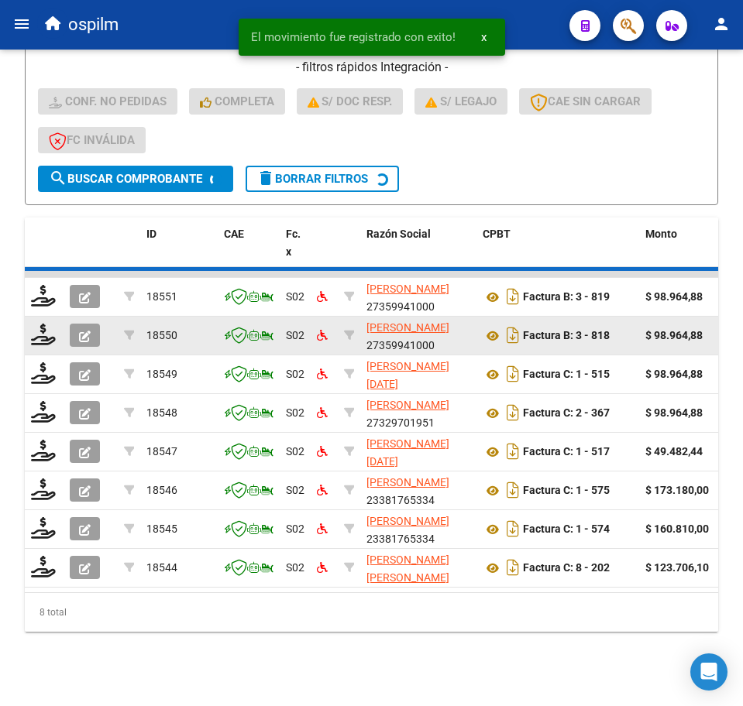
scroll to position [422, 0]
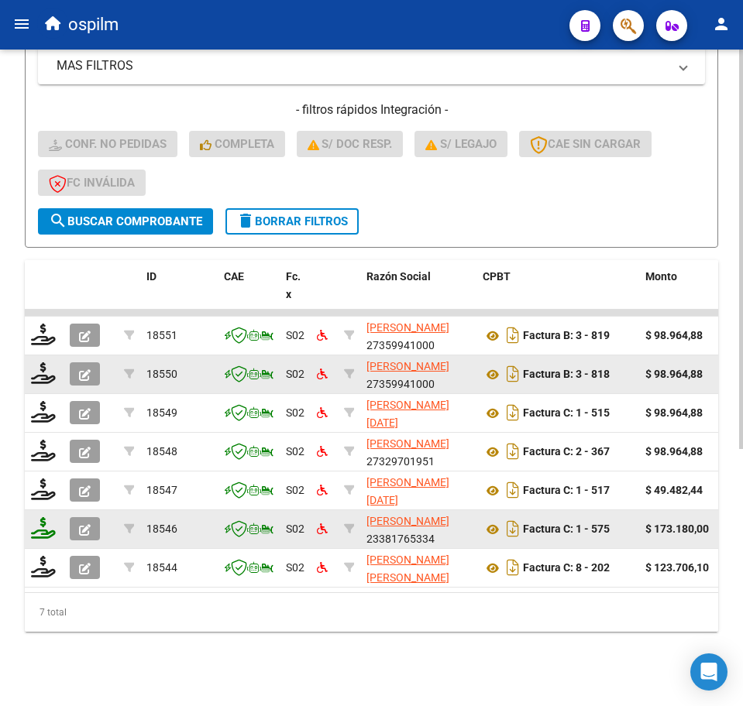
click at [43, 517] on icon at bounding box center [43, 528] width 25 height 22
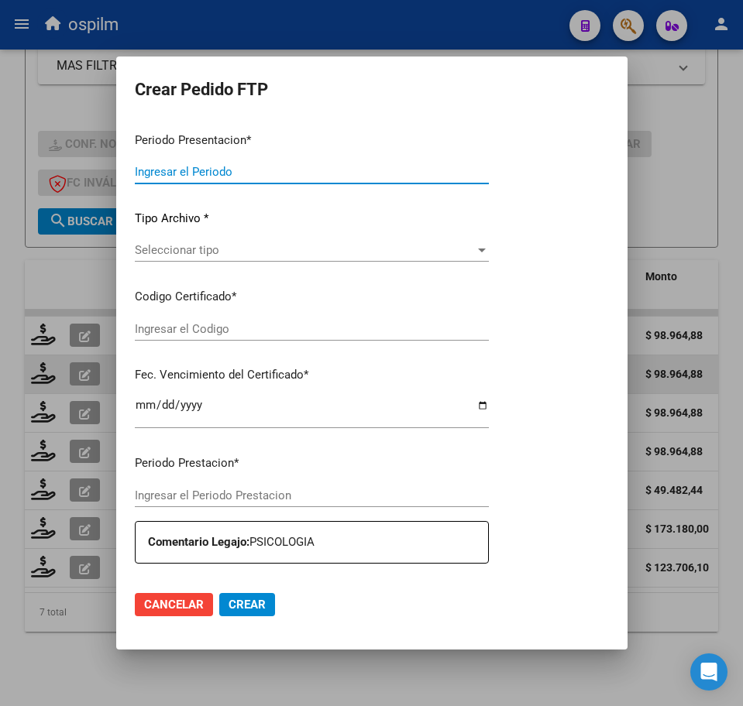
type input "202507"
type input "$ 173.180,00"
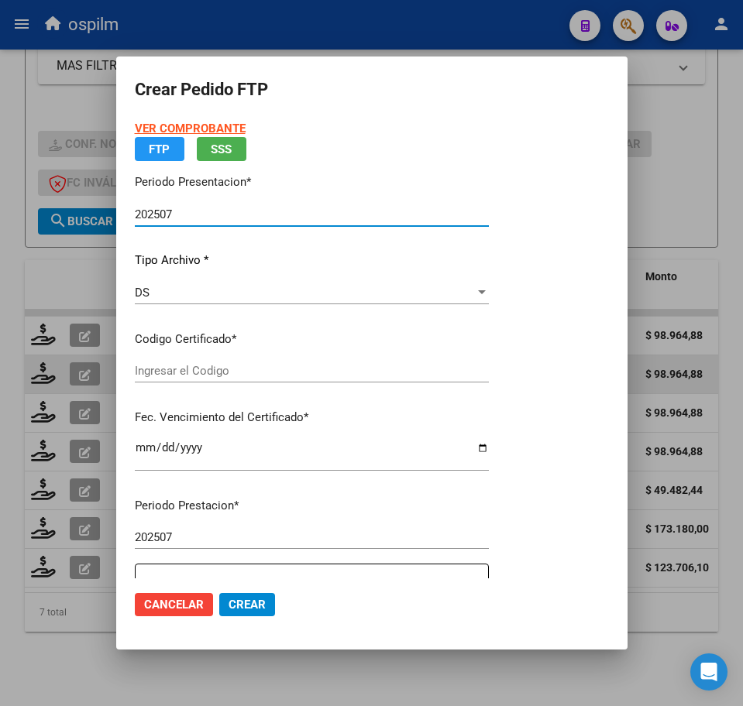
type input "ARG02000552786572024030420250304BUE410"
type input "[DATE]"
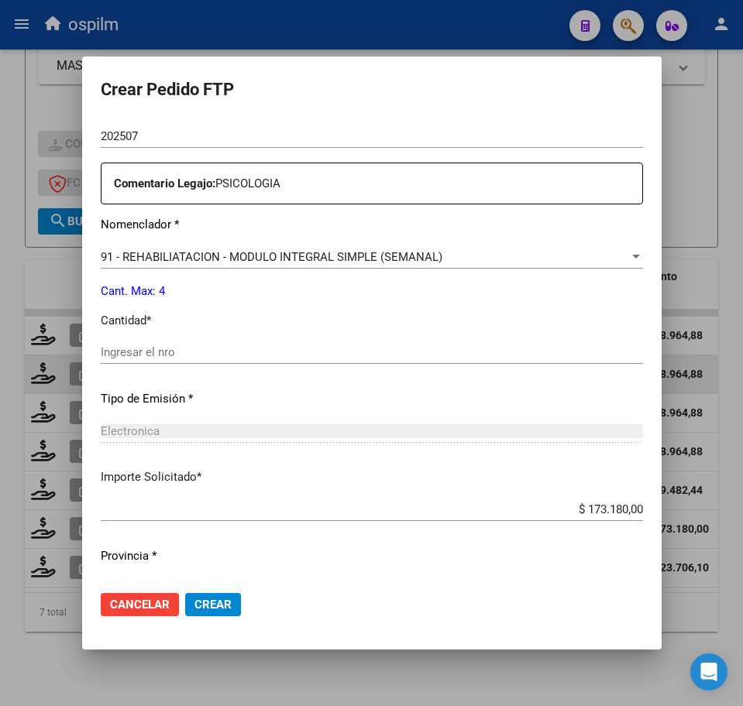
scroll to position [555, 0]
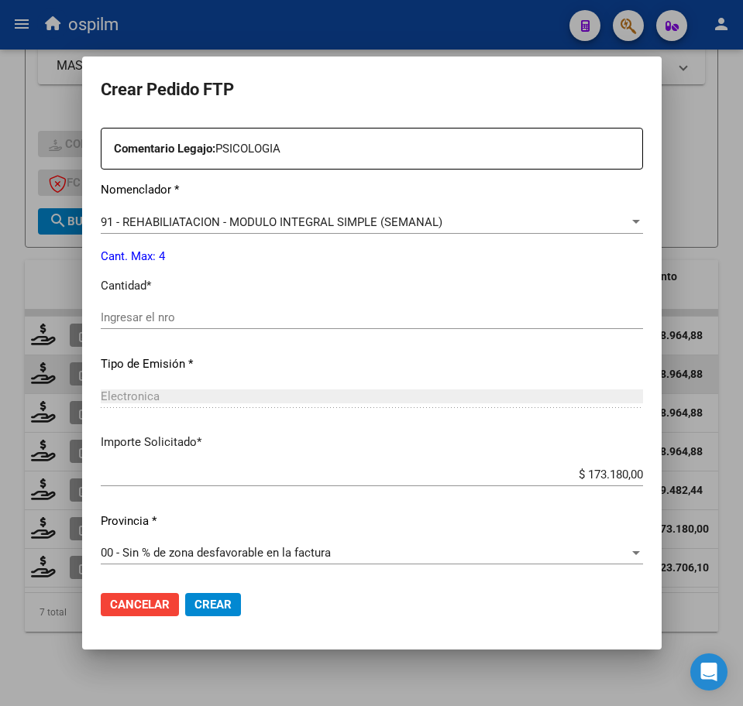
click at [193, 315] on input "Ingresar el nro" at bounding box center [372, 318] width 542 height 14
type input "4"
click at [216, 606] on span "Crear" at bounding box center [212, 605] width 37 height 14
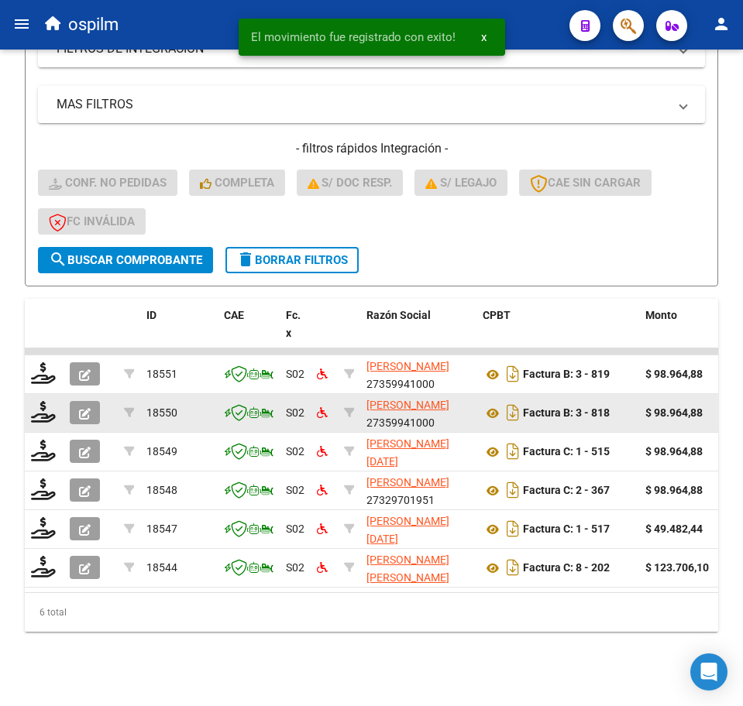
scroll to position [383, 0]
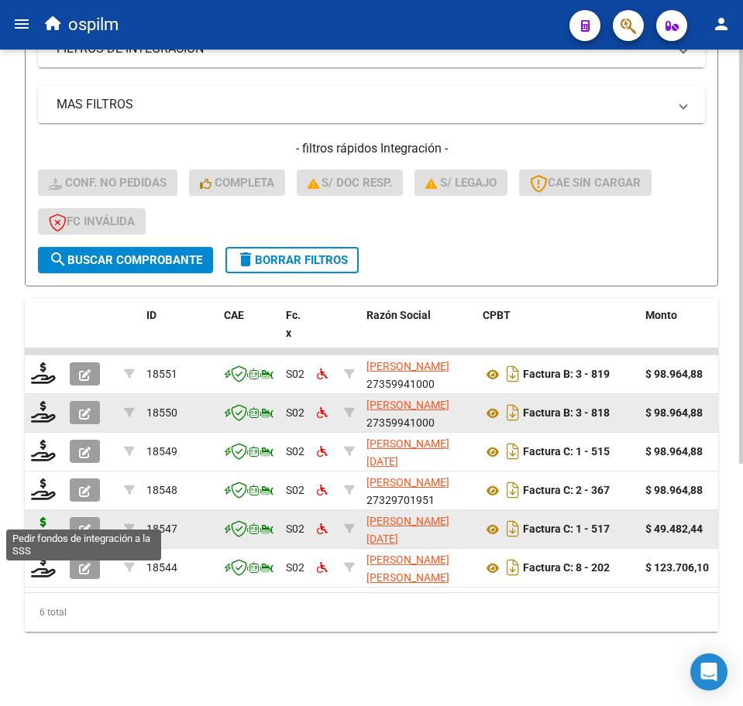
click at [38, 517] on icon at bounding box center [43, 528] width 25 height 22
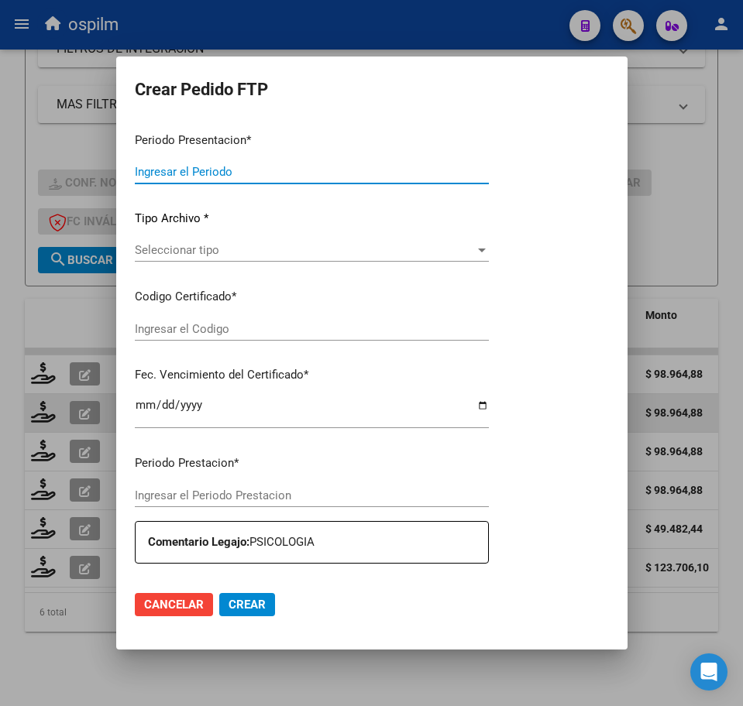
type input "202507"
type input "$ 49.482,44"
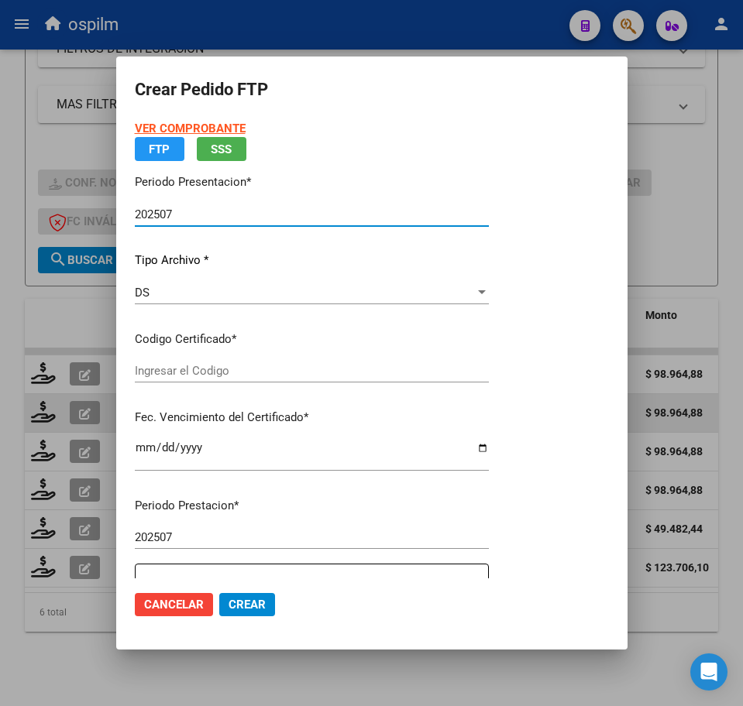
type input "ARG02000569481752019120520241205BS440"
type input "[DATE]"
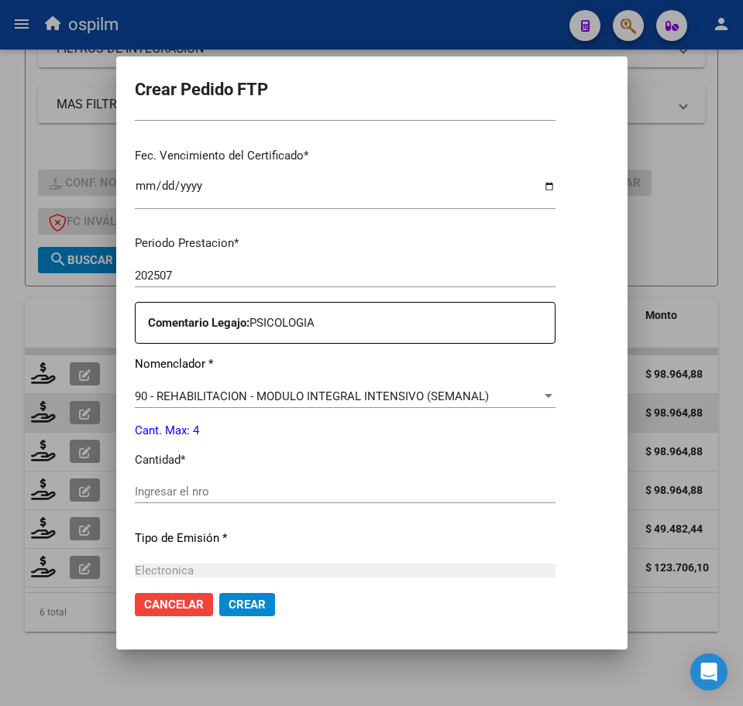
scroll to position [387, 0]
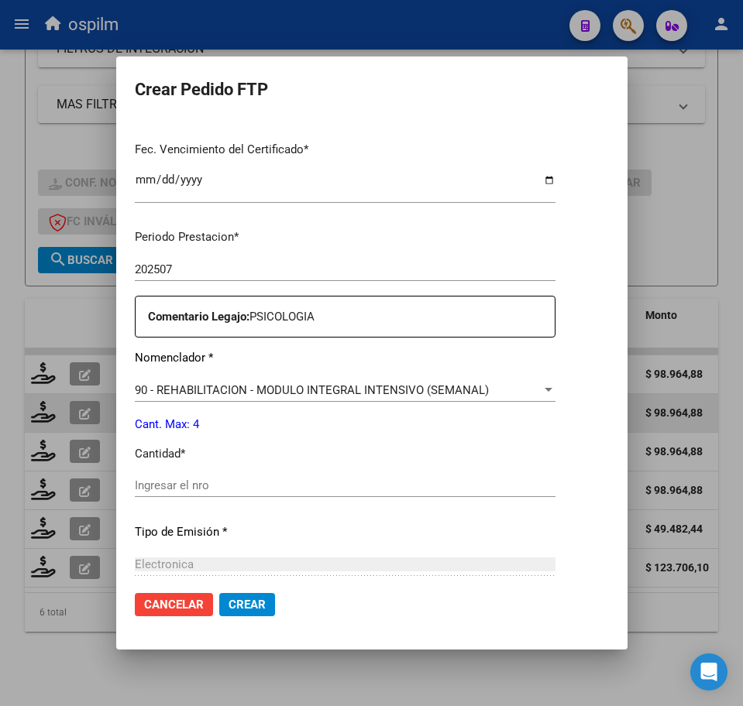
click at [160, 480] on input "Ingresar el nro" at bounding box center [345, 486] width 421 height 14
type input "4"
click at [228, 602] on span "Crear" at bounding box center [246, 605] width 37 height 14
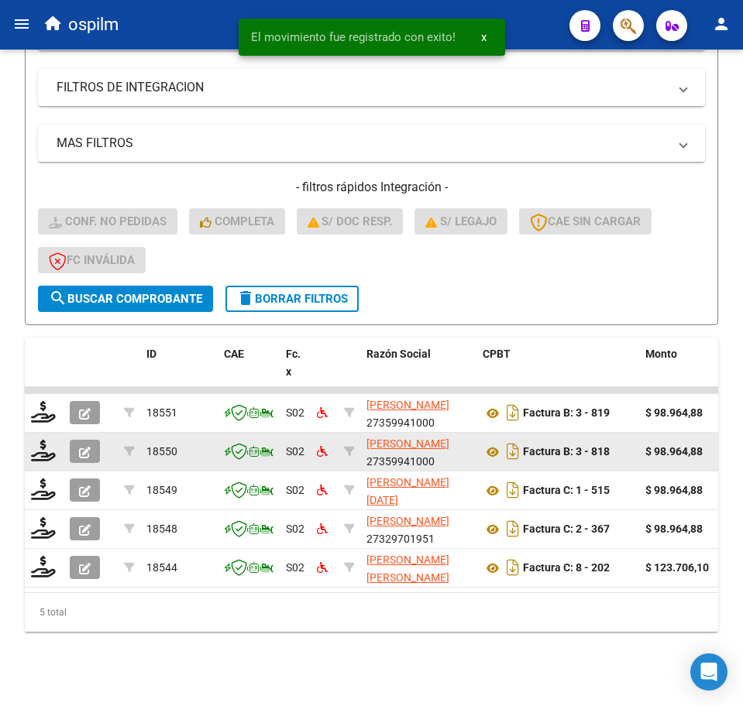
scroll to position [345, 0]
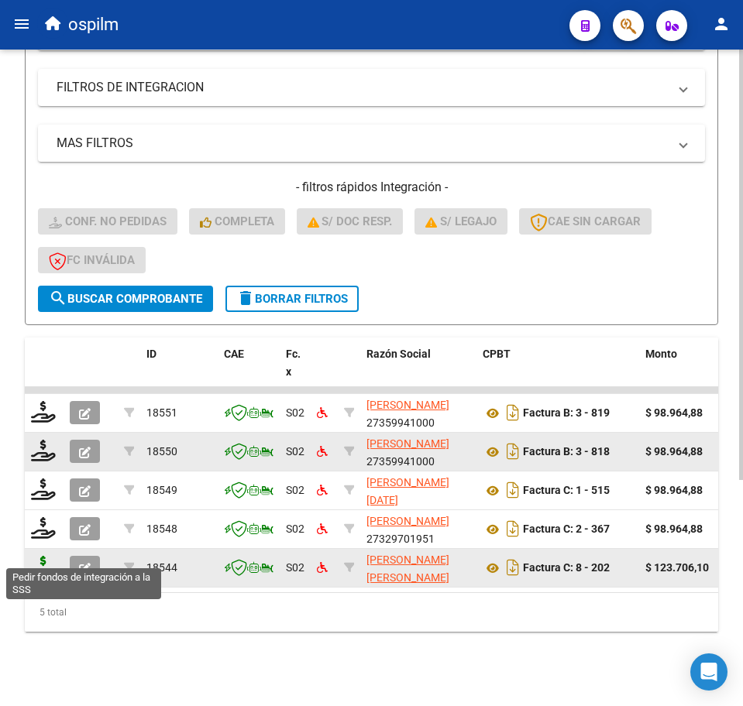
click at [49, 556] on icon at bounding box center [43, 567] width 25 height 22
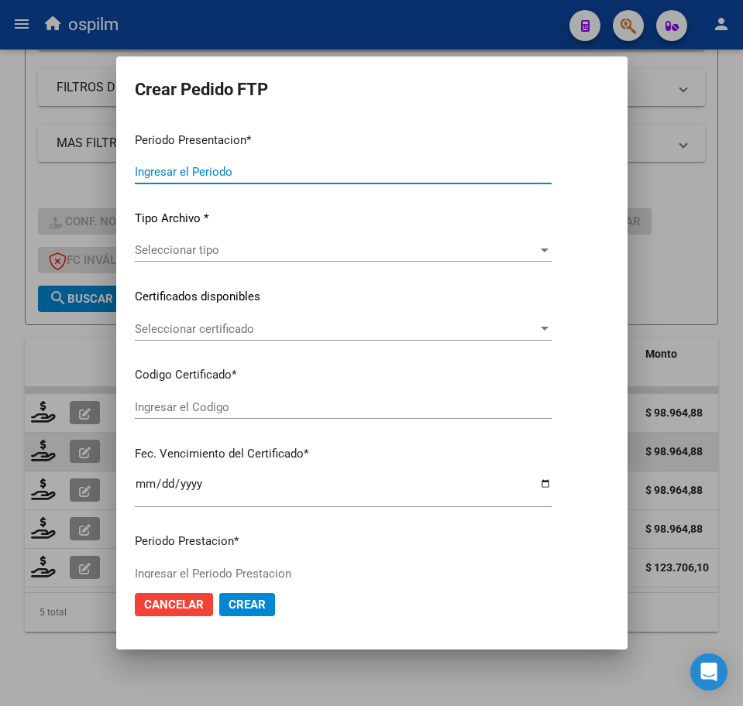
type input "202507"
type input "$ 123.706,10"
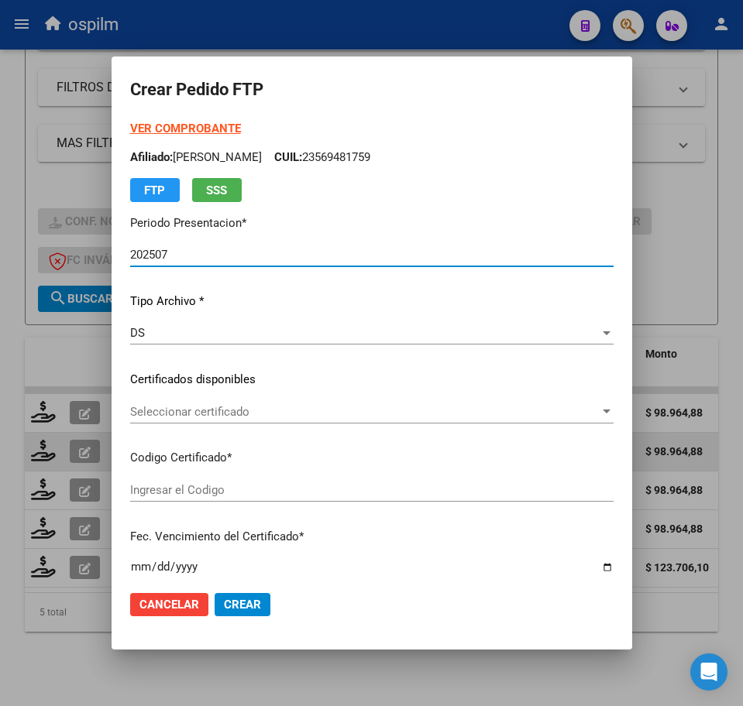
type input "ARG0200058969872024112120271121BUE427"
type input "[DATE]"
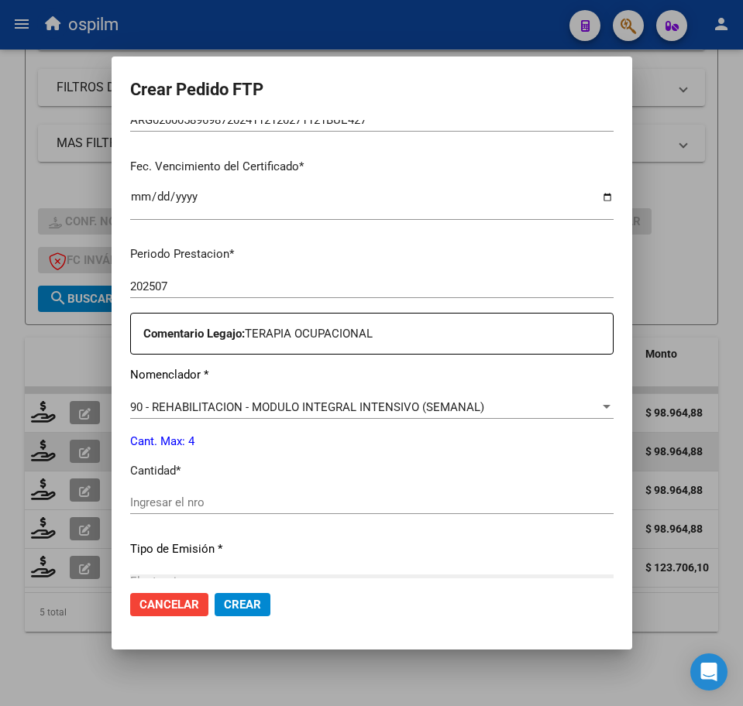
scroll to position [387, 0]
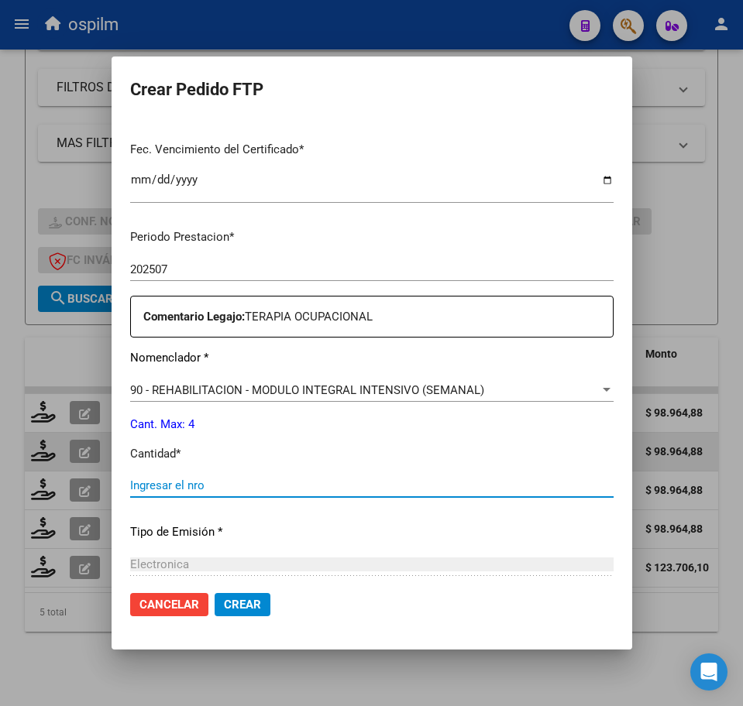
click at [198, 490] on input "Ingresar el nro" at bounding box center [371, 486] width 483 height 14
type input "4"
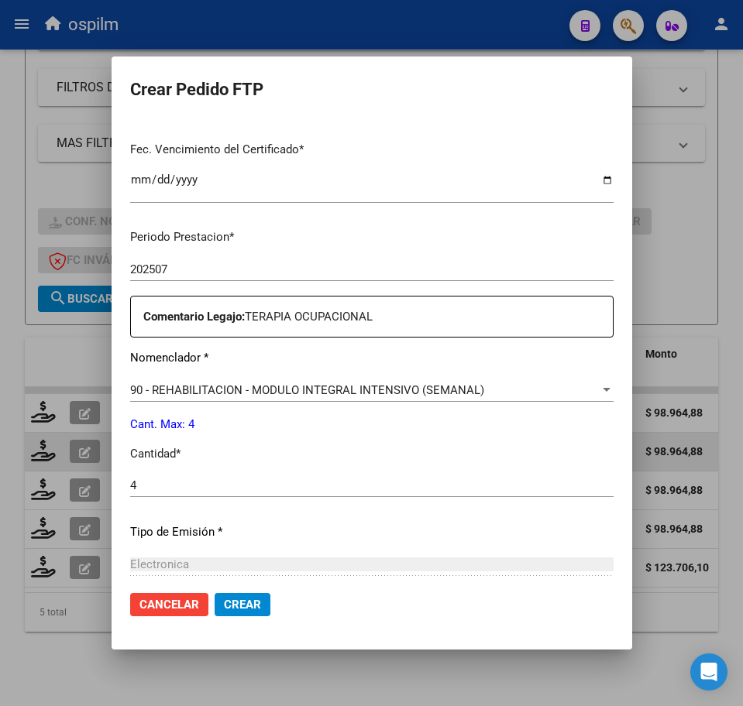
scroll to position [555, 0]
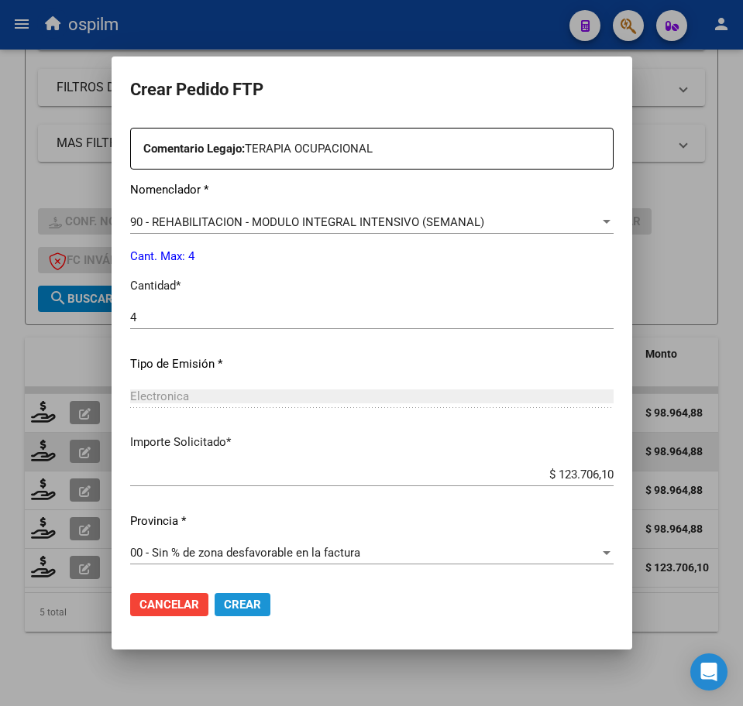
click at [224, 611] on span "Crear" at bounding box center [242, 605] width 37 height 14
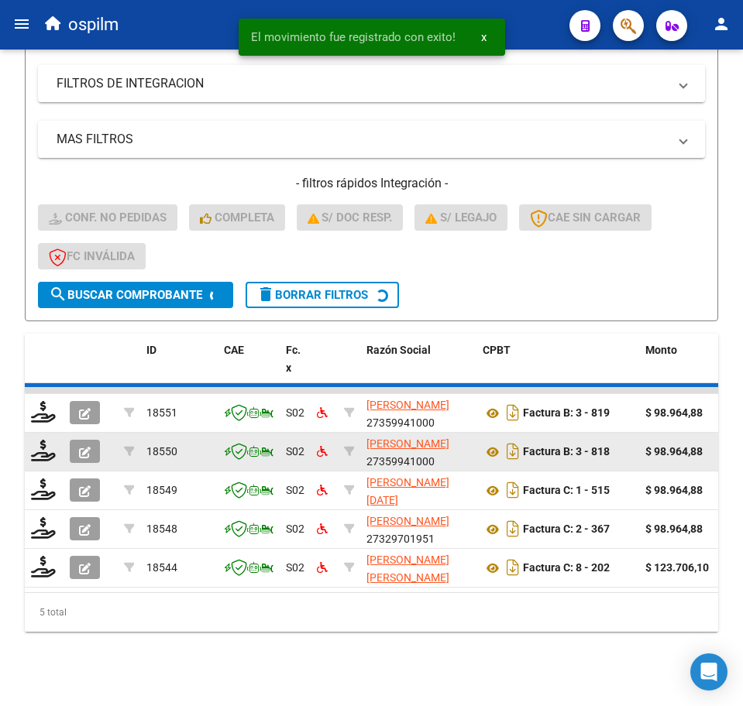
scroll to position [306, 0]
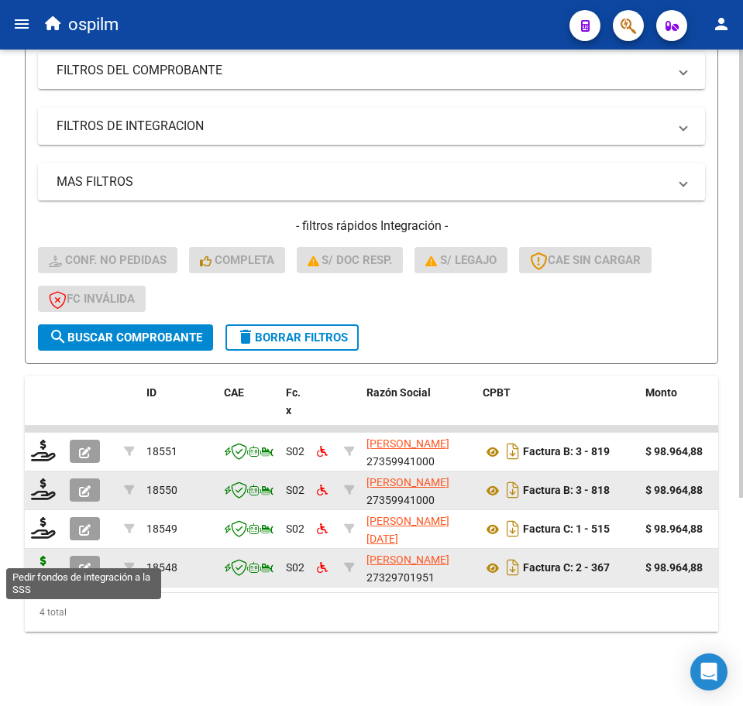
click at [48, 558] on icon at bounding box center [43, 567] width 25 height 22
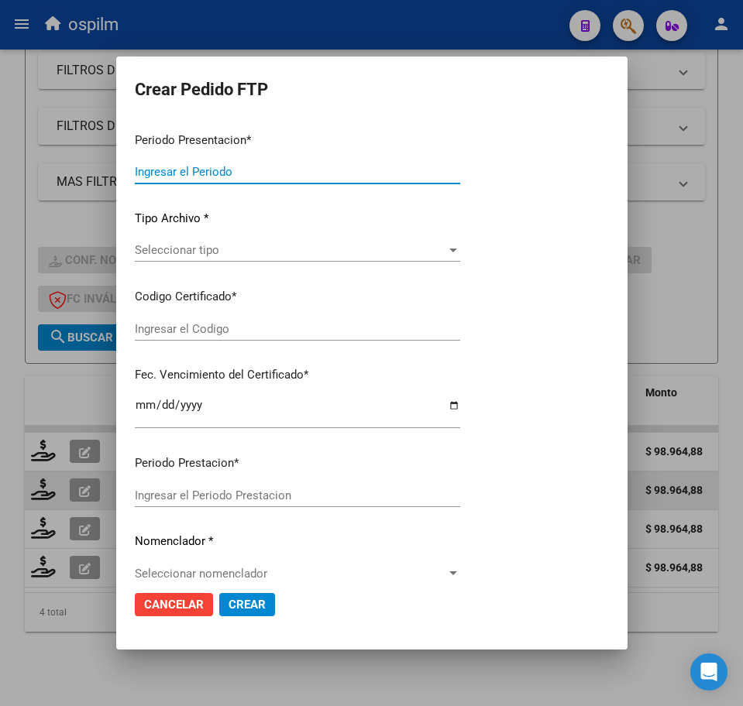
type input "202507"
type input "$ 98.964,88"
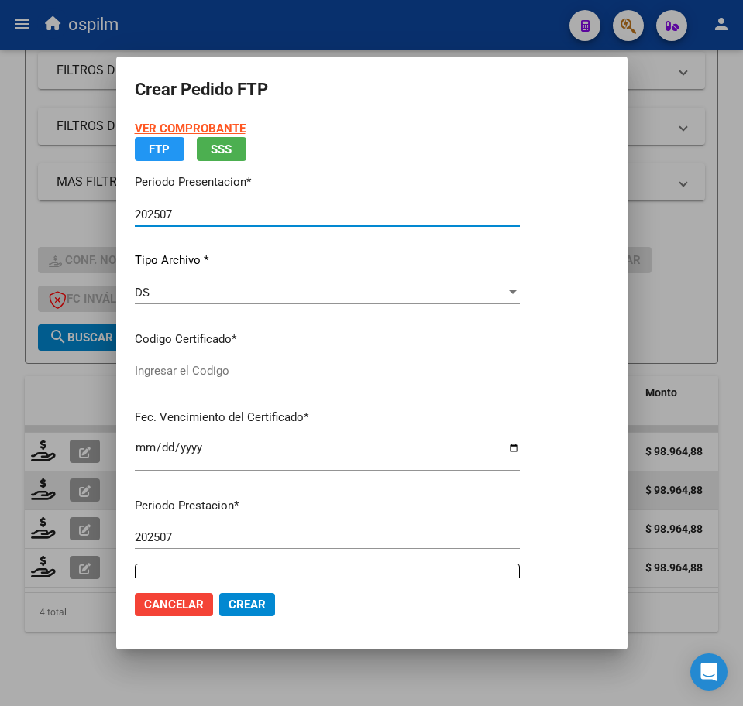
type input "ARG02000573098452022050320270503BS436"
type input "[DATE]"
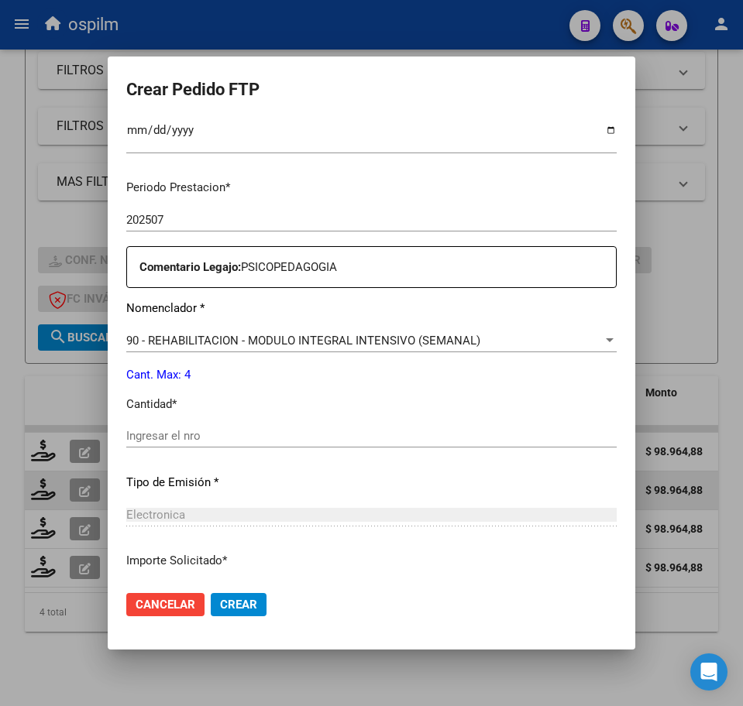
scroll to position [484, 0]
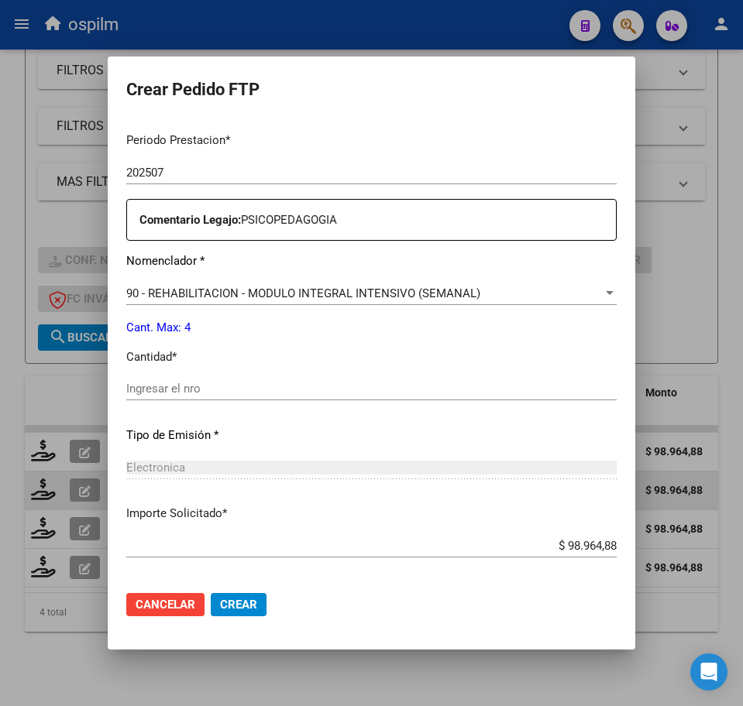
click at [177, 393] on input "Ingresar el nro" at bounding box center [371, 389] width 490 height 14
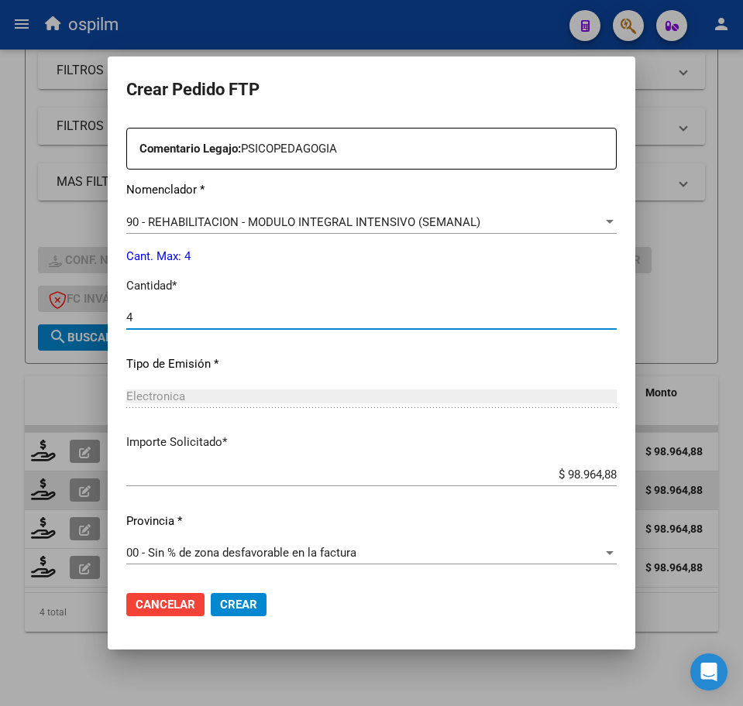
type input "4"
click at [220, 610] on span "Crear" at bounding box center [238, 605] width 37 height 14
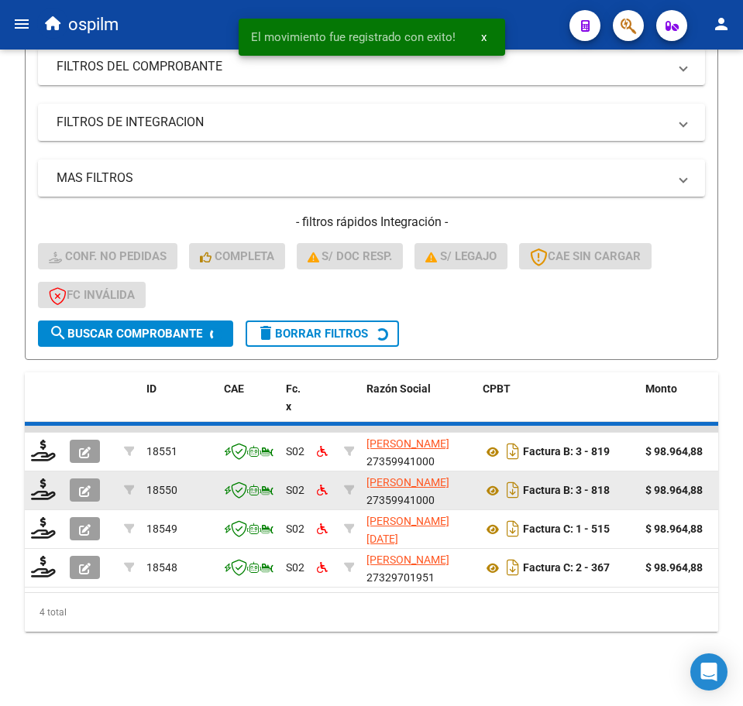
scroll to position [267, 0]
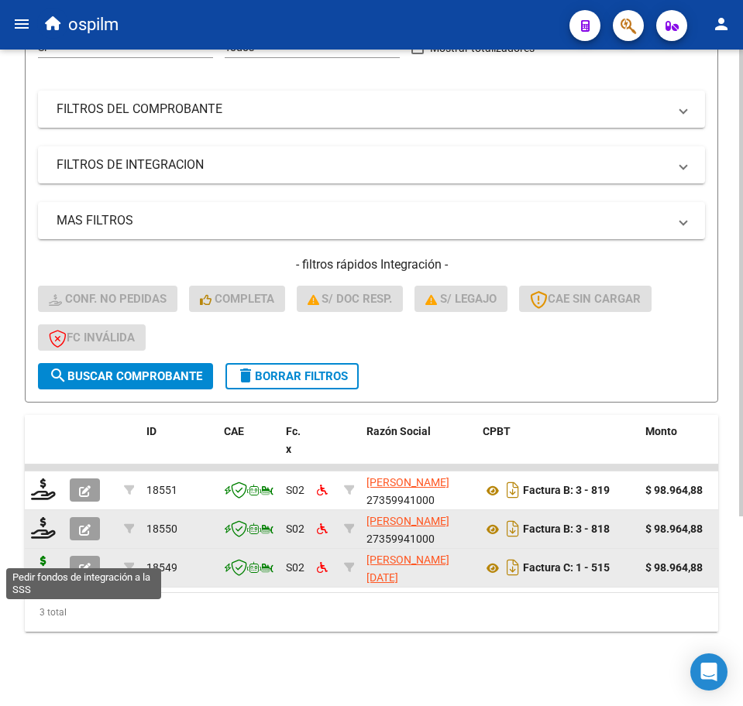
click at [43, 556] on icon at bounding box center [43, 567] width 25 height 22
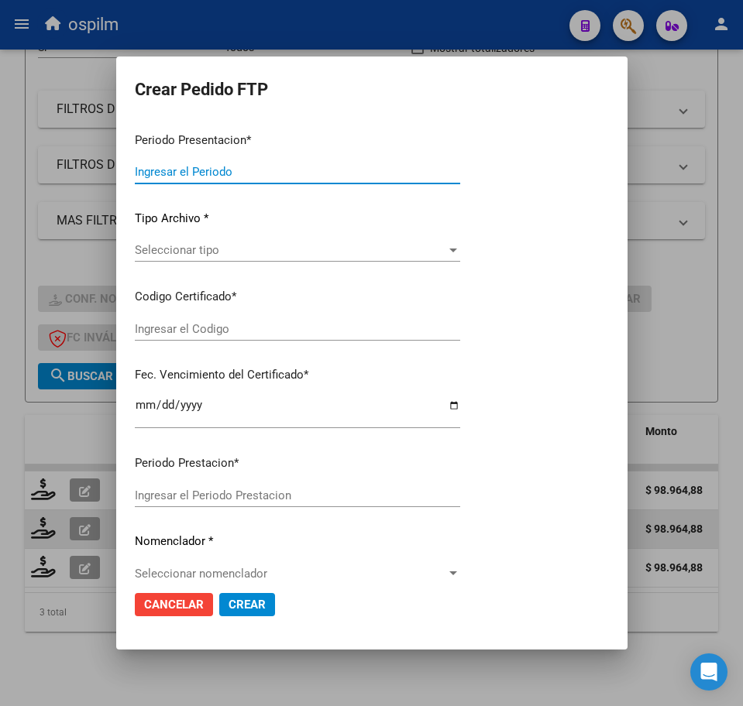
type input "202507"
type input "$ 98.964,88"
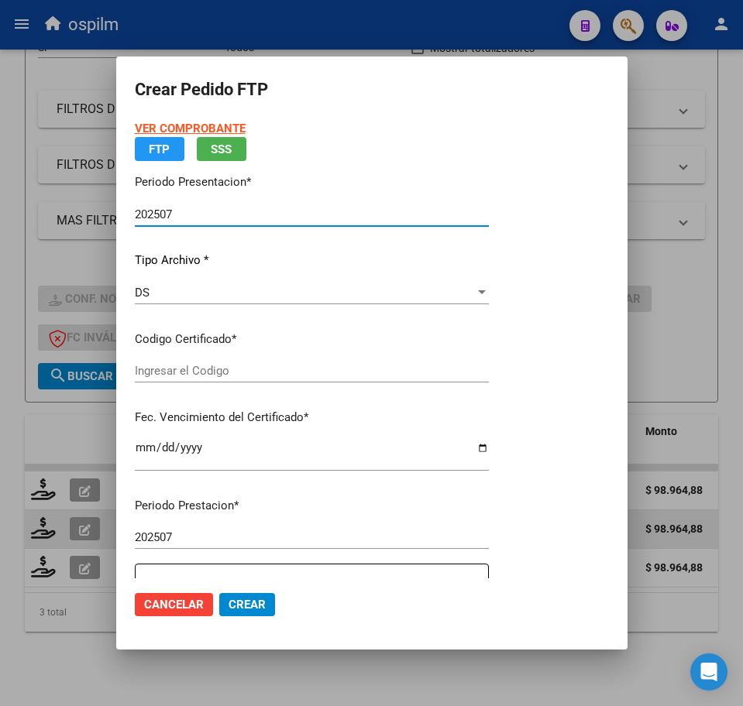
type input "ARG01000514358772023060920260609BS370"
type input "[DATE]"
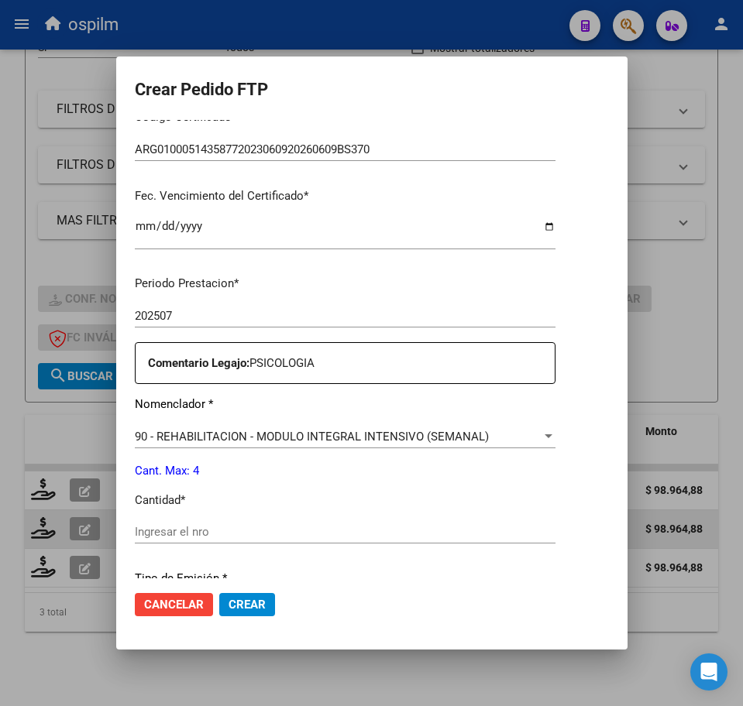
scroll to position [387, 0]
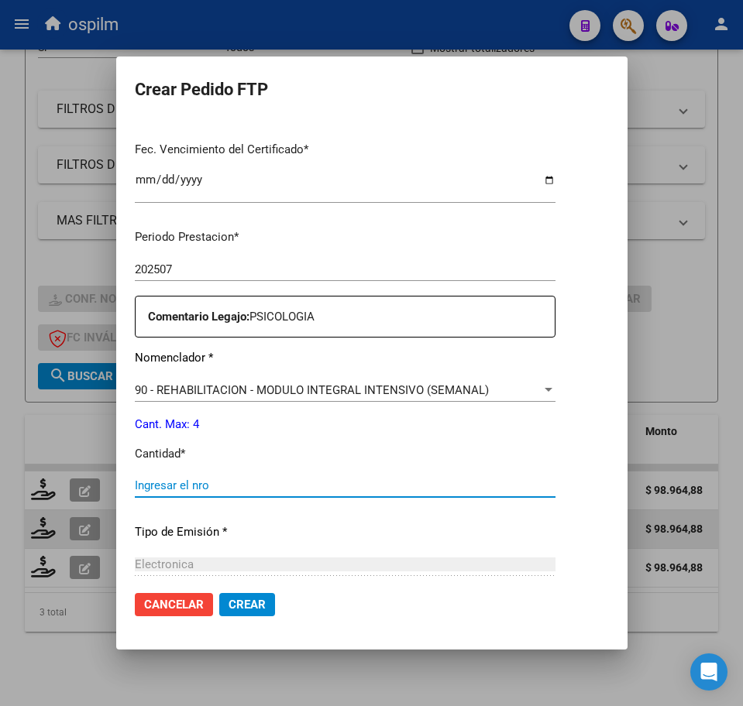
click at [191, 489] on input "Ingresar el nro" at bounding box center [345, 486] width 421 height 14
type input "4"
click at [228, 612] on span "Crear" at bounding box center [246, 605] width 37 height 14
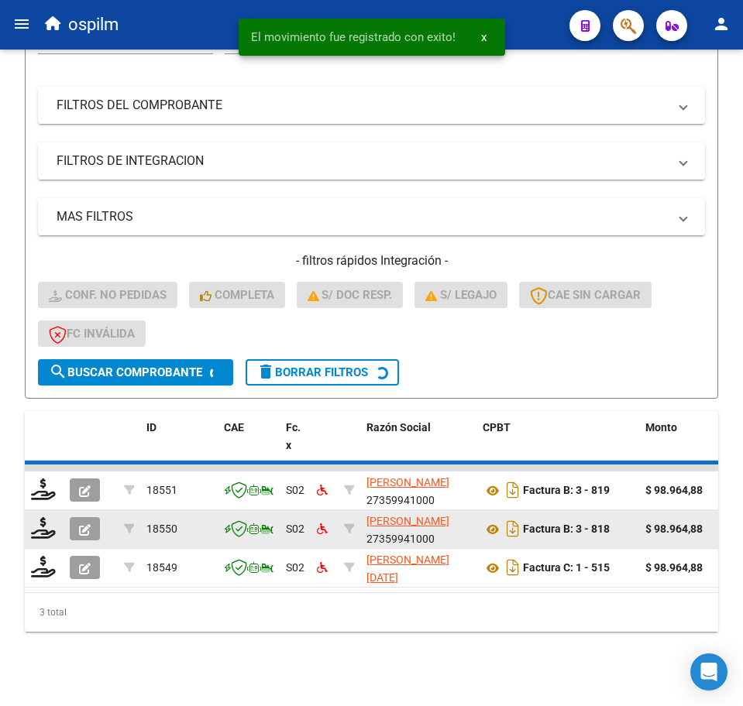
scroll to position [228, 0]
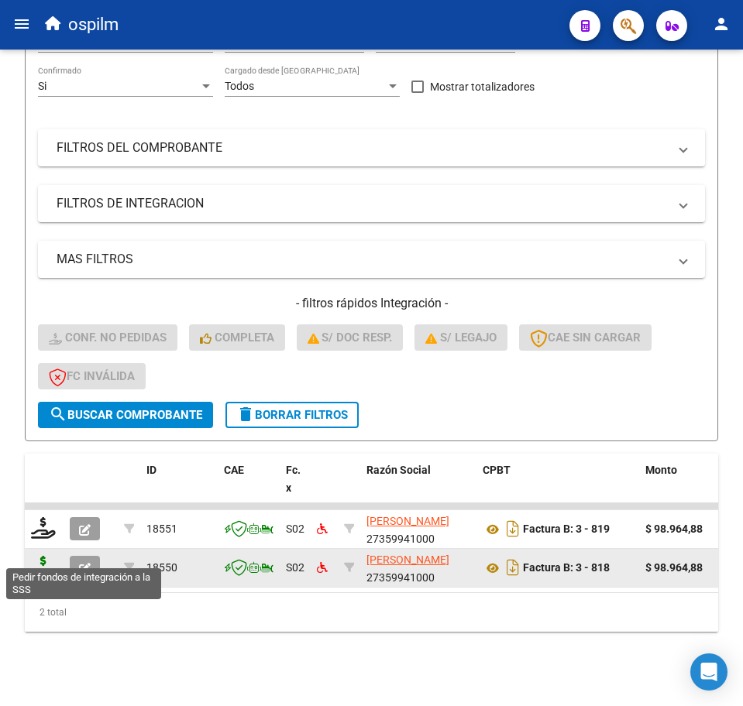
click at [43, 556] on icon at bounding box center [43, 567] width 25 height 22
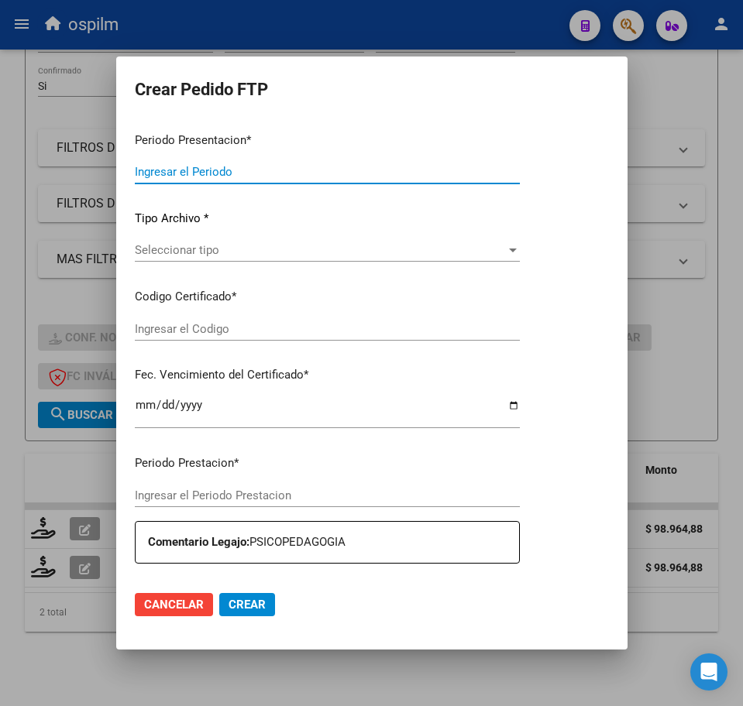
type input "202507"
type input "$ 98.964,88"
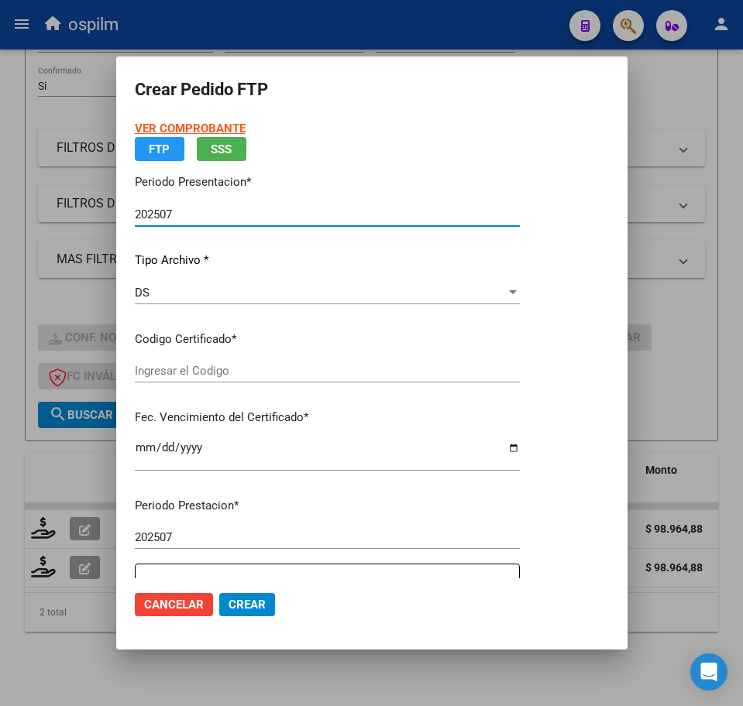
type input "ARG02000514353552020092920250929BS423"
type input "[DATE]"
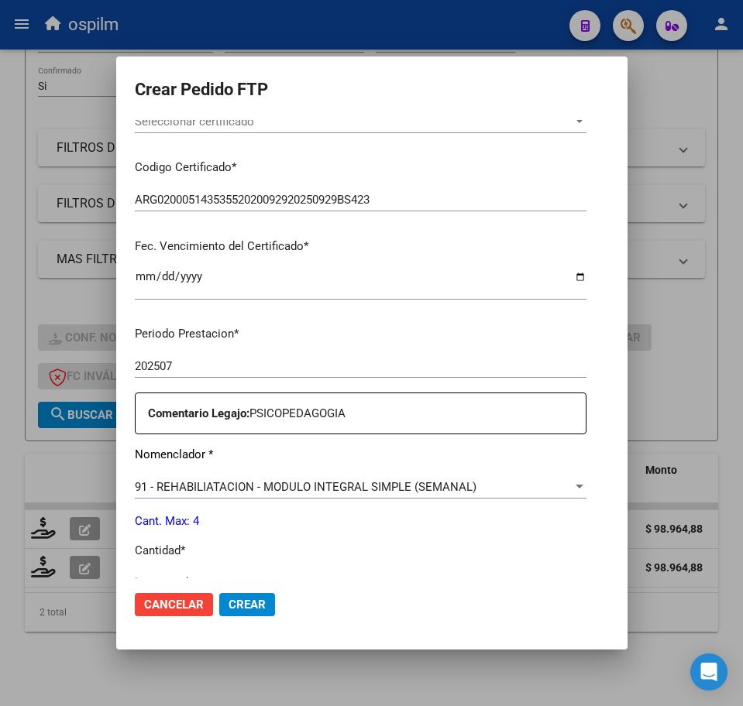
scroll to position [387, 0]
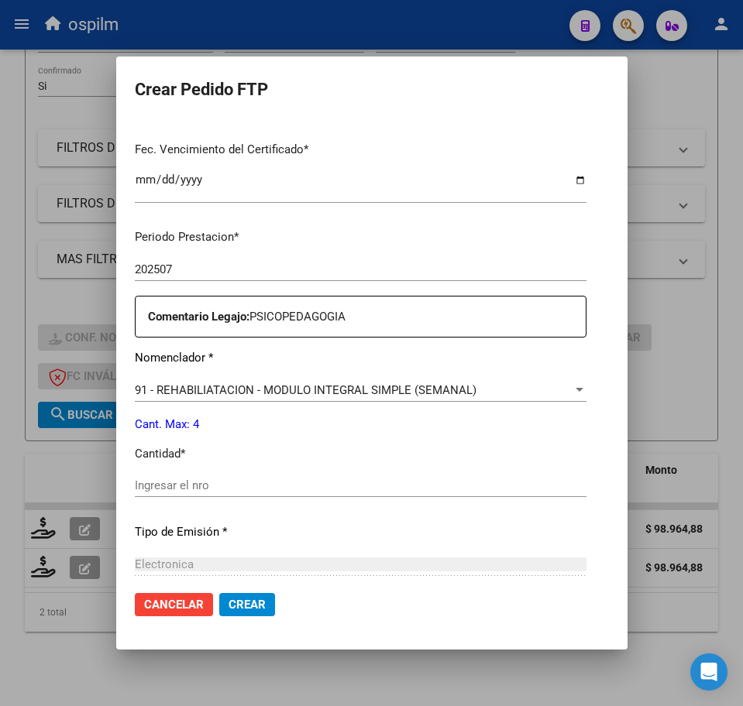
click at [173, 483] on input "Ingresar el nro" at bounding box center [361, 486] width 452 height 14
type input "4"
click at [228, 601] on span "Crear" at bounding box center [246, 605] width 37 height 14
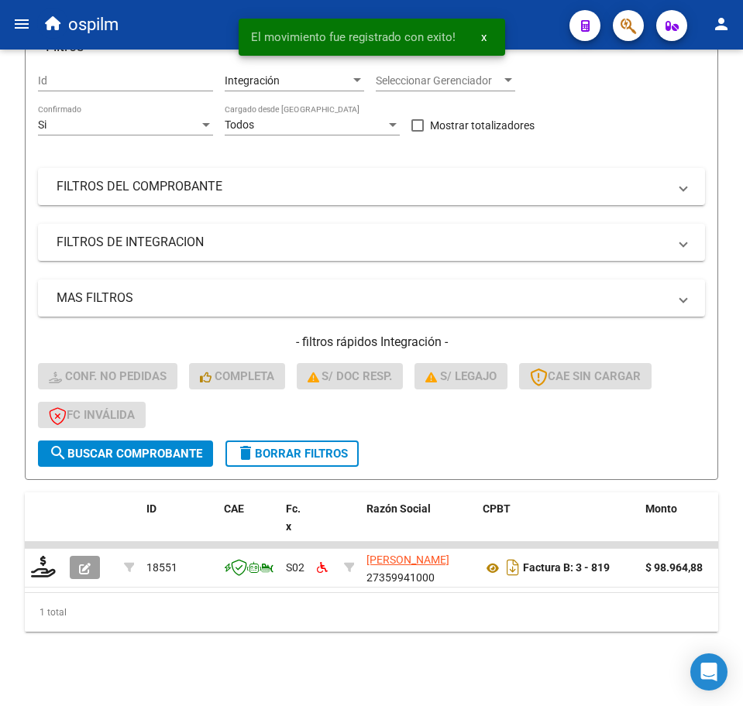
scroll to position [190, 0]
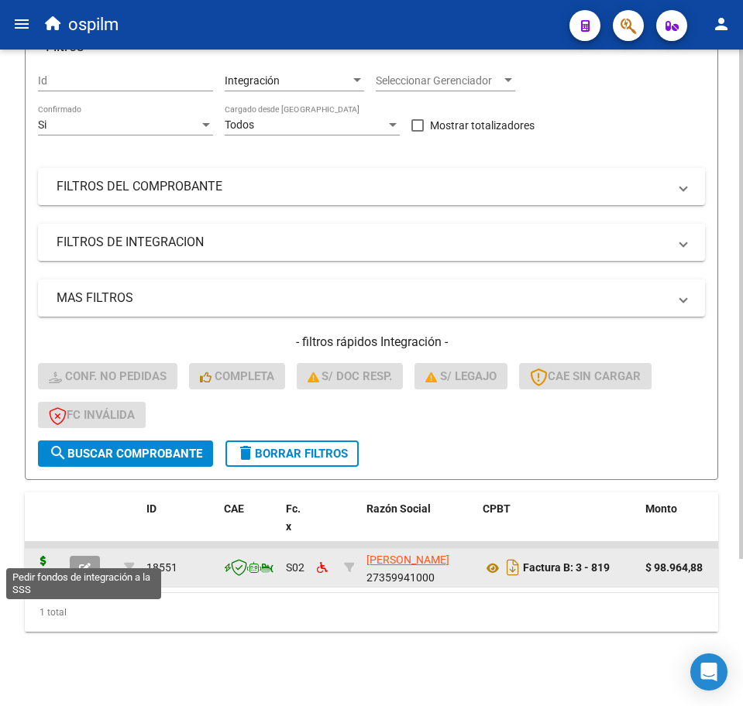
click at [33, 556] on icon at bounding box center [43, 567] width 25 height 22
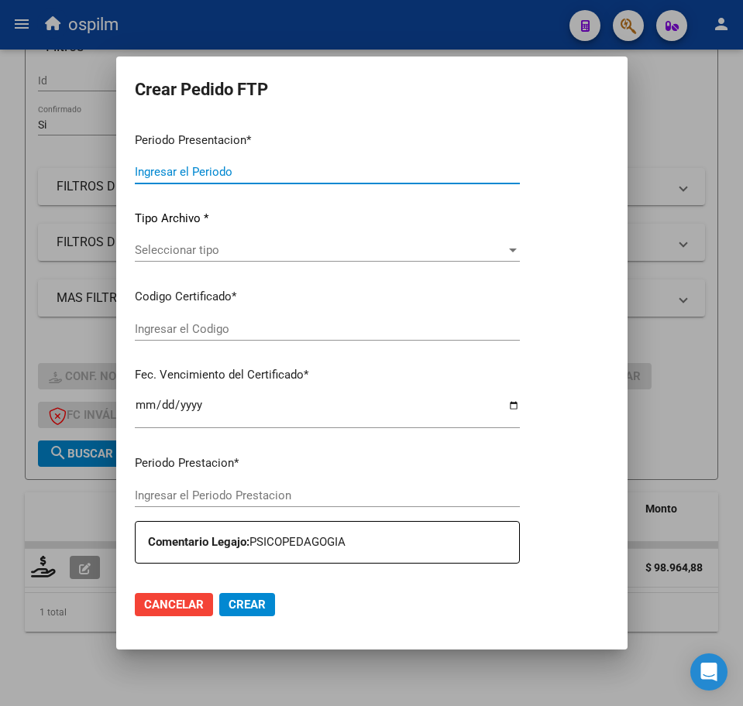
type input "202507"
type input "$ 98.964,88"
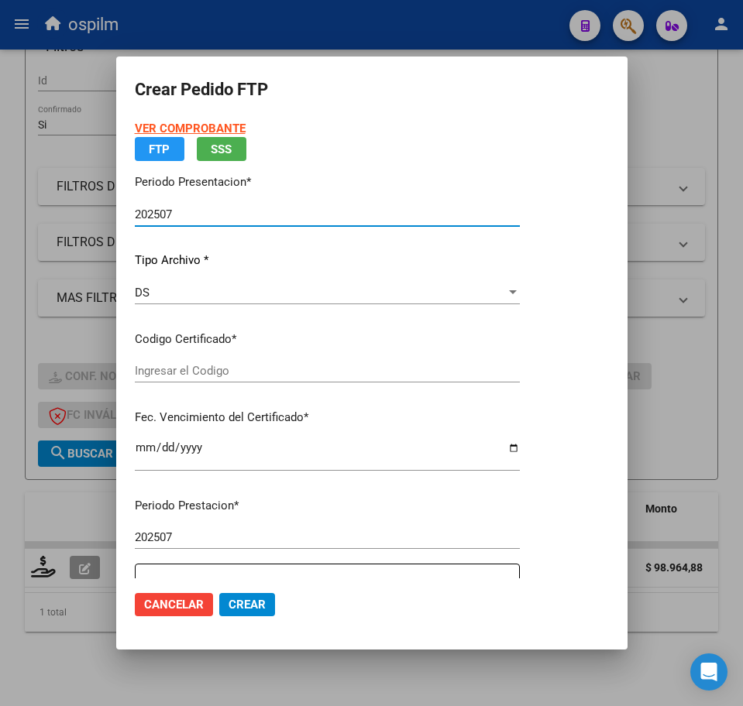
type input "ARG02000531443482022101320271013BS423"
type input "[DATE]"
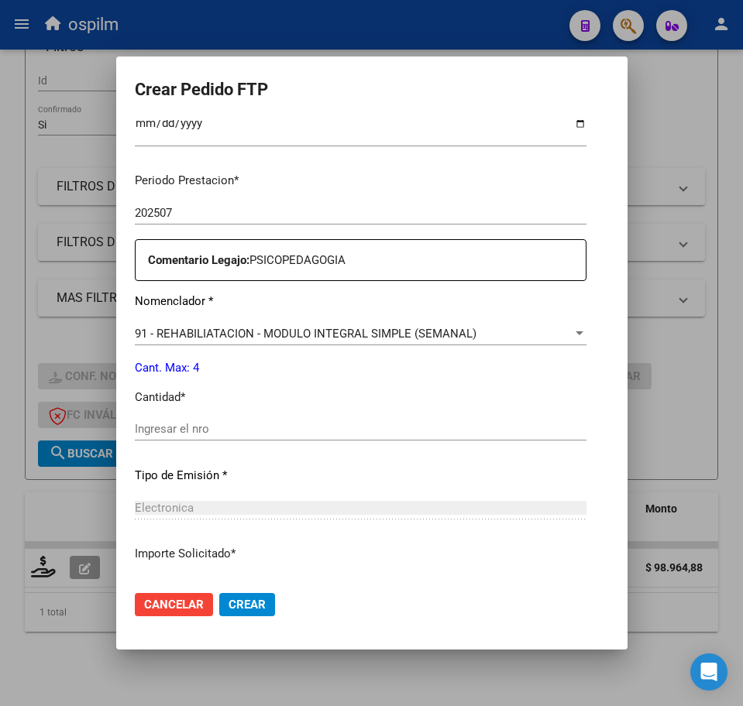
scroll to position [484, 0]
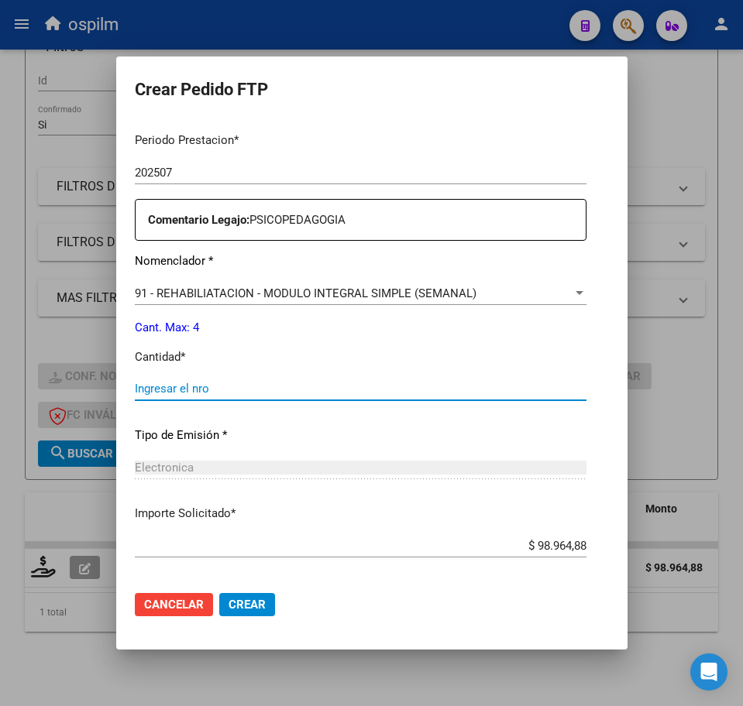
click at [153, 389] on input "Ingresar el nro" at bounding box center [361, 389] width 452 height 14
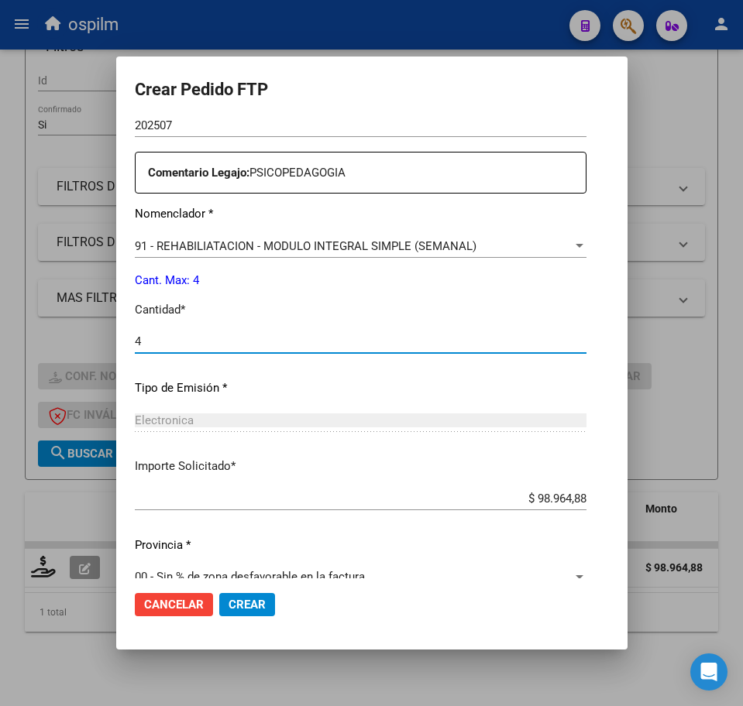
scroll to position [555, 0]
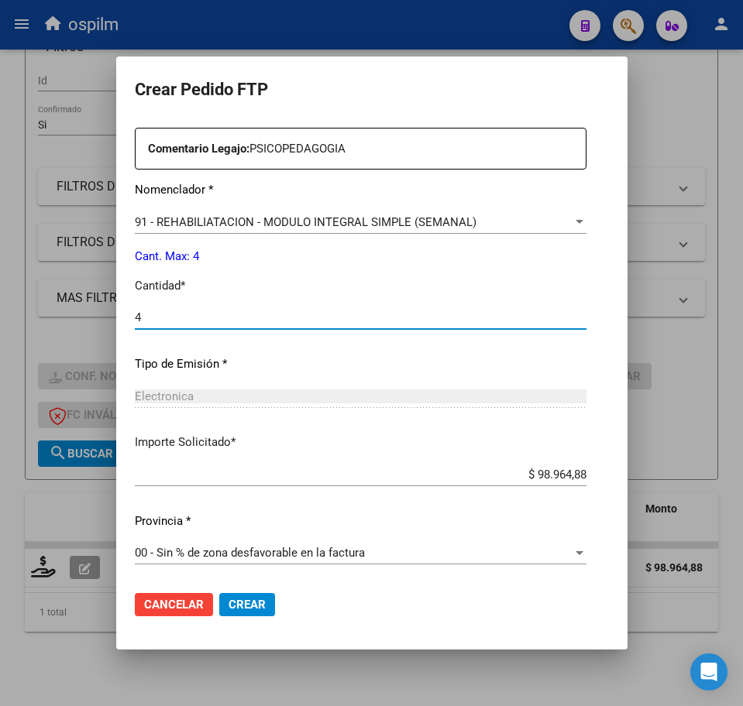
type input "4"
click at [228, 601] on span "Crear" at bounding box center [246, 605] width 37 height 14
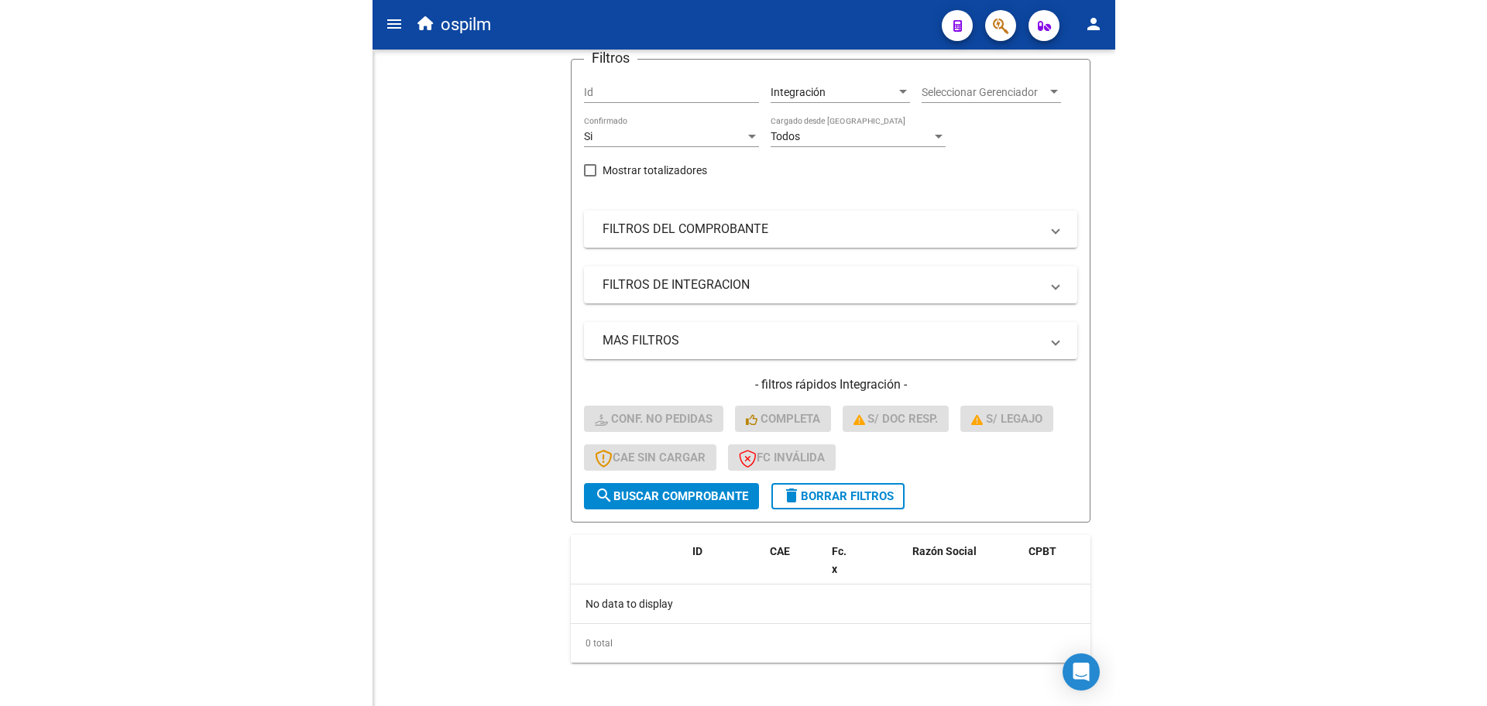
scroll to position [12, 0]
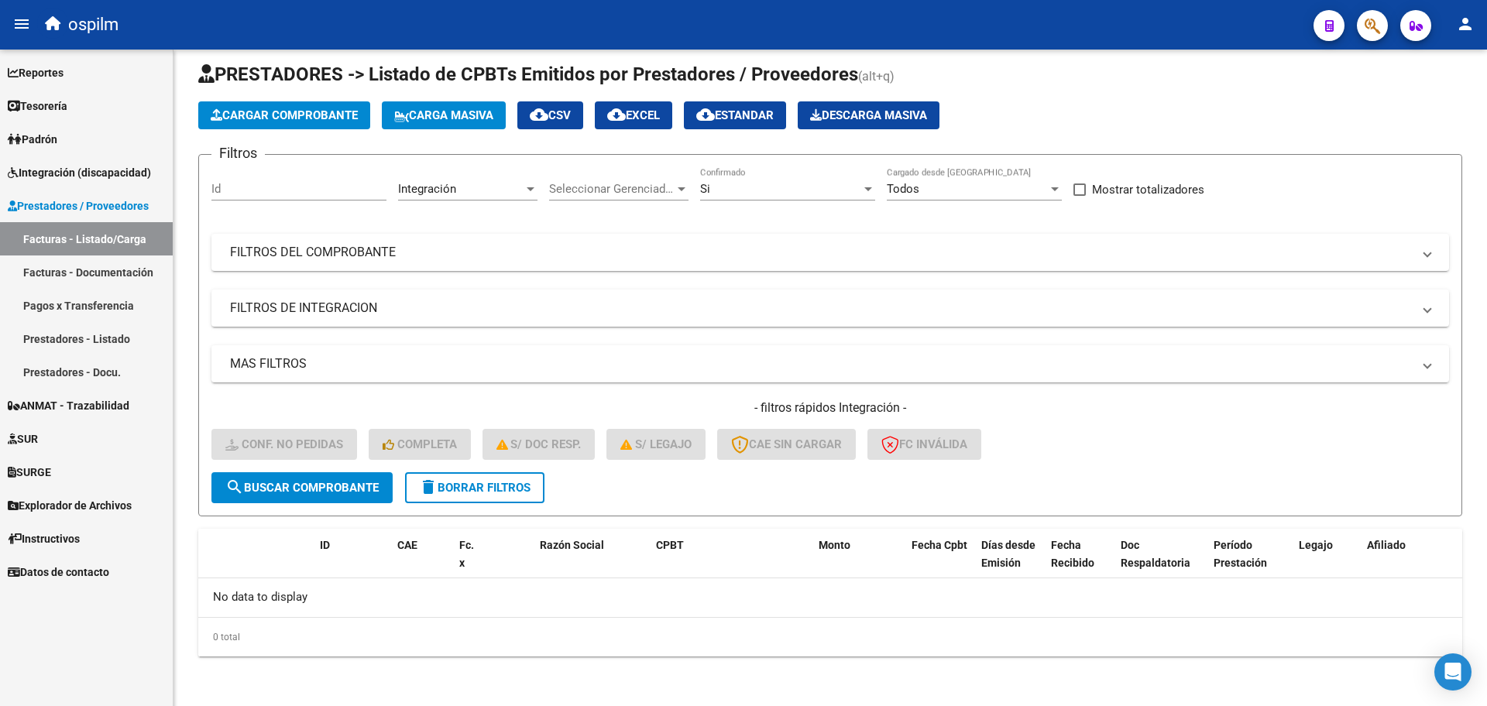
click at [73, 167] on span "Integración (discapacidad)" at bounding box center [79, 172] width 143 height 17
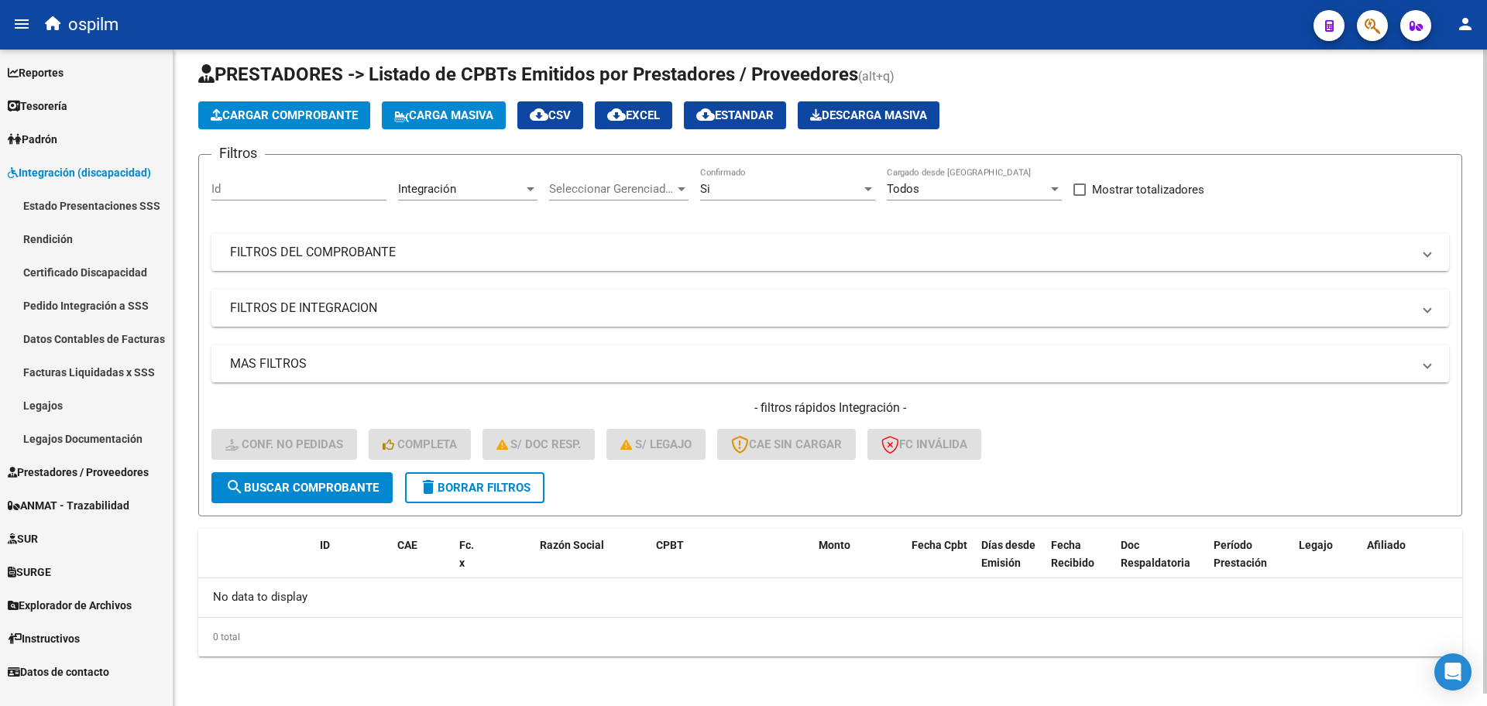
click at [98, 300] on link "Pedido Integración a SSS" at bounding box center [86, 305] width 173 height 33
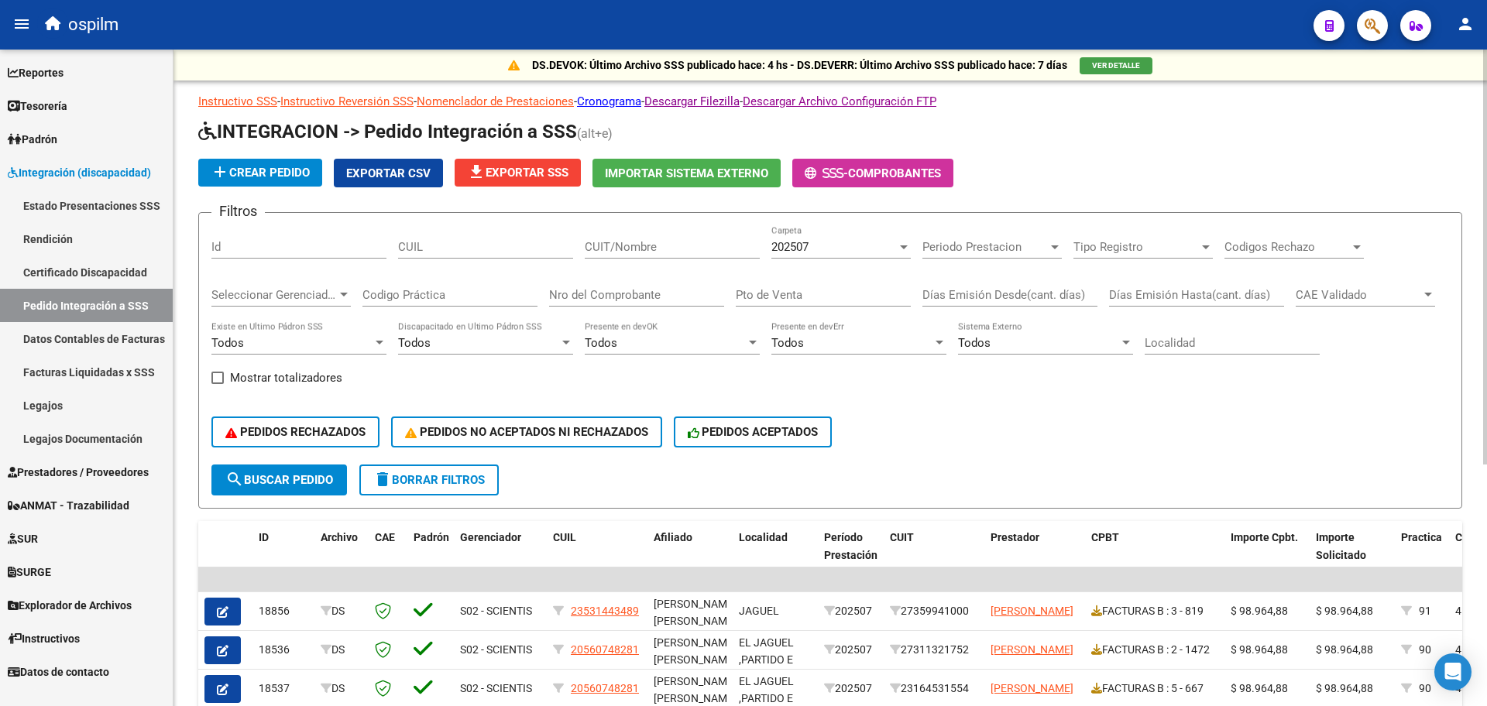
click at [647, 243] on input "CUIT/Nombre" at bounding box center [672, 247] width 175 height 14
